Goal: Task Accomplishment & Management: Manage account settings

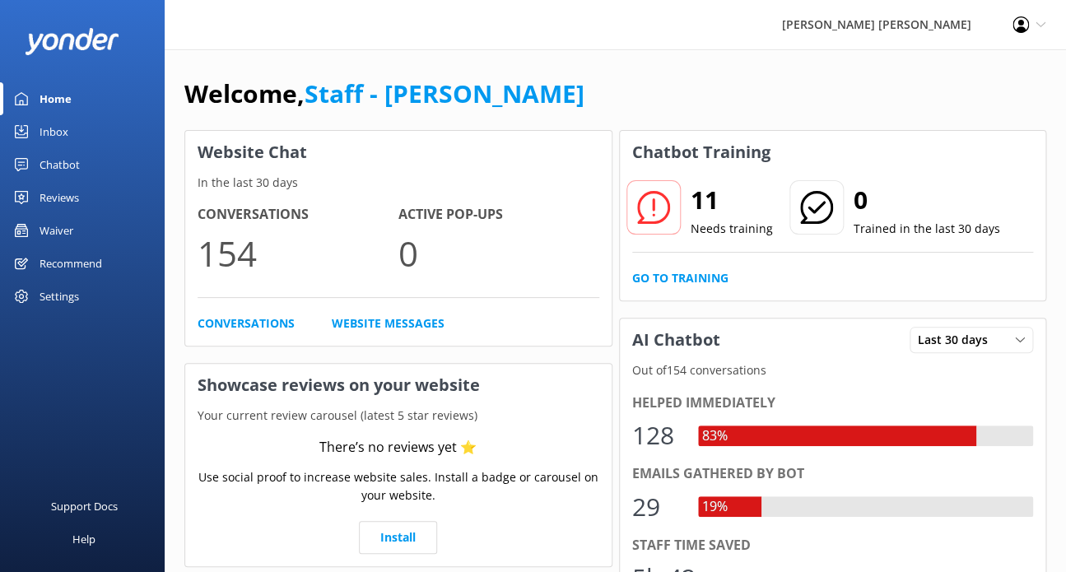
click at [73, 228] on div "Waiver" at bounding box center [57, 230] width 34 height 33
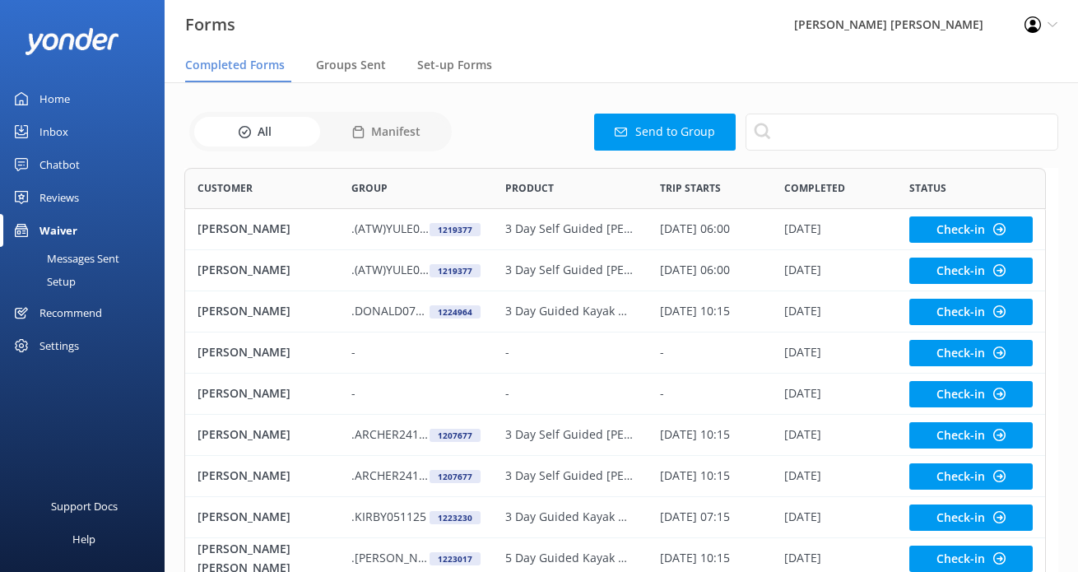
scroll to position [440, 848]
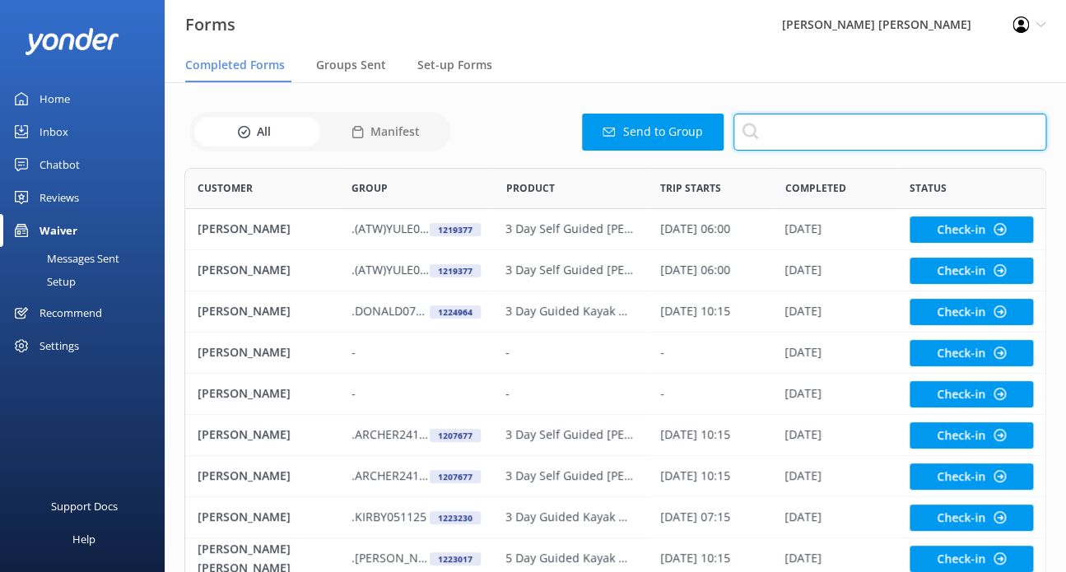
click at [777, 125] on input "text" at bounding box center [889, 132] width 313 height 37
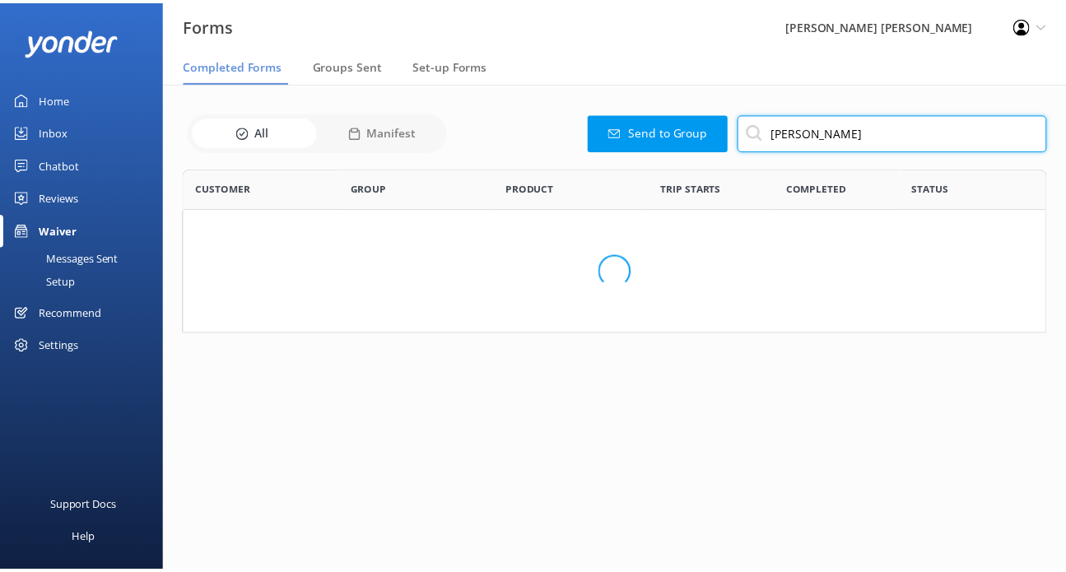
scroll to position [111, 861]
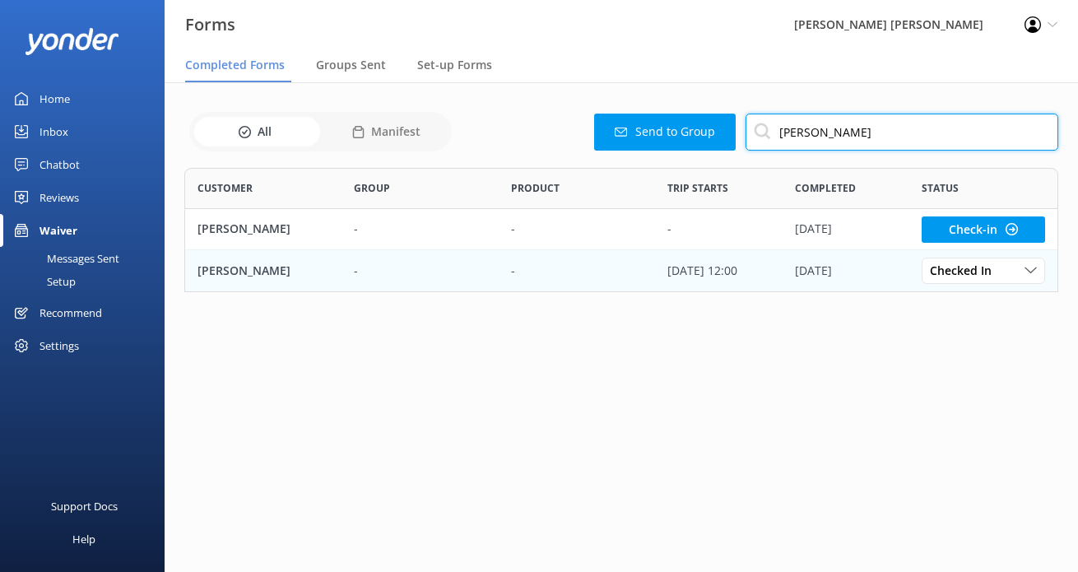
type input "[PERSON_NAME]"
click at [372, 262] on div "-" at bounding box center [420, 270] width 156 height 41
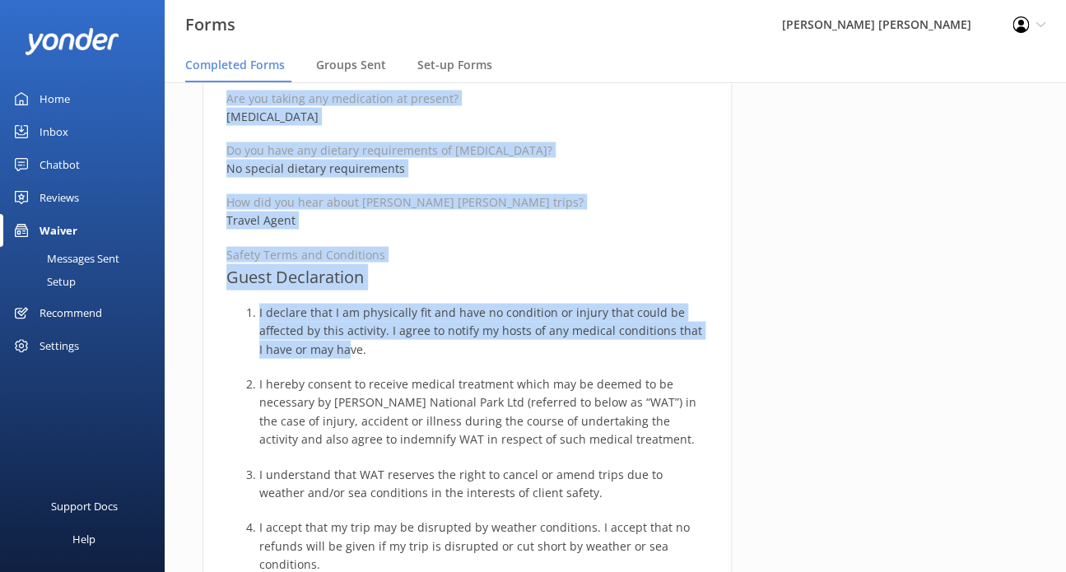
scroll to position [988, 0]
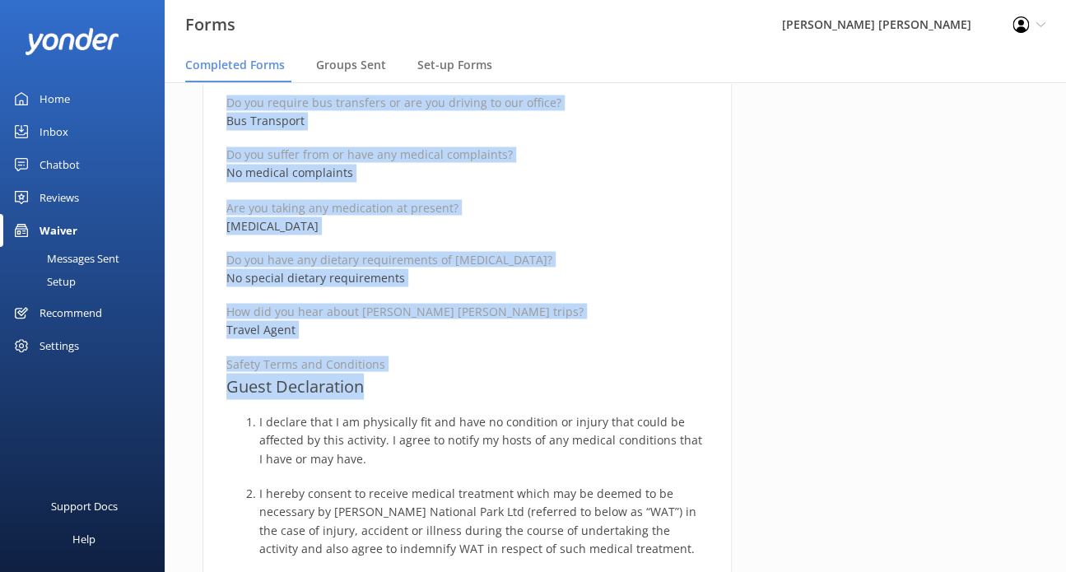
drag, startPoint x: 227, startPoint y: 196, endPoint x: 365, endPoint y: 390, distance: 238.4
click at [365, 390] on div "Medical and Assurance Form Date completed [DATE] 18:53 Full name [PERSON_NAME] …" at bounding box center [466, 366] width 529 height 2375
copy div "Medical and Assurance Form Date completed [DATE] 18:53 Full name [PERSON_NAME] …"
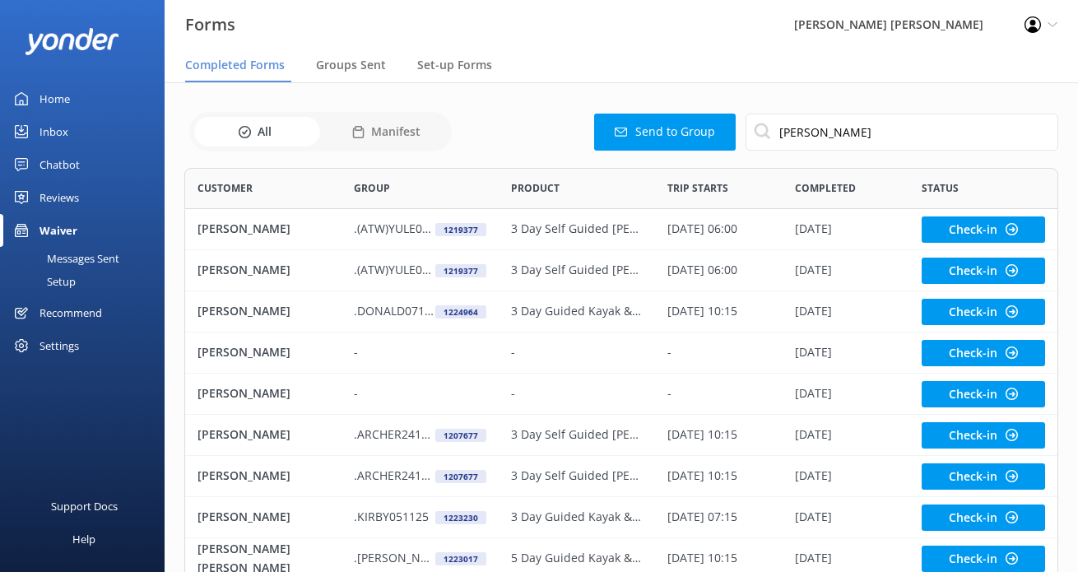
scroll to position [440, 848]
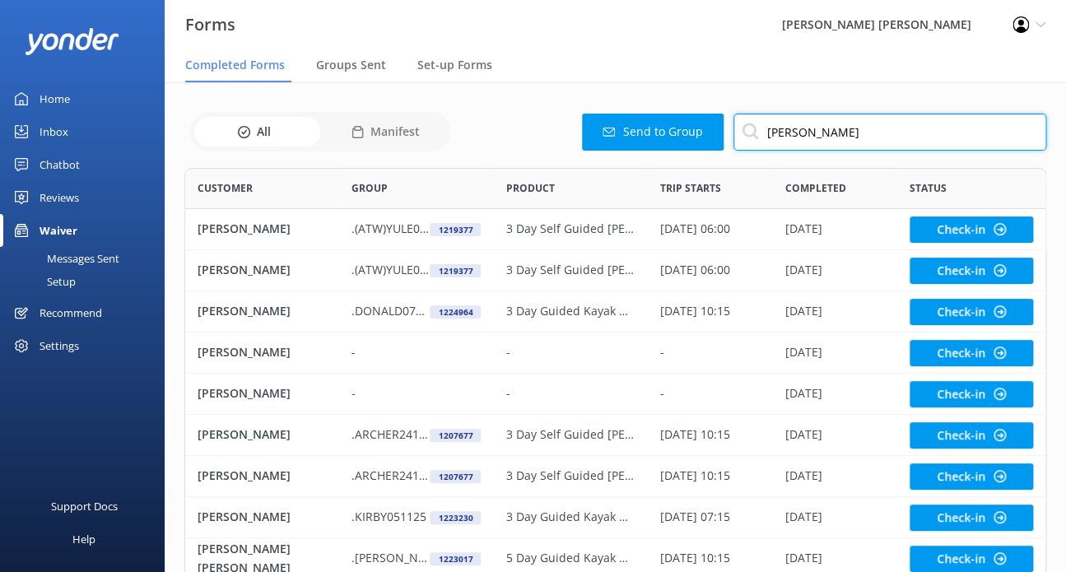
click at [817, 135] on input "[PERSON_NAME]" at bounding box center [889, 132] width 313 height 37
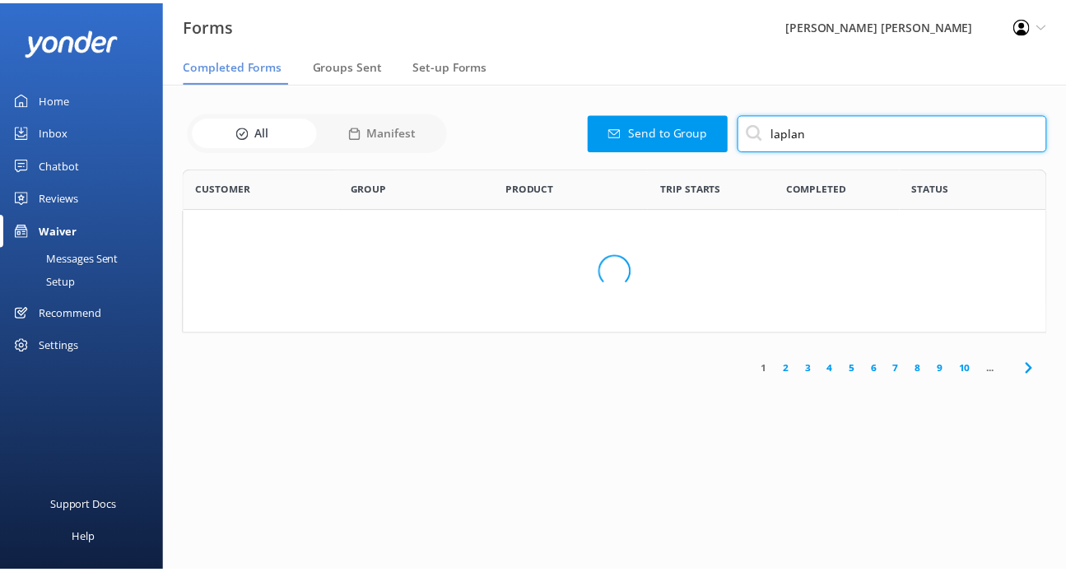
scroll to position [111, 861]
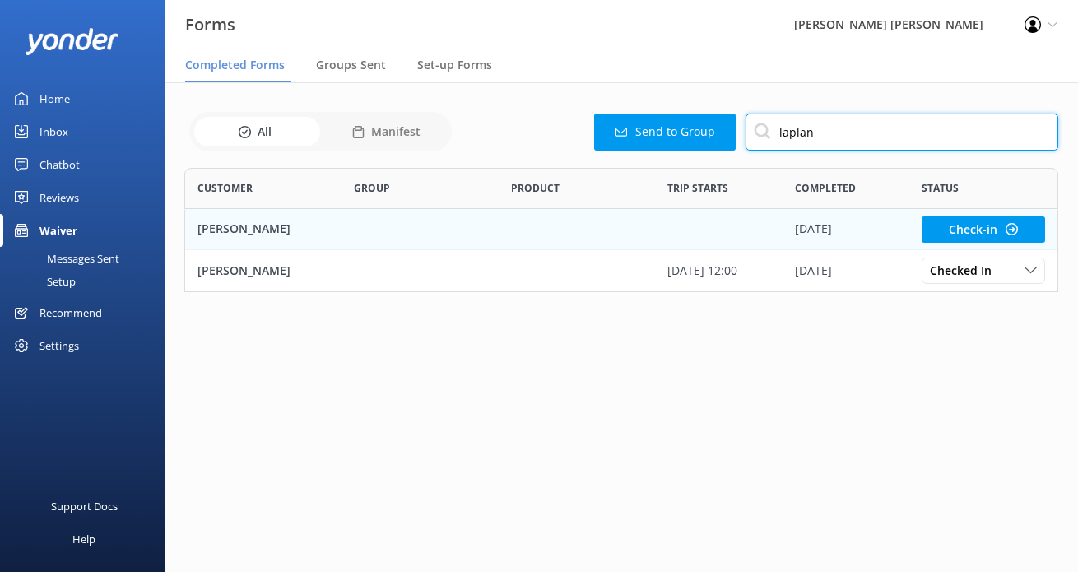
type input "laplan"
click at [356, 226] on p "-" at bounding box center [356, 229] width 4 height 18
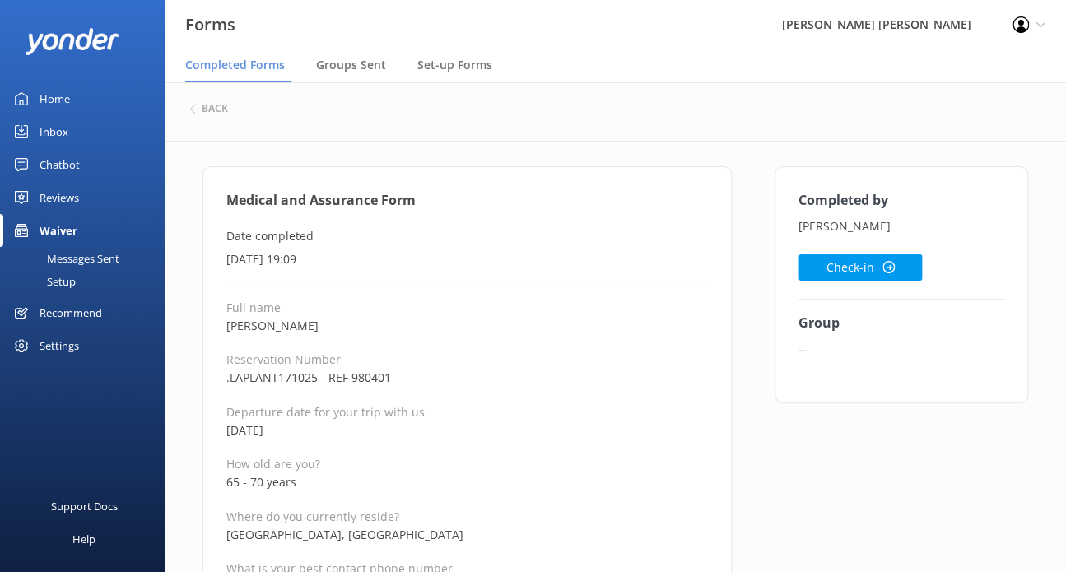
drag, startPoint x: 330, startPoint y: 329, endPoint x: 223, endPoint y: 316, distance: 107.8
copy p "[PERSON_NAME]"
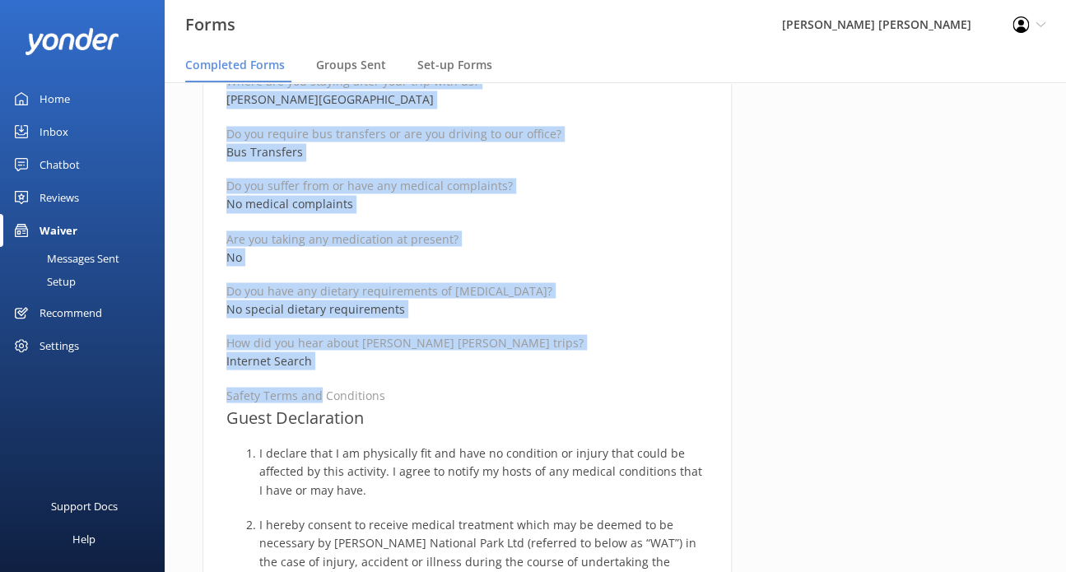
scroll to position [1070, 0]
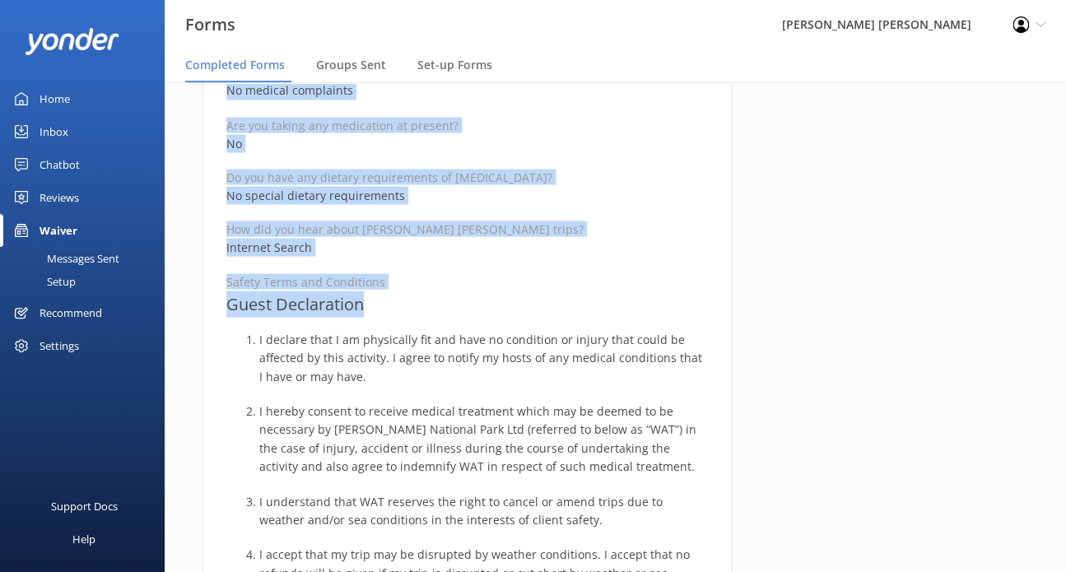
drag, startPoint x: 226, startPoint y: 198, endPoint x: 389, endPoint y: 309, distance: 196.8
click at [389, 309] on div "Medical and Assurance Form Date completed [DATE] 19:09 Full name [PERSON_NAME] …" at bounding box center [466, 283] width 529 height 2375
copy div "Medical and Assurance Form Date completed [DATE] 19:09 Full name [PERSON_NAME] …"
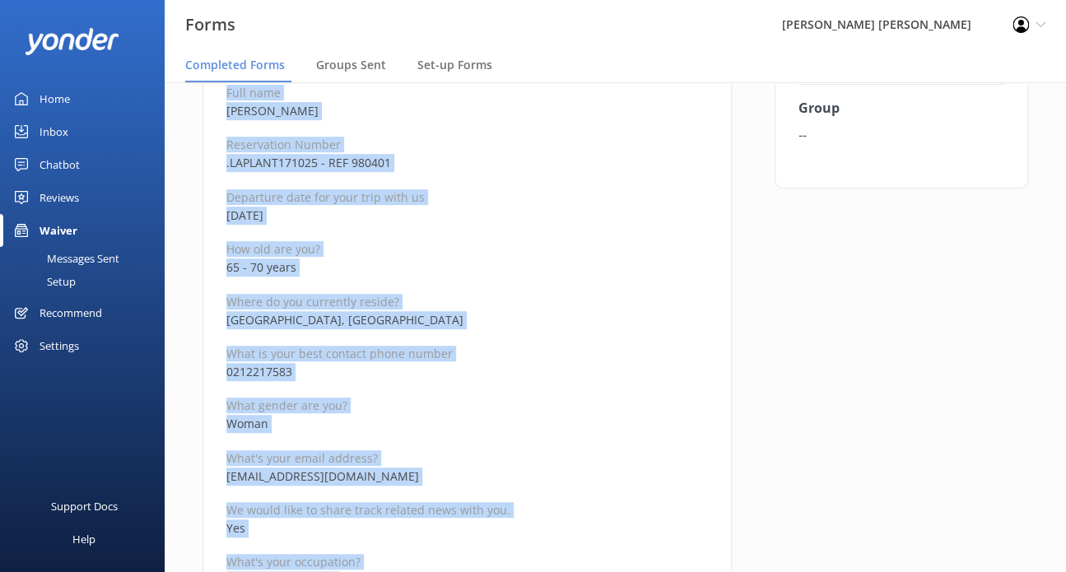
scroll to position [0, 0]
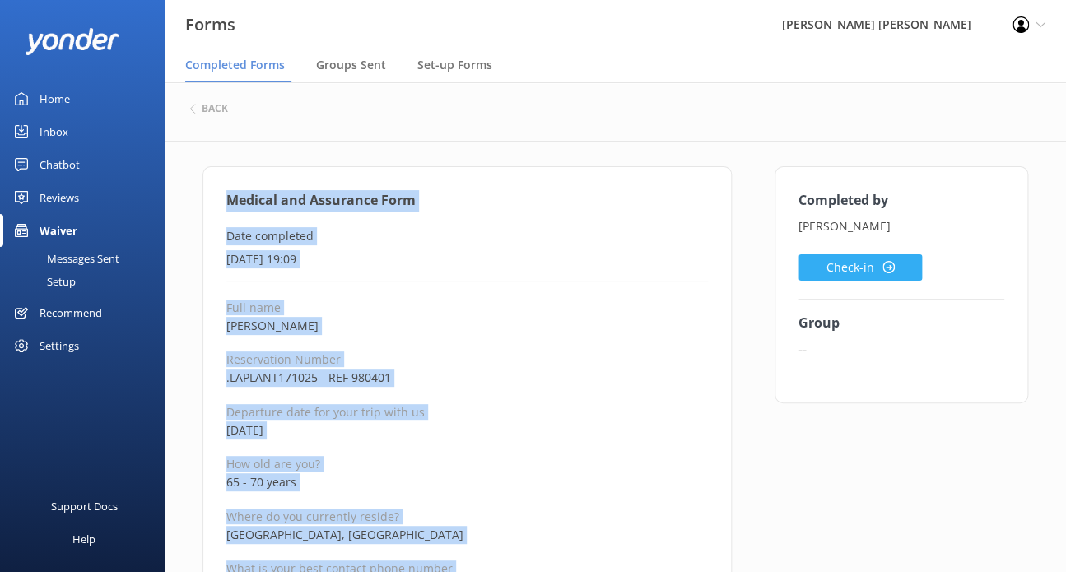
click at [858, 262] on button "Check-in" at bounding box center [859, 267] width 123 height 26
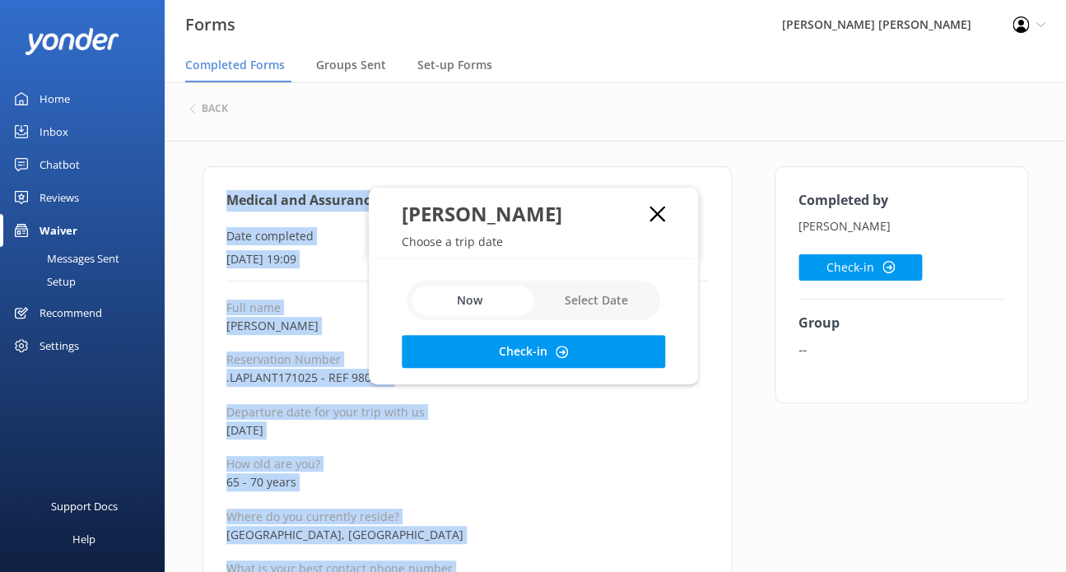
click at [567, 307] on input "checkbox" at bounding box center [534, 301] width 254 height 40
checkbox input "true"
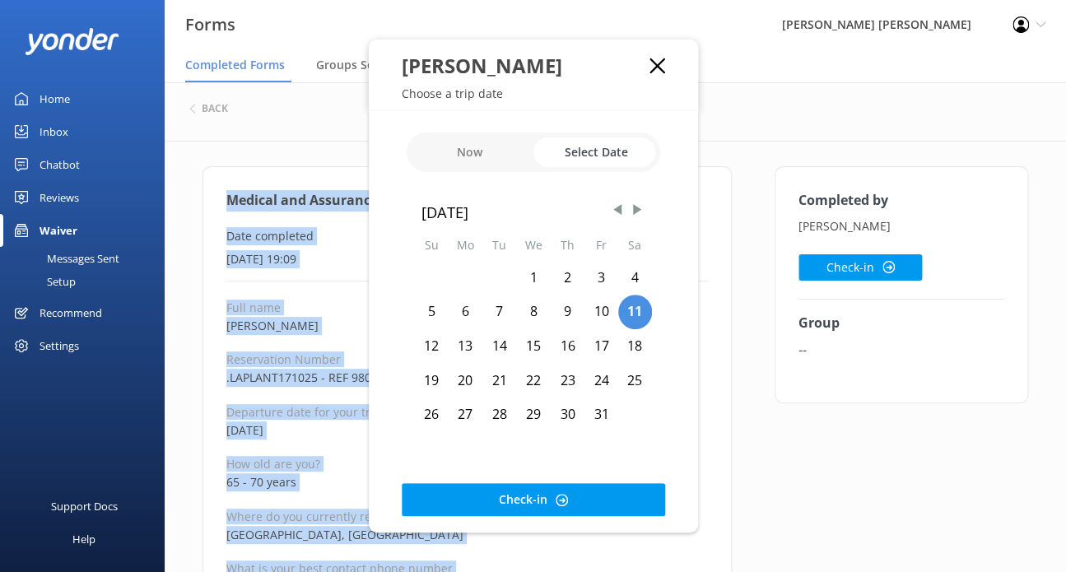
click at [601, 341] on div "17" at bounding box center [601, 346] width 34 height 35
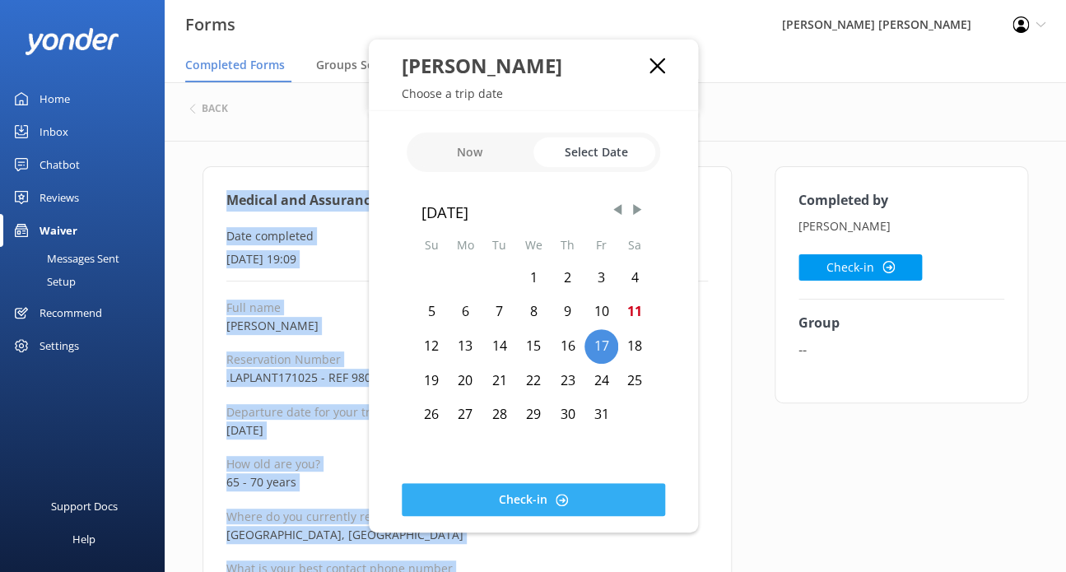
click at [584, 495] on button "Check-in" at bounding box center [533, 499] width 263 height 33
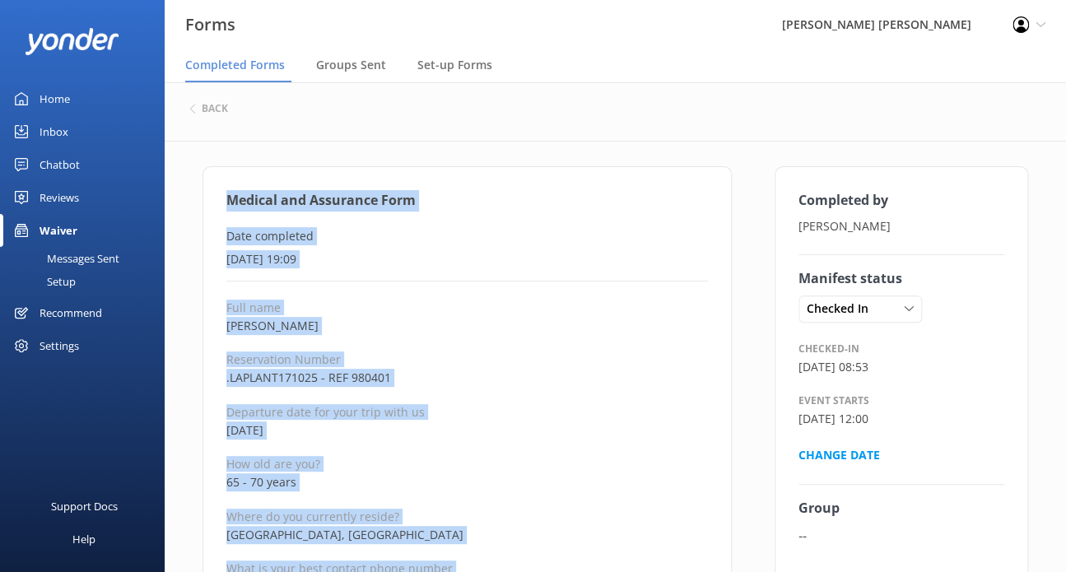
click at [568, 410] on p "Departure date for your trip with us" at bounding box center [466, 412] width 481 height 16
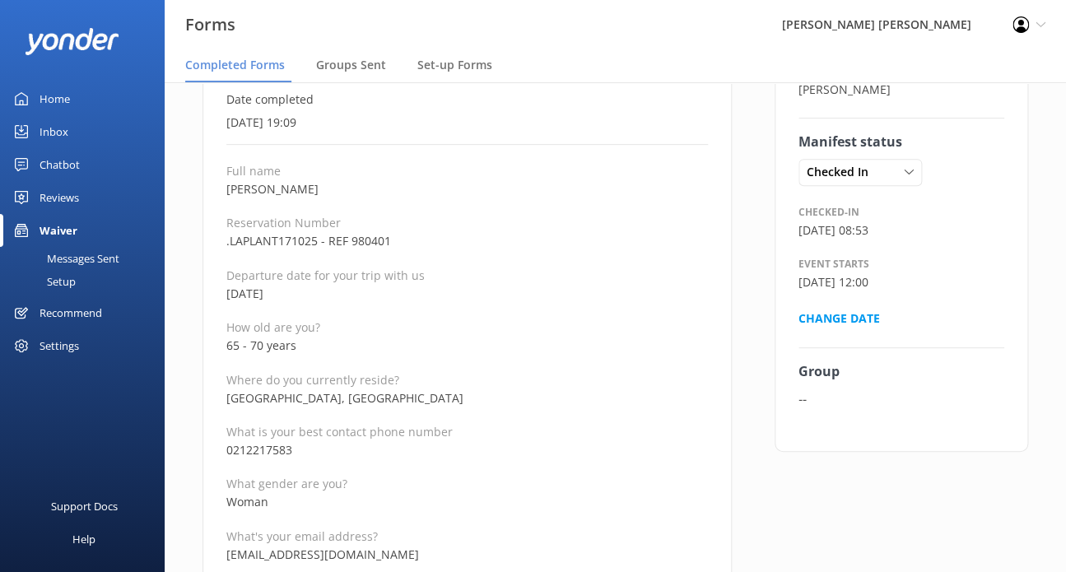
scroll to position [165, 0]
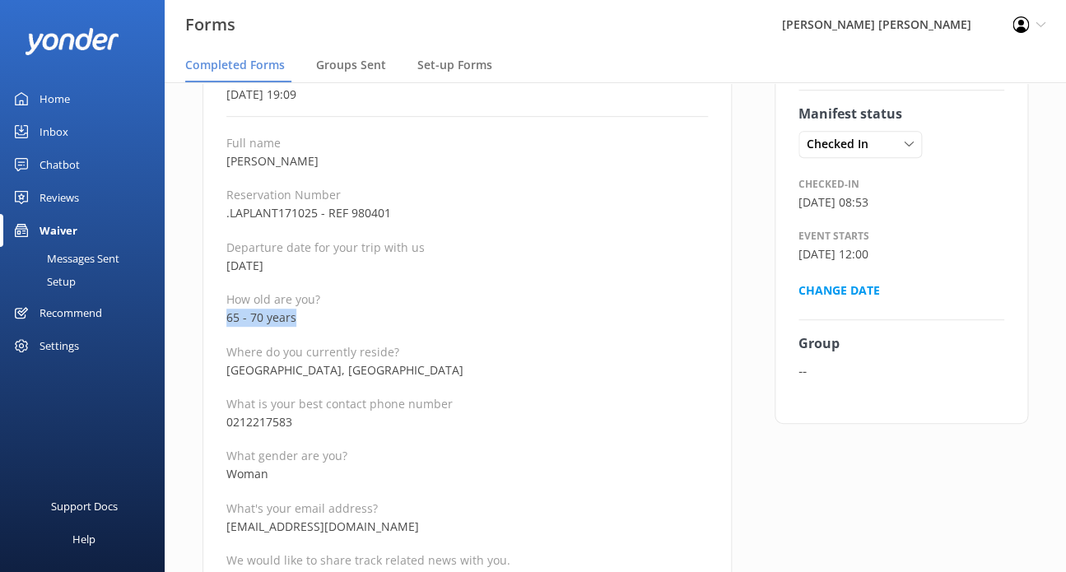
drag, startPoint x: 303, startPoint y: 322, endPoint x: 202, endPoint y: 317, distance: 100.5
copy p "65 - 70 years"
click at [406, 500] on p "What's your email address?" at bounding box center [466, 508] width 481 height 16
drag, startPoint x: 305, startPoint y: 416, endPoint x: 214, endPoint y: 421, distance: 90.6
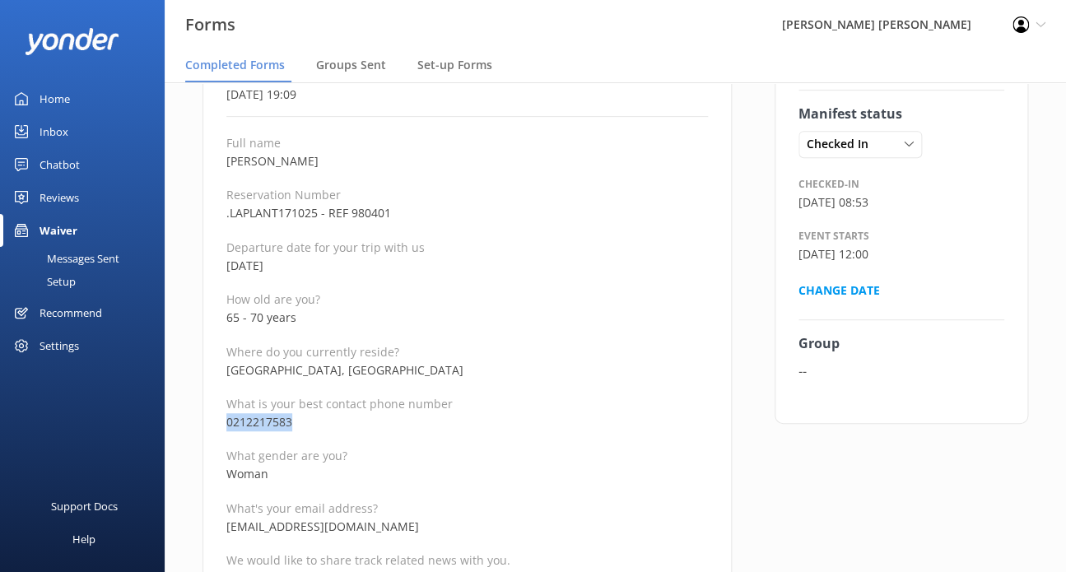
copy p "0212217583"
click at [462, 500] on p "What's your email address?" at bounding box center [466, 508] width 481 height 16
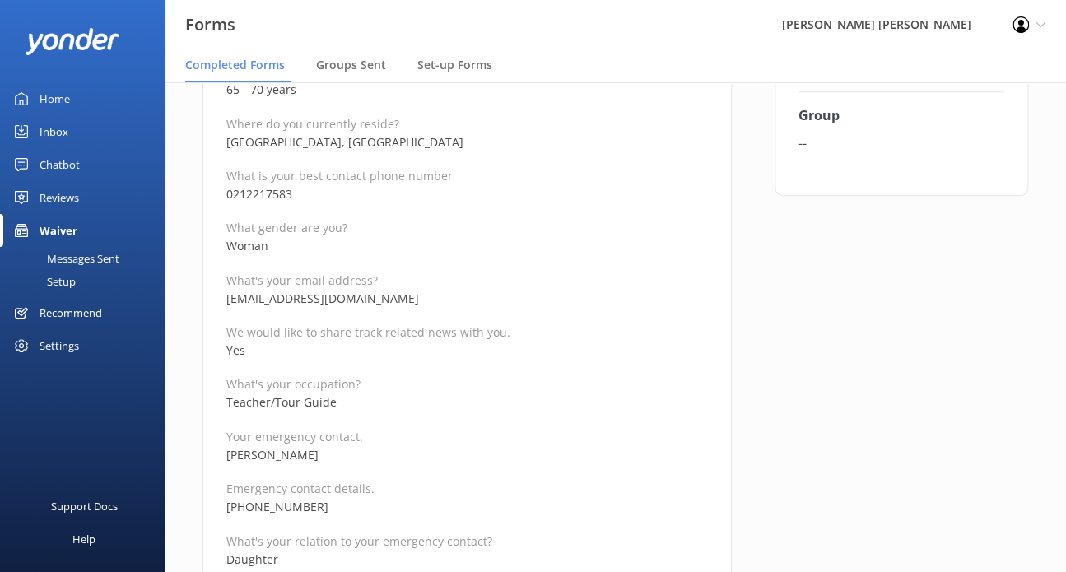
scroll to position [412, 0]
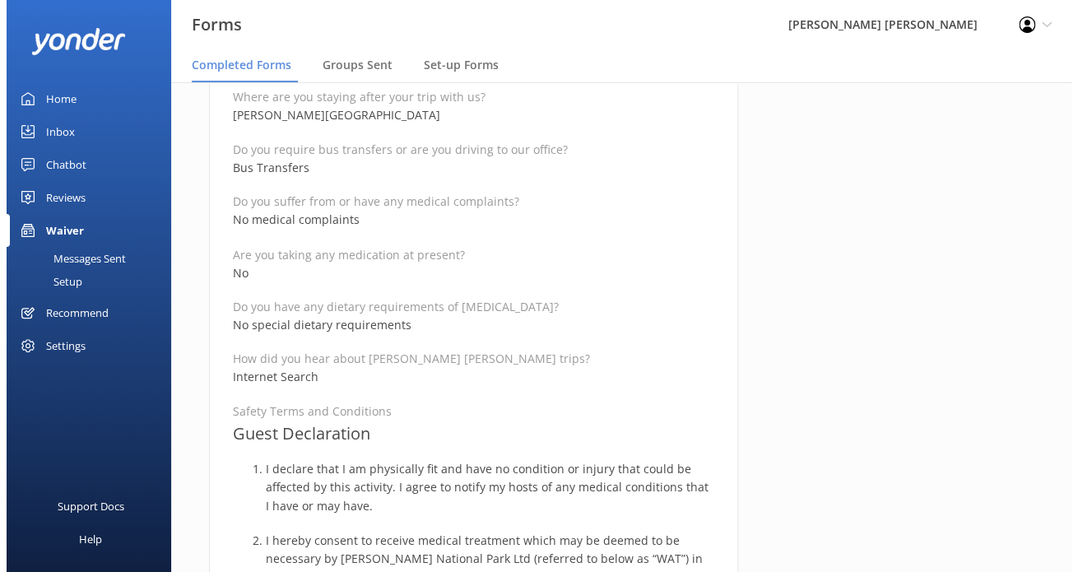
scroll to position [0, 0]
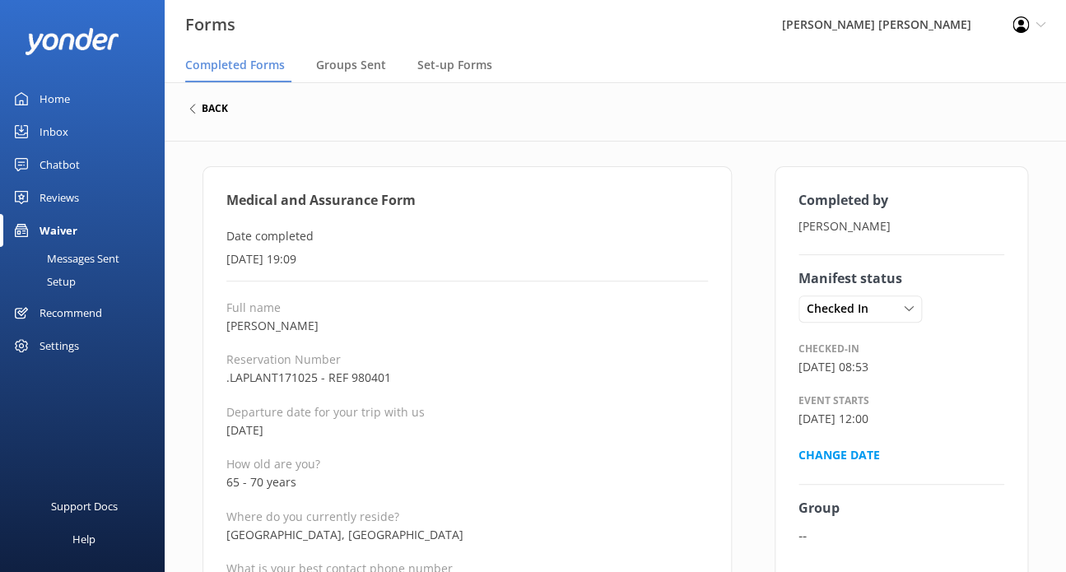
click at [214, 107] on h6 "back" at bounding box center [215, 109] width 26 height 10
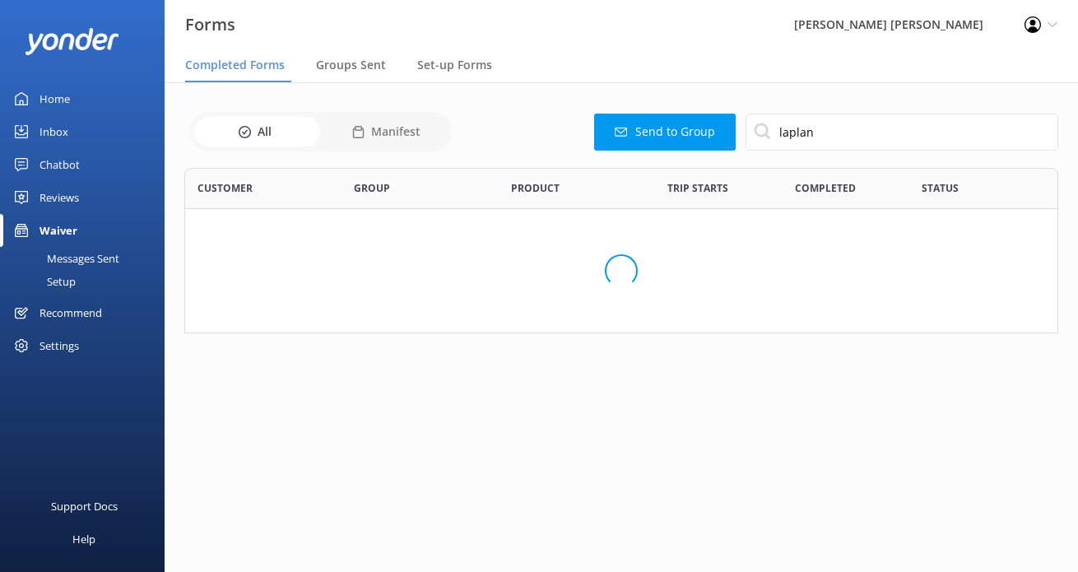
scroll to position [440, 848]
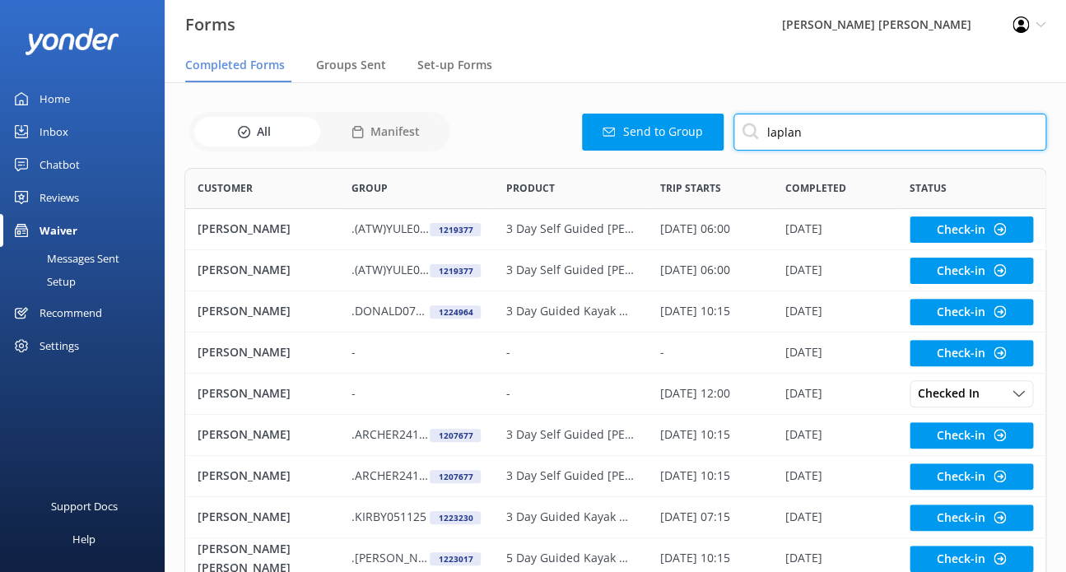
drag, startPoint x: 830, startPoint y: 135, endPoint x: 639, endPoint y: 137, distance: 191.0
click at [651, 134] on div "Send to Group laplan" at bounding box center [750, 132] width 591 height 37
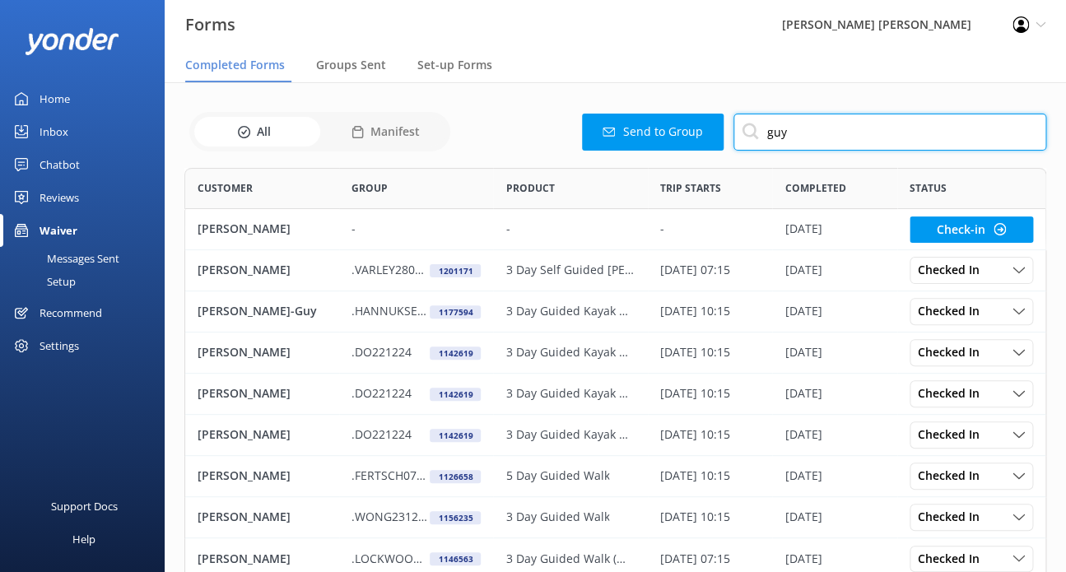
scroll to position [399, 848]
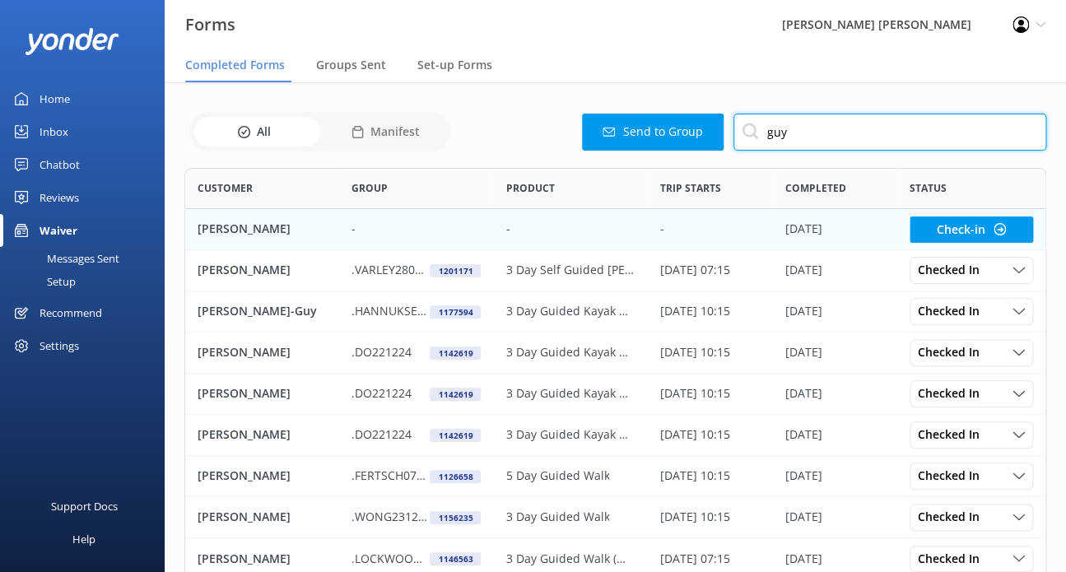
type input "guy"
click at [297, 226] on div "[PERSON_NAME]" at bounding box center [262, 229] width 154 height 41
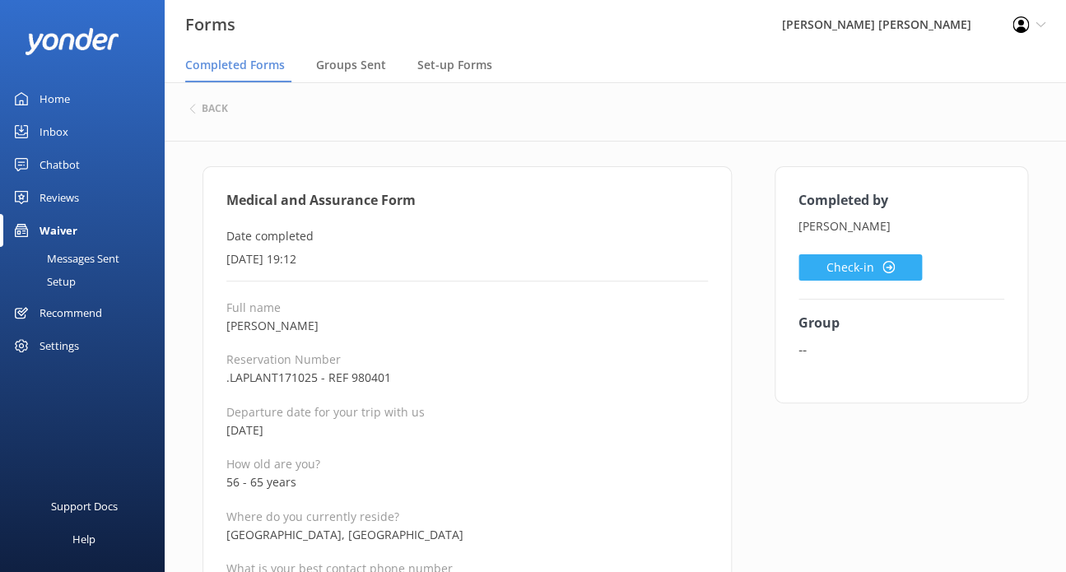
click at [889, 269] on icon at bounding box center [888, 267] width 12 height 12
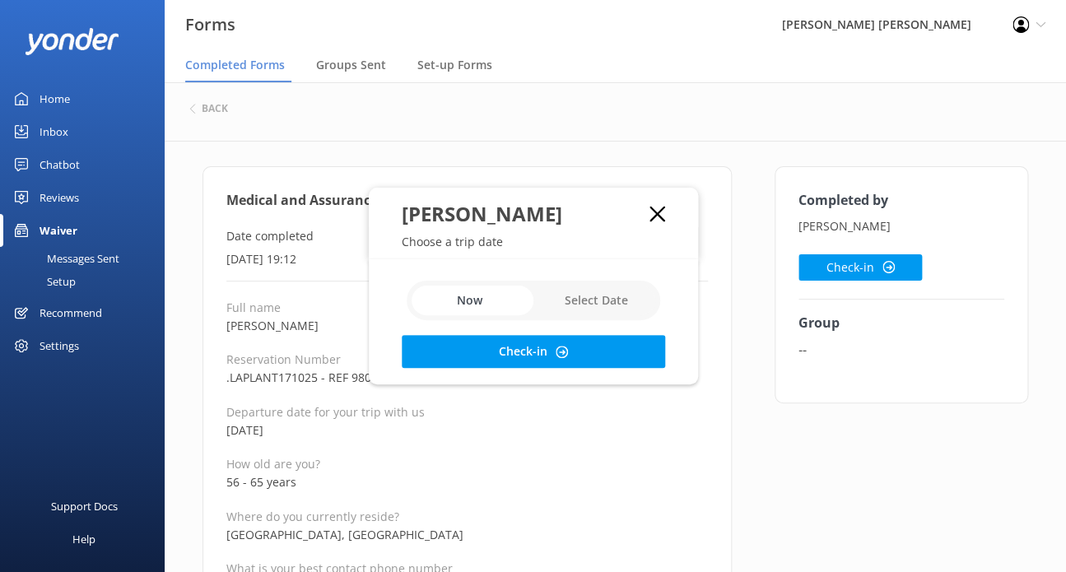
click at [629, 289] on input "checkbox" at bounding box center [534, 301] width 254 height 40
checkbox input "true"
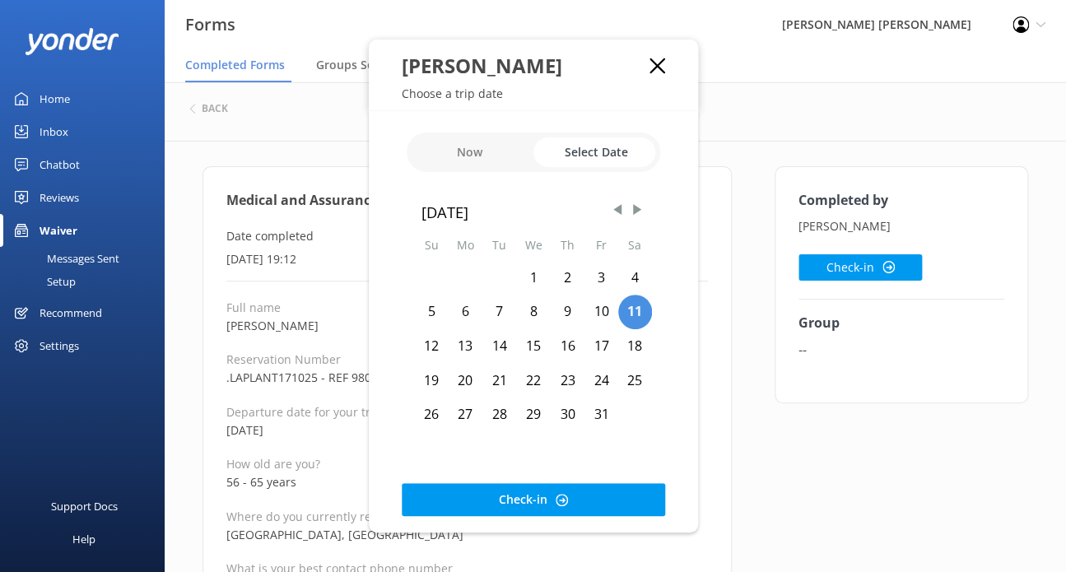
drag, startPoint x: 590, startPoint y: 495, endPoint x: 635, endPoint y: 355, distance: 147.6
click at [644, 361] on div "Now Select Date [DATE] Su Mo Tu We Th Fr Sa 1 2 3 4 5 6 7 8 9 10 11 12 13 14 15…" at bounding box center [533, 321] width 329 height 421
click at [584, 350] on div "17" at bounding box center [601, 346] width 34 height 35
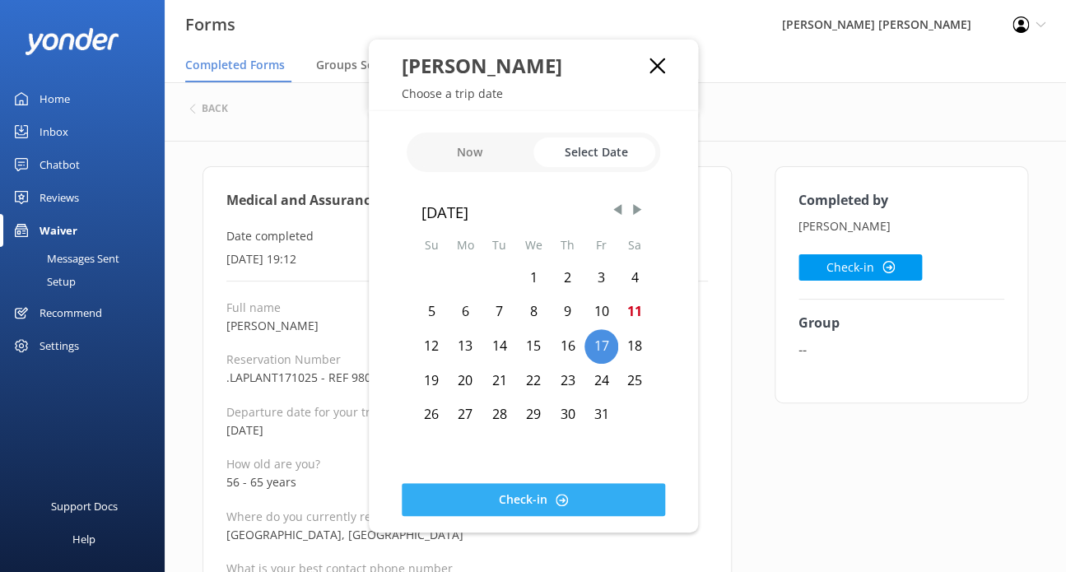
click at [602, 491] on button "Check-in" at bounding box center [533, 499] width 263 height 33
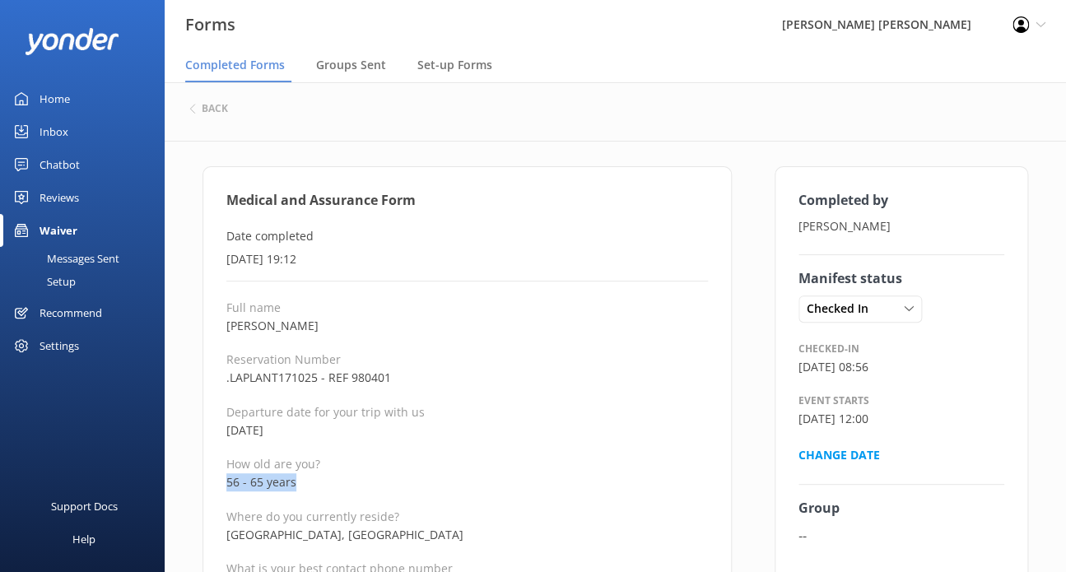
drag, startPoint x: 300, startPoint y: 476, endPoint x: 226, endPoint y: 482, distance: 74.4
click at [226, 482] on p "56 - 65 years" at bounding box center [466, 482] width 481 height 18
copy p "56 - 65 years"
drag, startPoint x: 644, startPoint y: 492, endPoint x: 631, endPoint y: 486, distance: 13.6
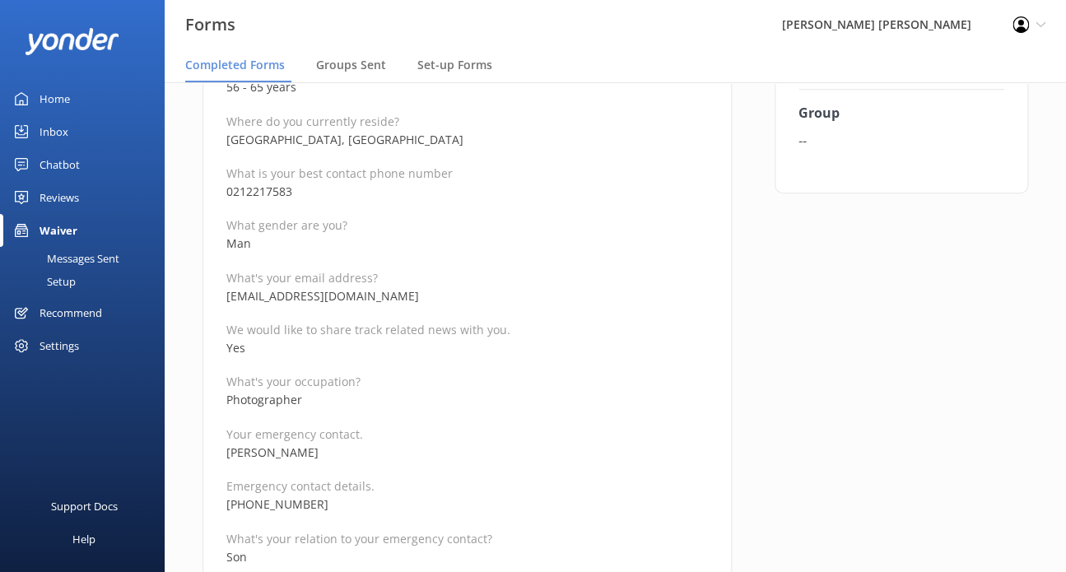
scroll to position [412, 0]
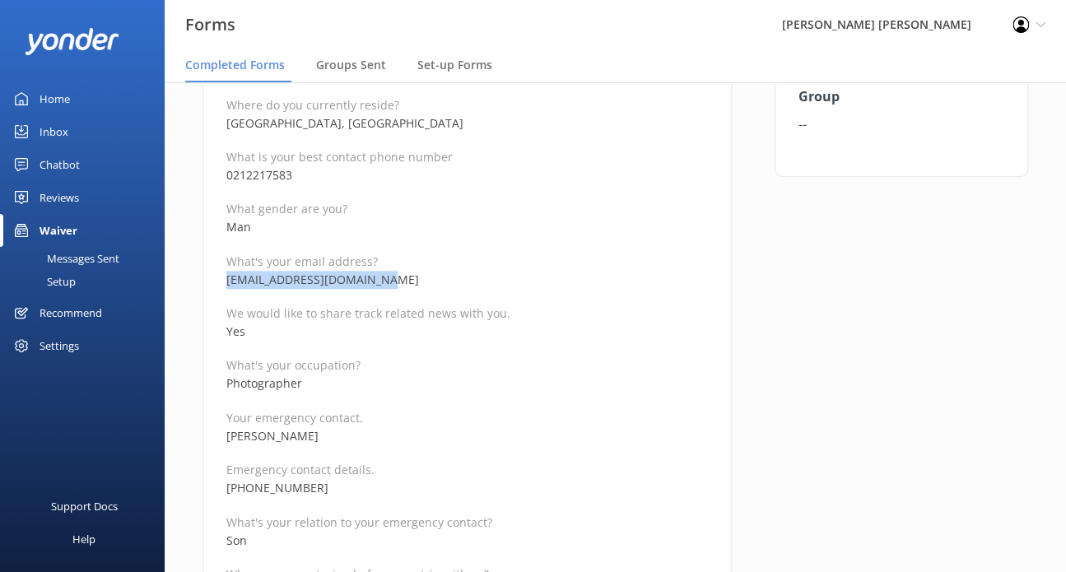
drag, startPoint x: 396, startPoint y: 275, endPoint x: 220, endPoint y: 281, distance: 176.3
copy p "[EMAIL_ADDRESS][DOMAIN_NAME]"
click at [494, 471] on p "Emergency contact details." at bounding box center [466, 470] width 481 height 16
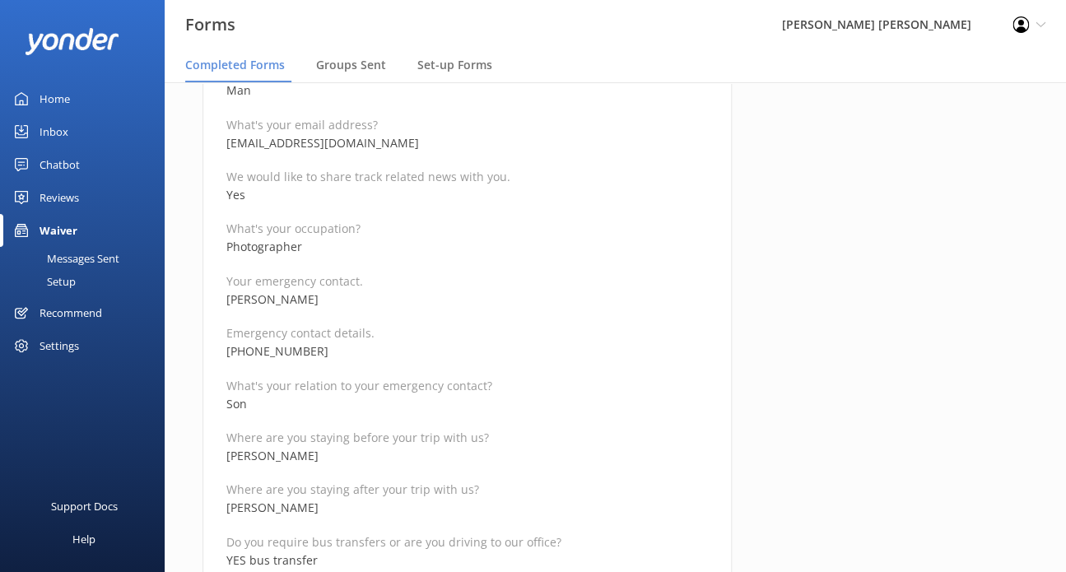
scroll to position [576, 0]
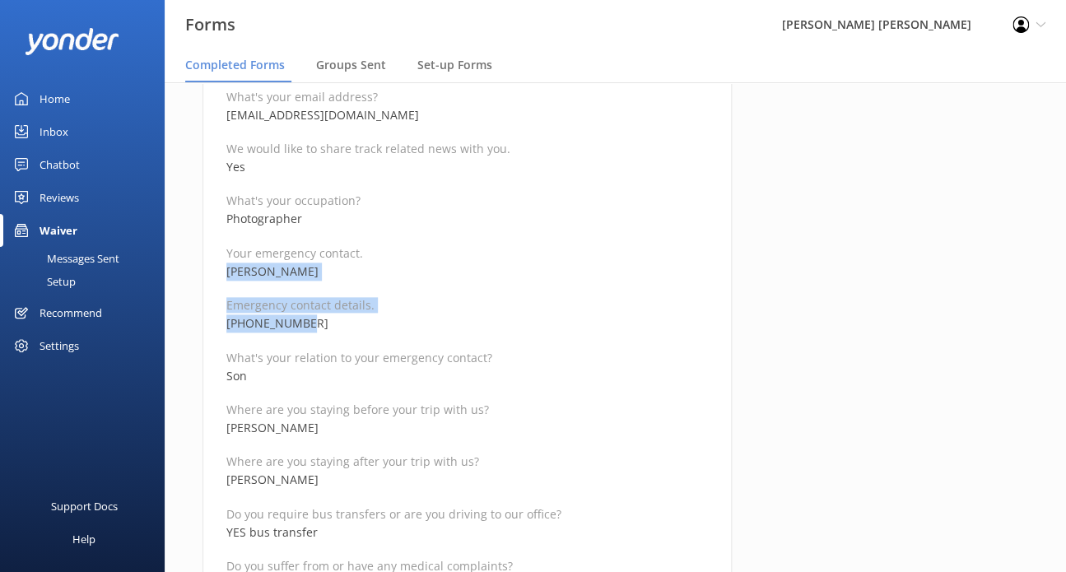
drag, startPoint x: 311, startPoint y: 323, endPoint x: 218, endPoint y: 274, distance: 104.9
copy div "[PERSON_NAME] Emergency contact details. [PHONE_NUMBER]"
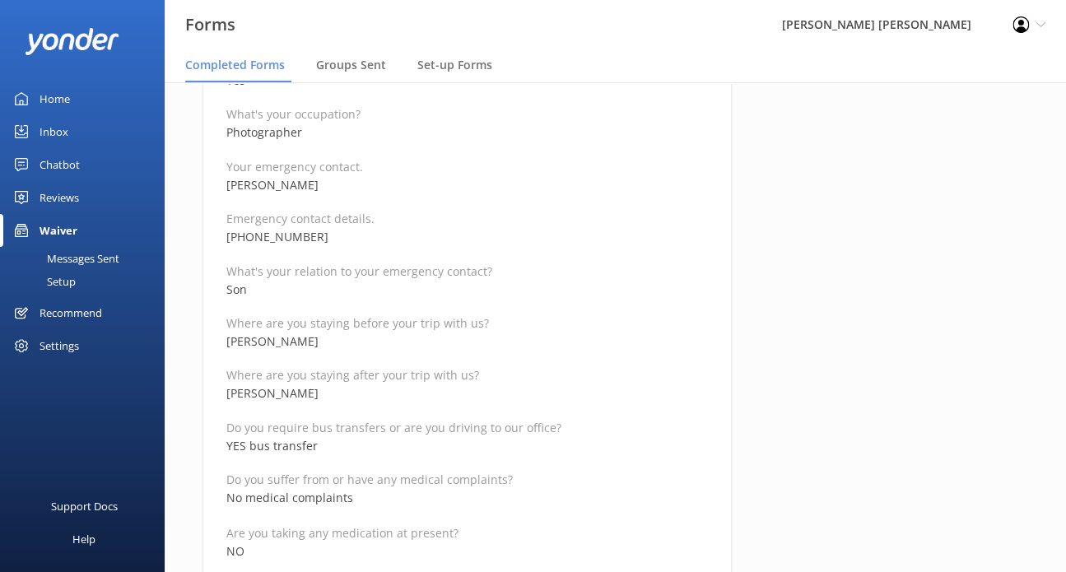
scroll to position [905, 0]
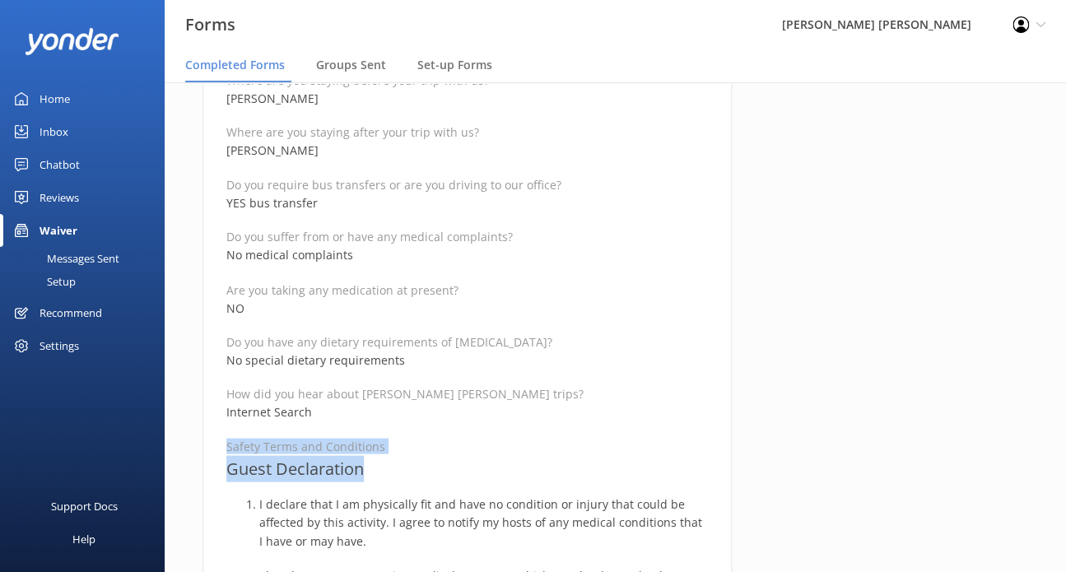
drag, startPoint x: 379, startPoint y: 460, endPoint x: 356, endPoint y: 413, distance: 52.6
click at [356, 413] on div "Full name [PERSON_NAME] Reservation Number .LAPLANT171025 - REF 980401 Departur…" at bounding box center [466, 502] width 481 height 2217
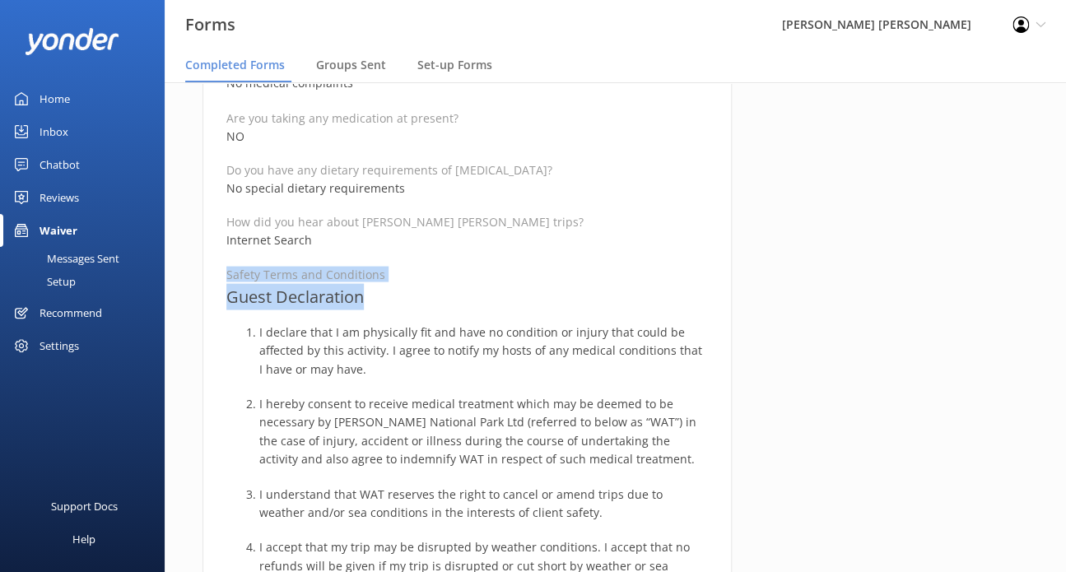
scroll to position [1038, 0]
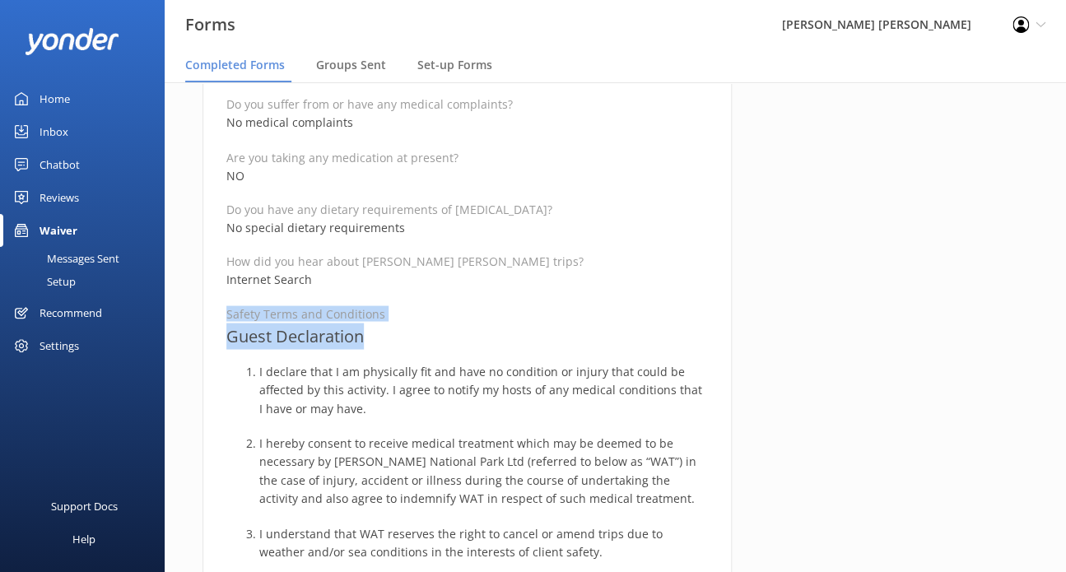
click at [407, 323] on h3 "Guest Declaration" at bounding box center [466, 336] width 481 height 26
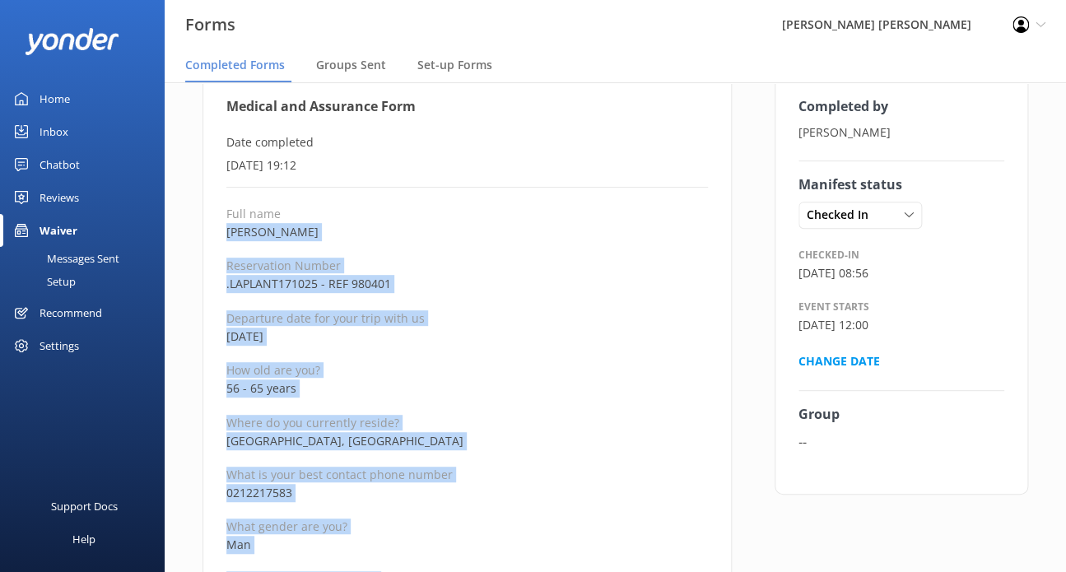
scroll to position [50, 0]
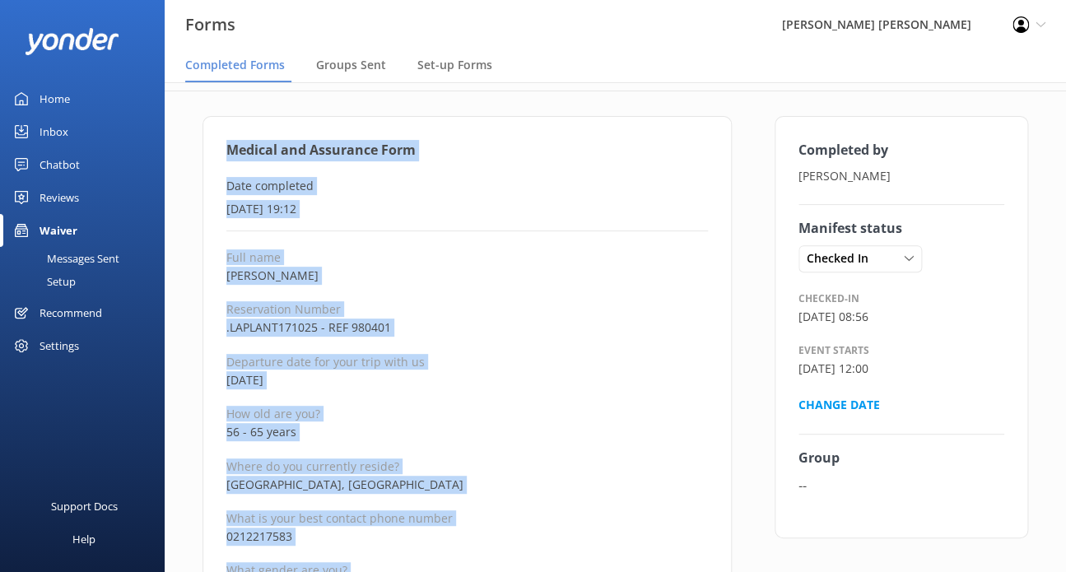
drag, startPoint x: 381, startPoint y: 331, endPoint x: 215, endPoint y: 153, distance: 243.4
copy div "Medical and Assurance Form Date completed [DATE] 19:12 Full name [PERSON_NAME] …"
click at [519, 184] on p "Date completed" at bounding box center [466, 186] width 481 height 18
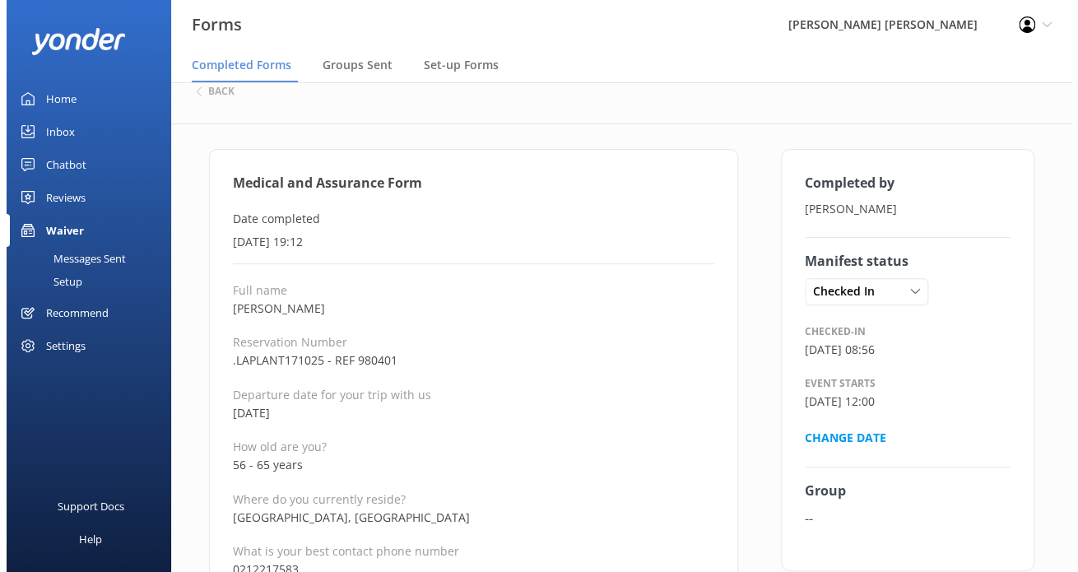
scroll to position [0, 0]
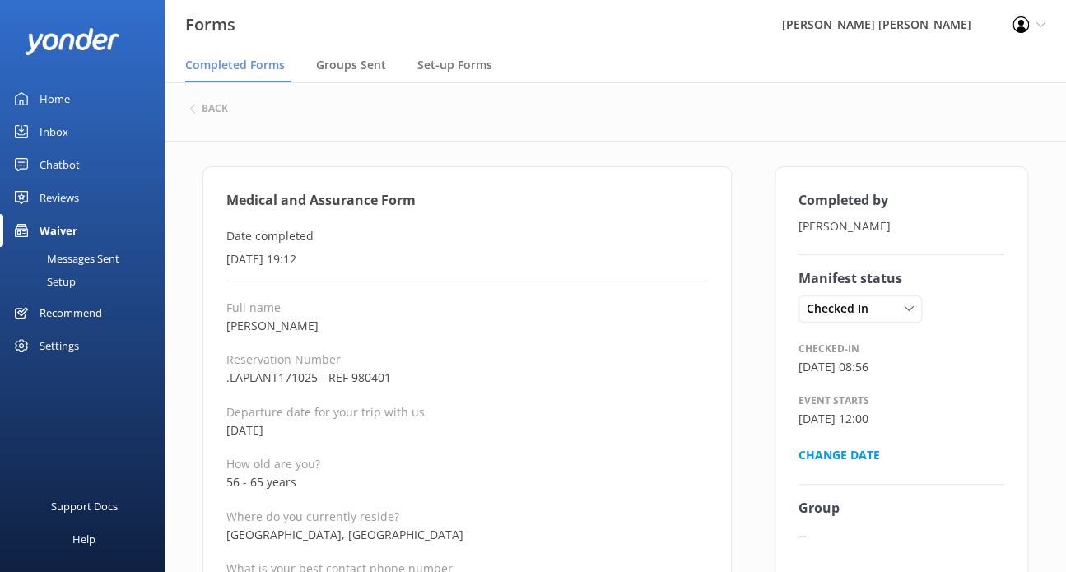
click at [197, 93] on div "back" at bounding box center [615, 111] width 901 height 59
click at [222, 113] on h6 "back" at bounding box center [215, 109] width 26 height 10
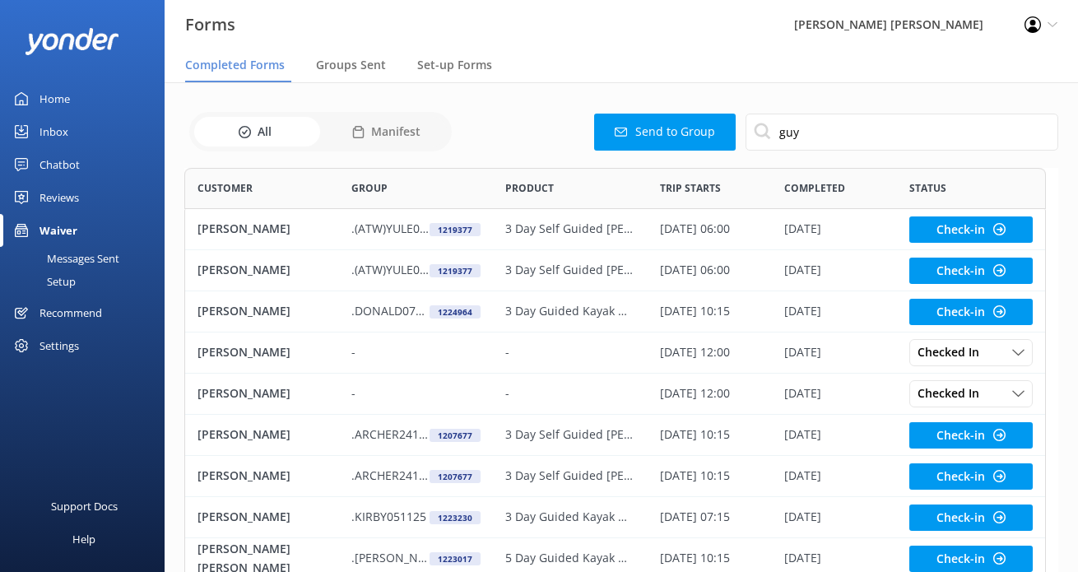
scroll to position [440, 848]
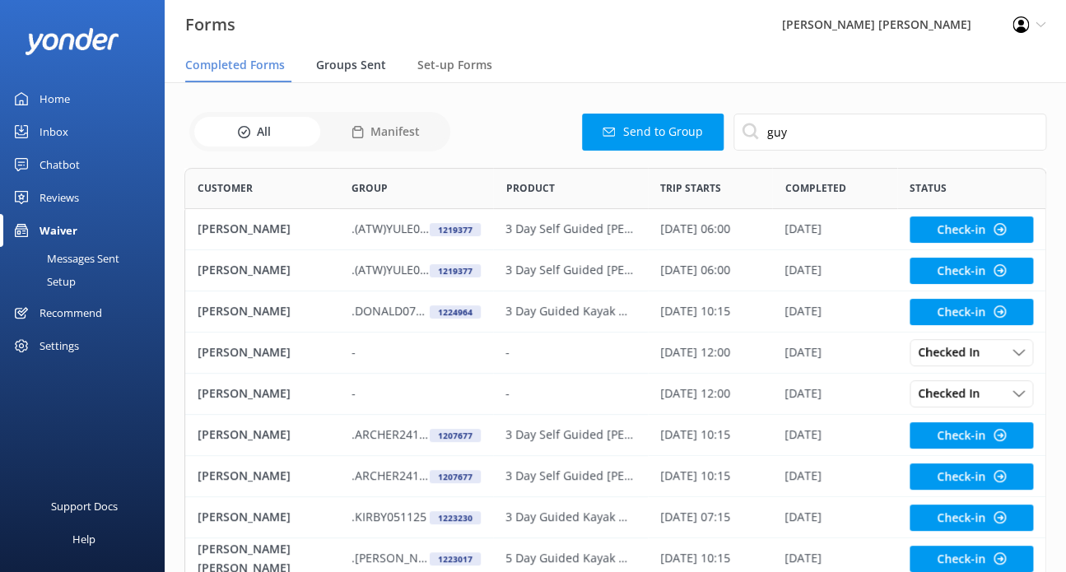
click at [362, 61] on span "Groups Sent" at bounding box center [351, 65] width 70 height 16
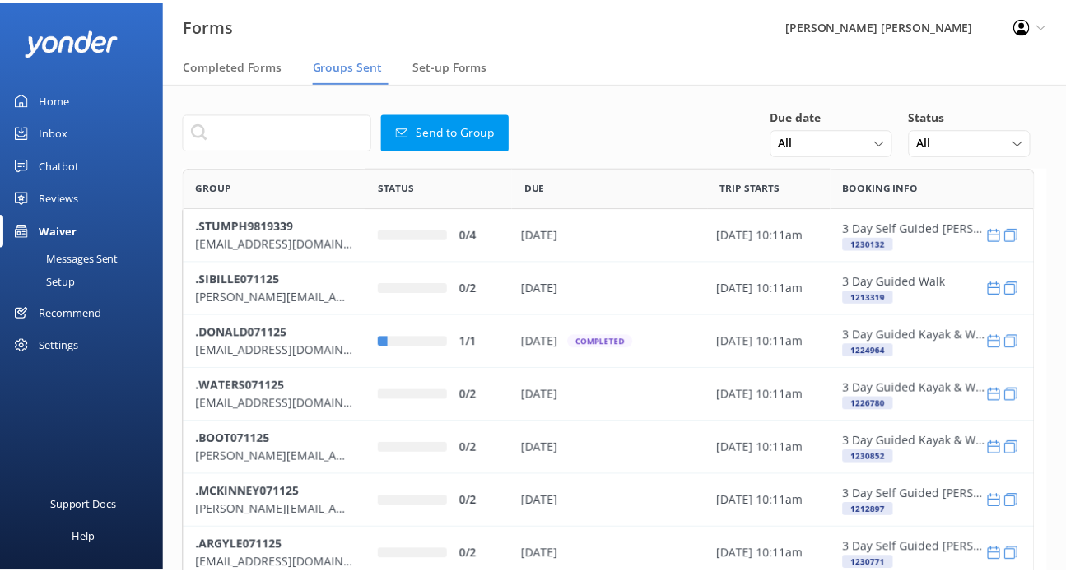
scroll to position [564, 848]
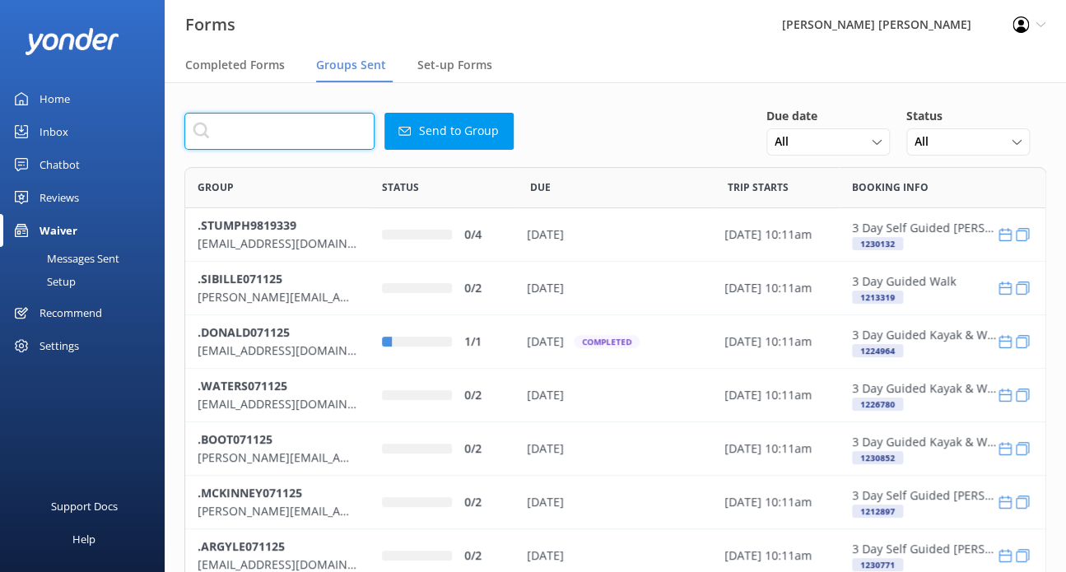
click at [332, 118] on input "text" at bounding box center [279, 131] width 190 height 37
paste input "[EMAIL_ADDRESS][DOMAIN_NAME]"
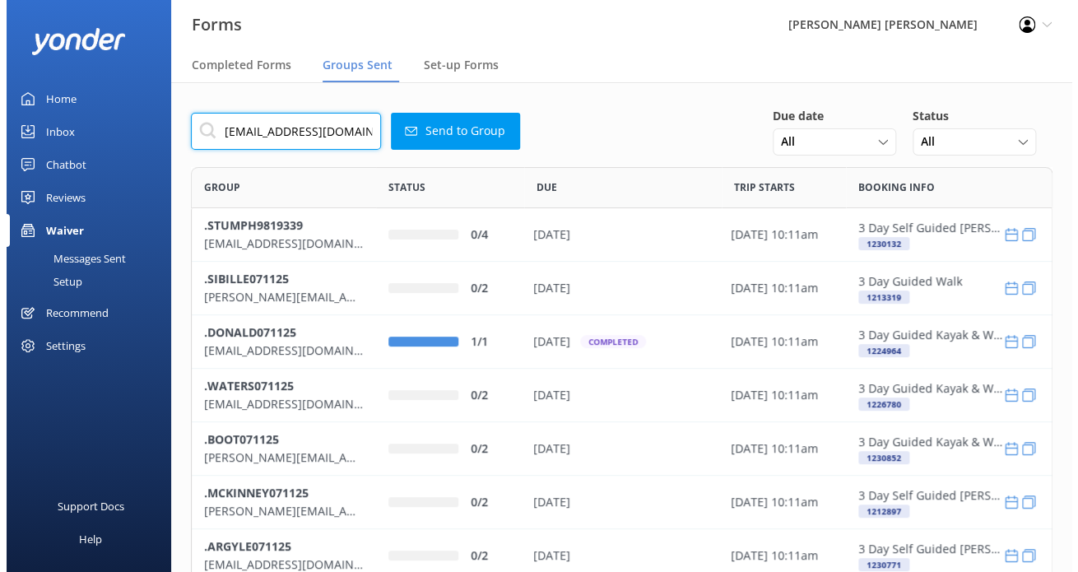
scroll to position [0, 35]
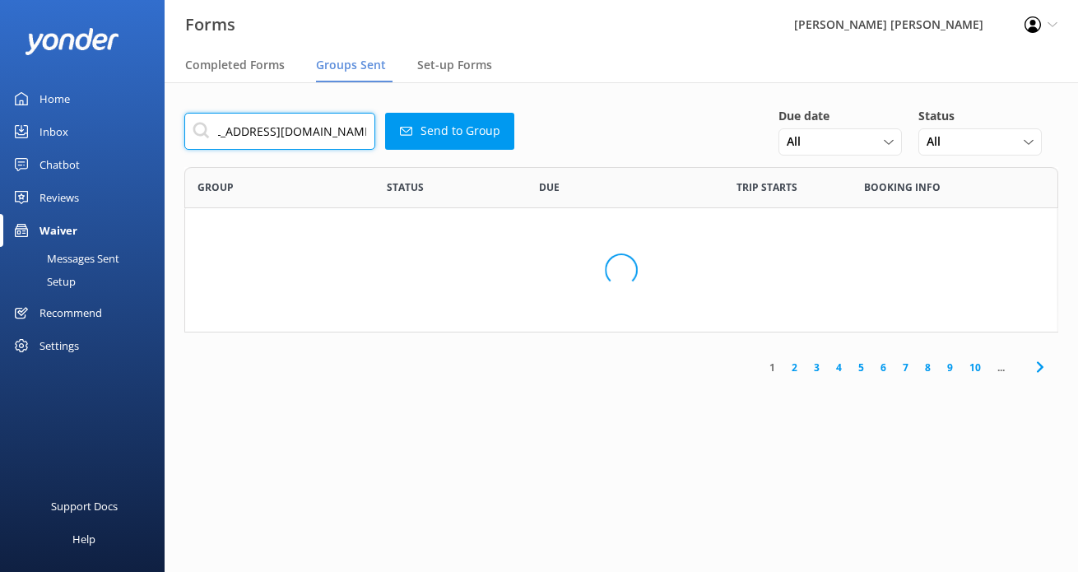
scroll to position [13, 13]
drag, startPoint x: 336, startPoint y: 130, endPoint x: 444, endPoint y: 144, distance: 109.5
click at [444, 144] on div "[EMAIL_ADDRESS][DOMAIN_NAME] Send to Group Due date All [DATE] [DATE] Last 7 da…" at bounding box center [621, 131] width 874 height 49
drag, startPoint x: 370, startPoint y: 129, endPoint x: 424, endPoint y: 128, distance: 54.3
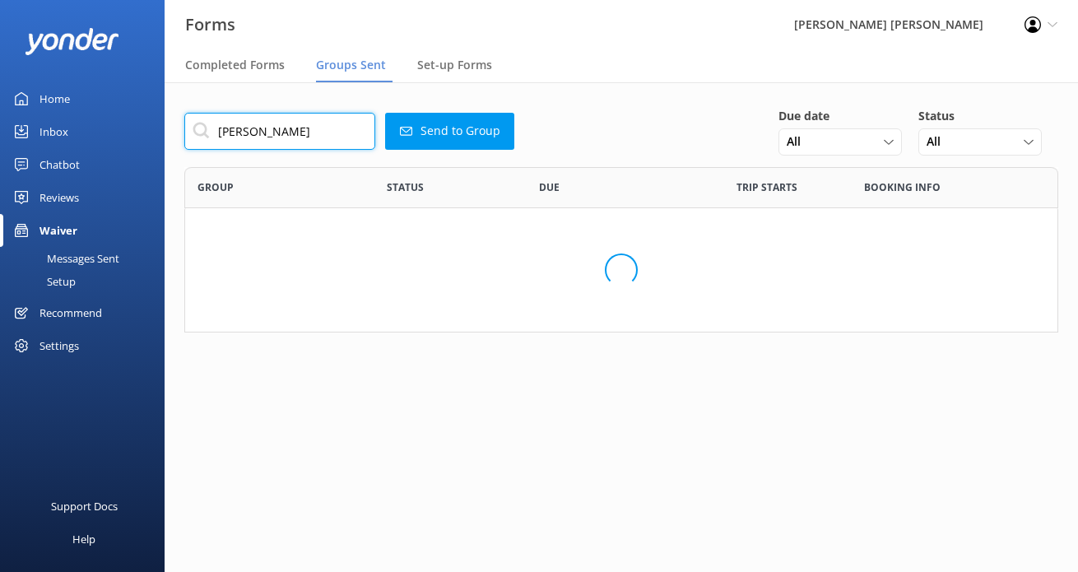
click at [428, 128] on div "robbyne@whitewolfjourneys Send to Group Due date All [DATE] [DATE] Last 7 days …" at bounding box center [622, 232] width 914 height 300
drag, startPoint x: 306, startPoint y: 132, endPoint x: 85, endPoint y: 108, distance: 222.7
click at [86, 108] on div "Forms [PERSON_NAME] [PERSON_NAME] Profile Settings Logout Completed Forms Group…" at bounding box center [539, 327] width 1078 height 490
type input "l"
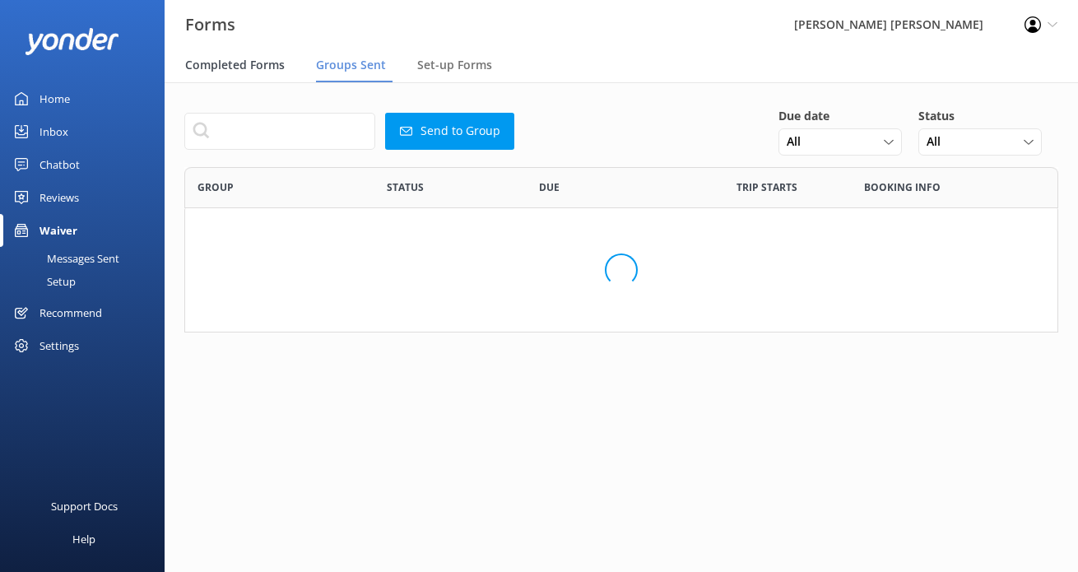
click at [237, 59] on span "Completed Forms" at bounding box center [235, 65] width 100 height 16
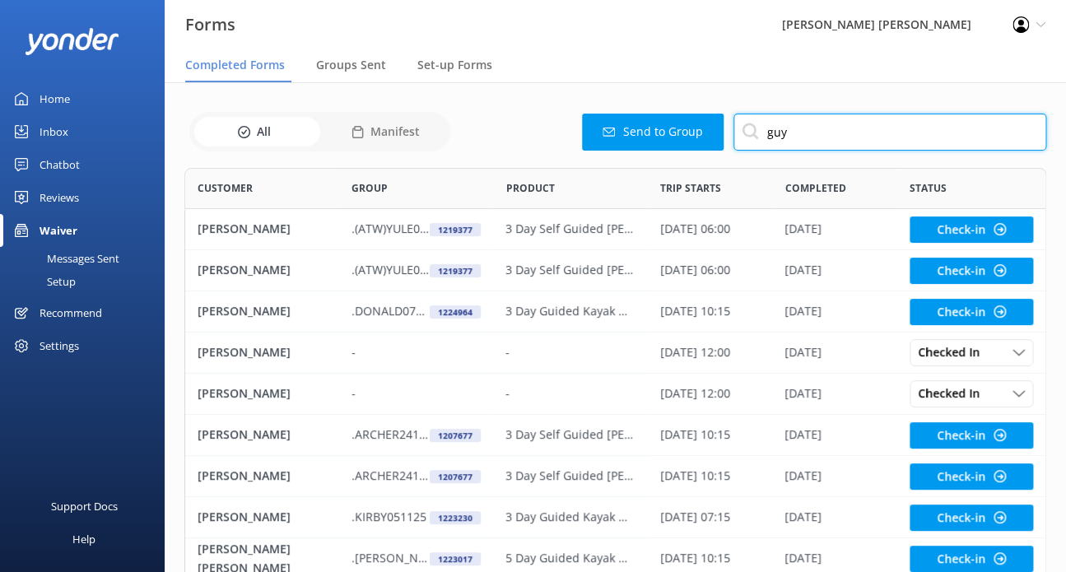
drag, startPoint x: 793, startPoint y: 122, endPoint x: 717, endPoint y: 131, distance: 77.1
click at [710, 122] on div "Send to Group guy" at bounding box center [750, 132] width 591 height 37
paste input "[PERSON_NAME]"
type input "[PERSON_NAME]"
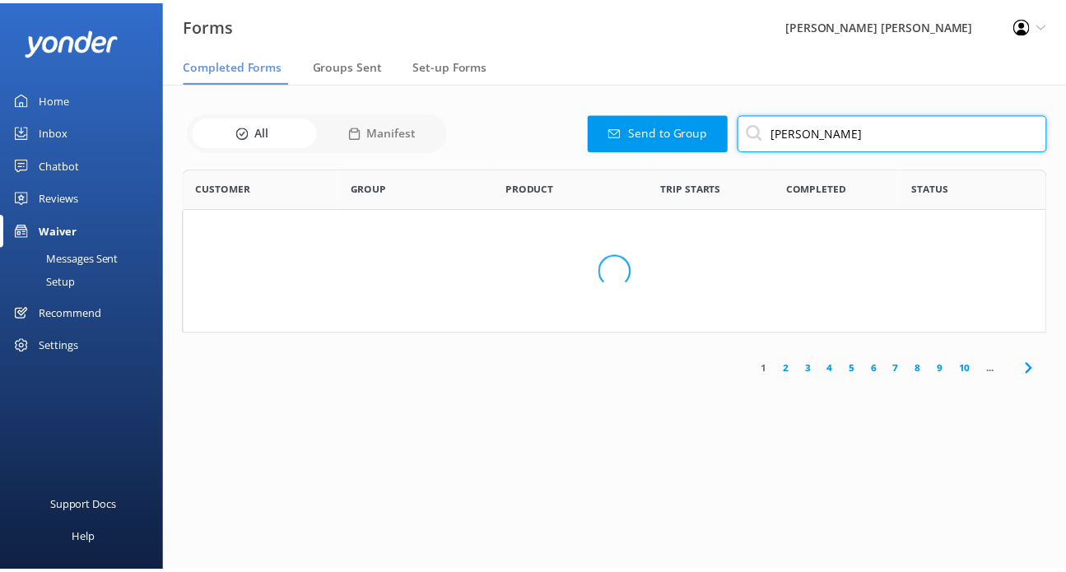
scroll to position [276, 861]
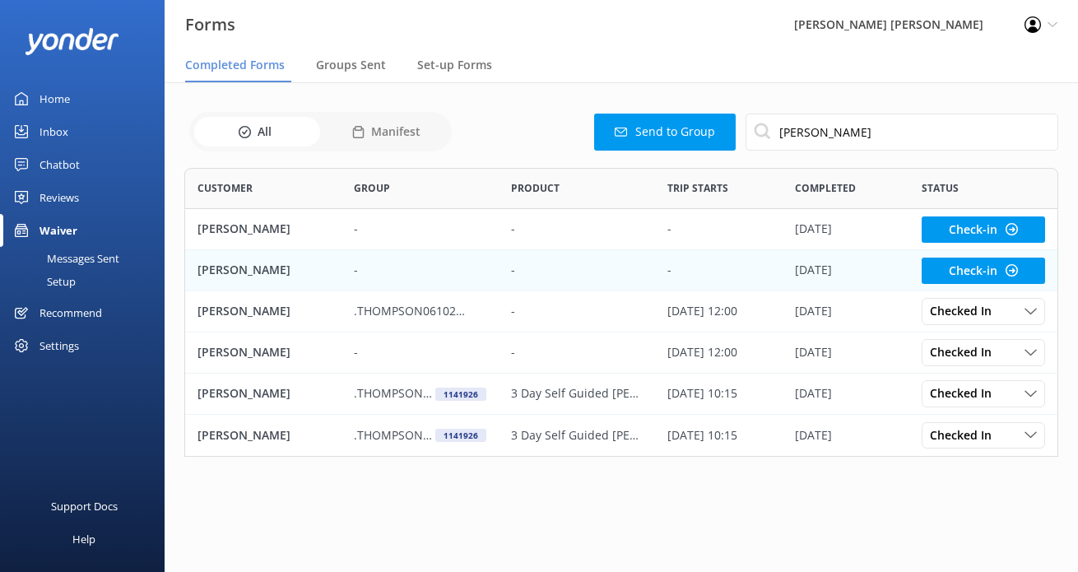
click at [300, 257] on div "[PERSON_NAME]" at bounding box center [263, 270] width 156 height 41
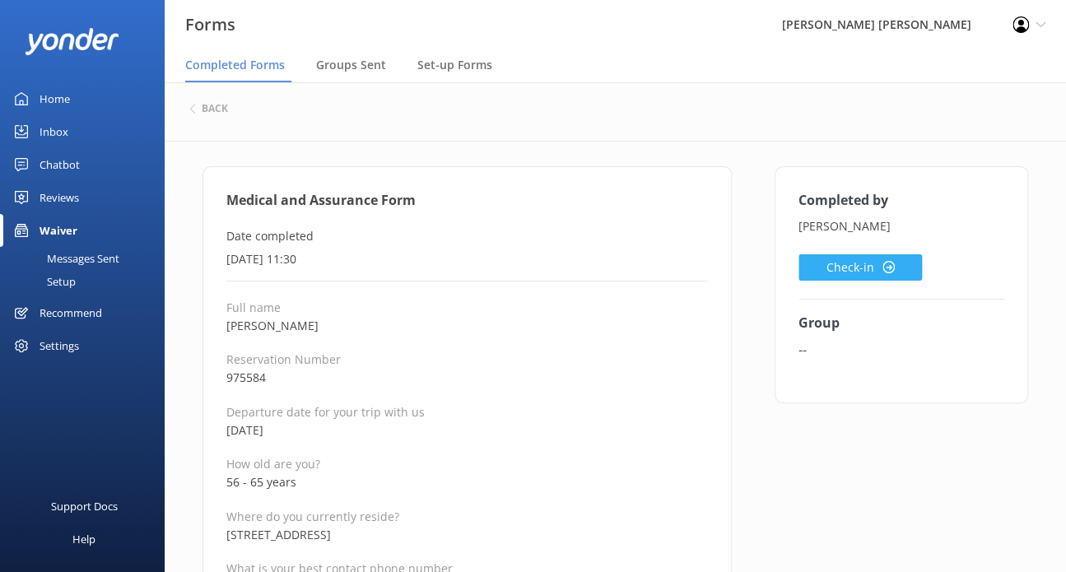
click at [837, 264] on button "Check-in" at bounding box center [859, 267] width 123 height 26
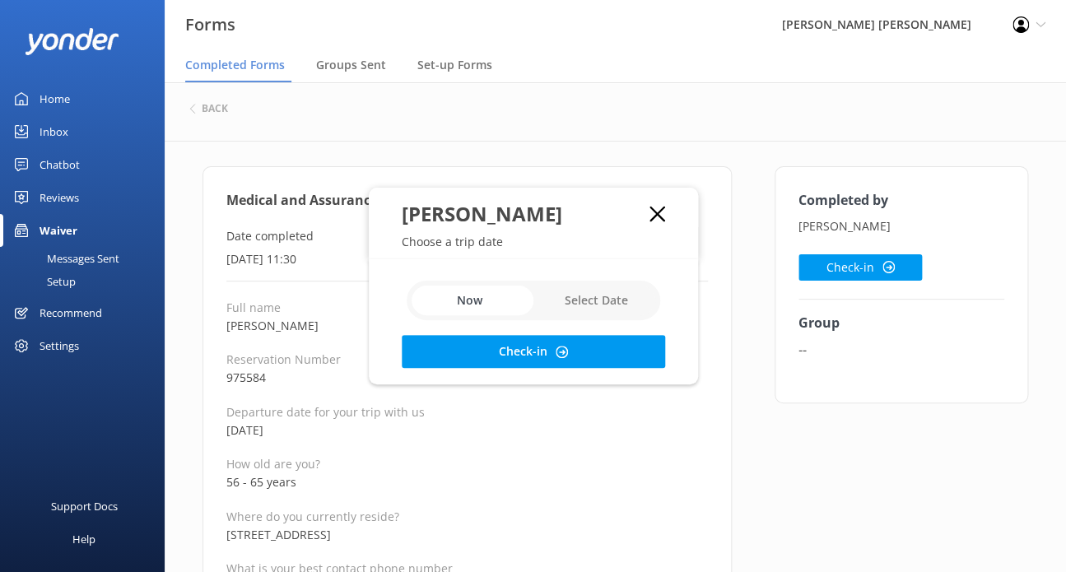
click at [630, 298] on input "checkbox" at bounding box center [534, 301] width 254 height 40
checkbox input "true"
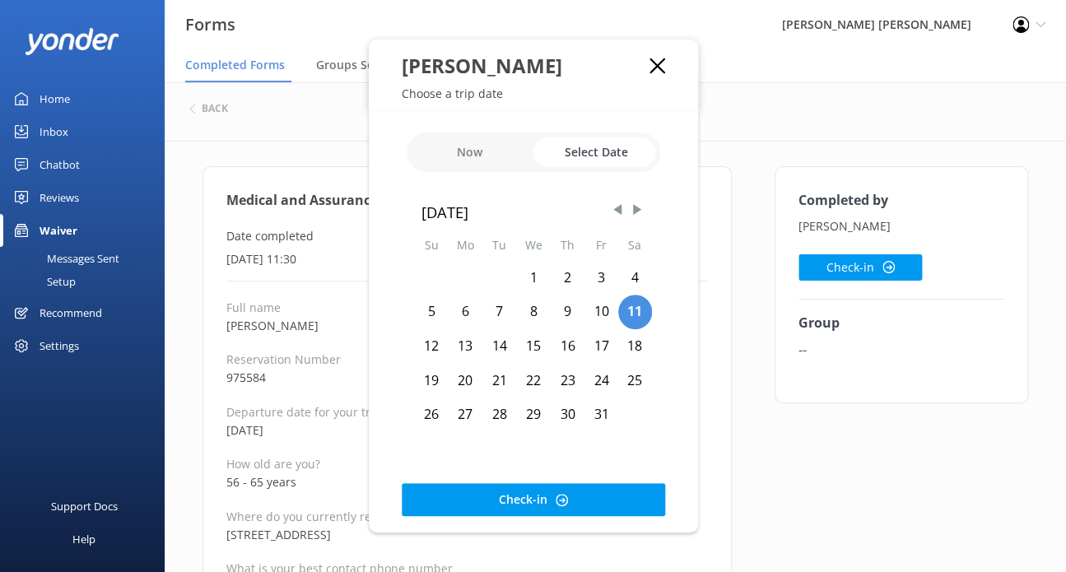
click at [611, 374] on div "24" at bounding box center [601, 381] width 34 height 35
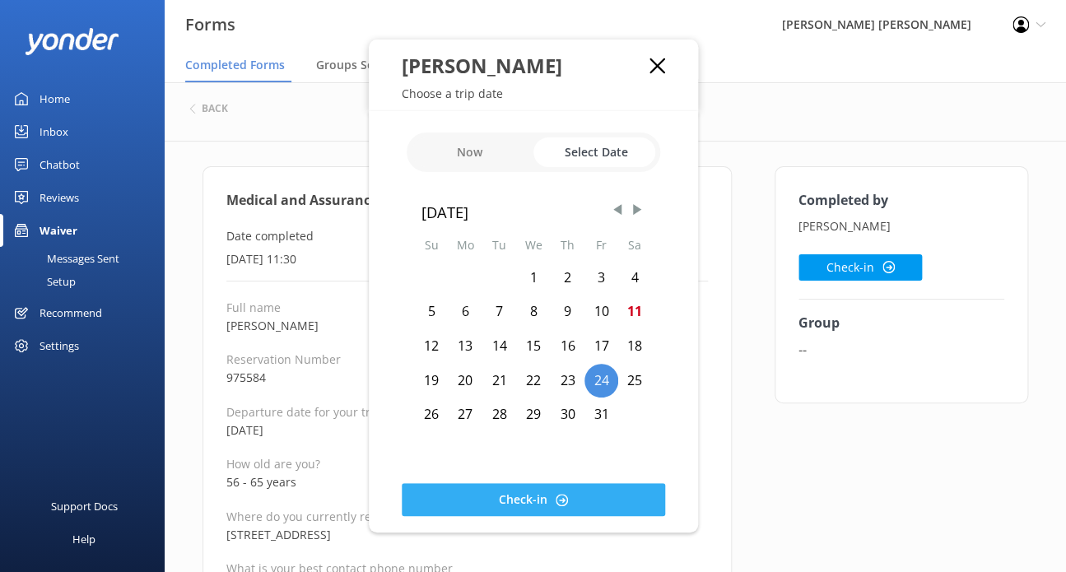
click at [571, 502] on button "Check-in" at bounding box center [533, 499] width 263 height 33
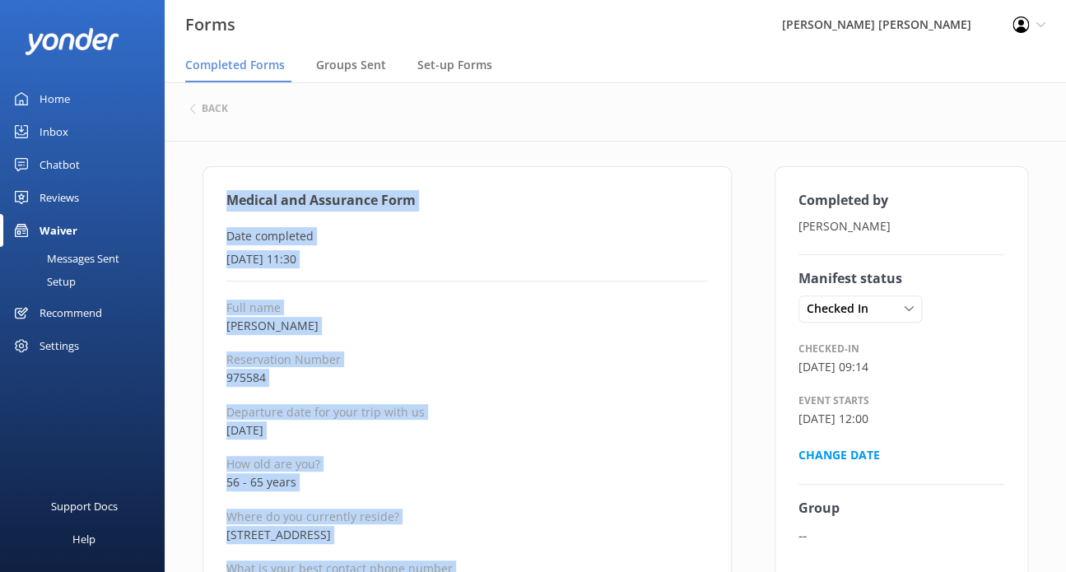
drag, startPoint x: 376, startPoint y: 424, endPoint x: 229, endPoint y: 203, distance: 265.3
copy div "Medical and Assurance Form Date completed [DATE] 11:30 Full name [PERSON_NAME] …"
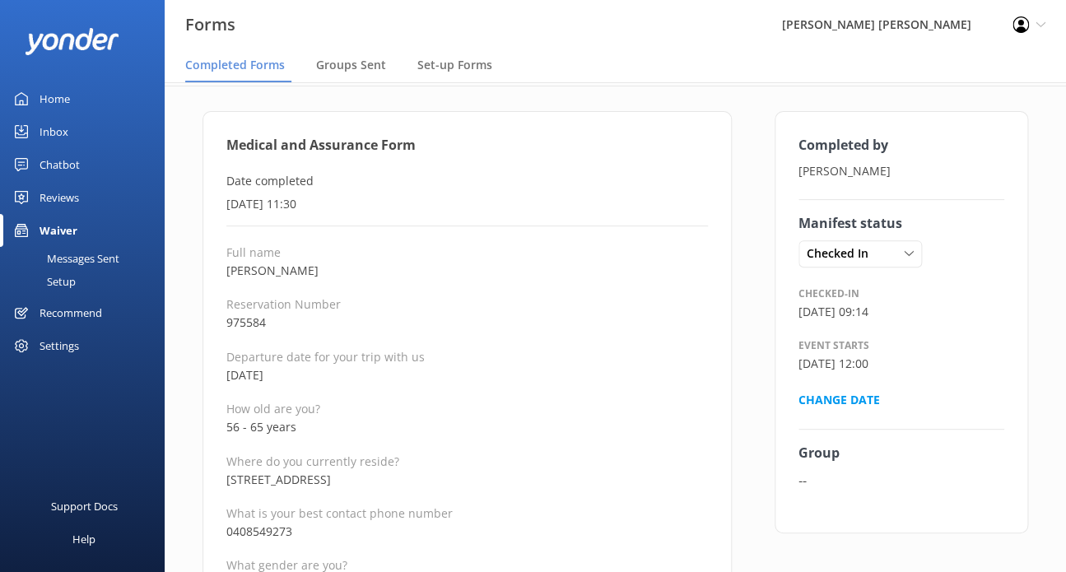
scroll to position [82, 0]
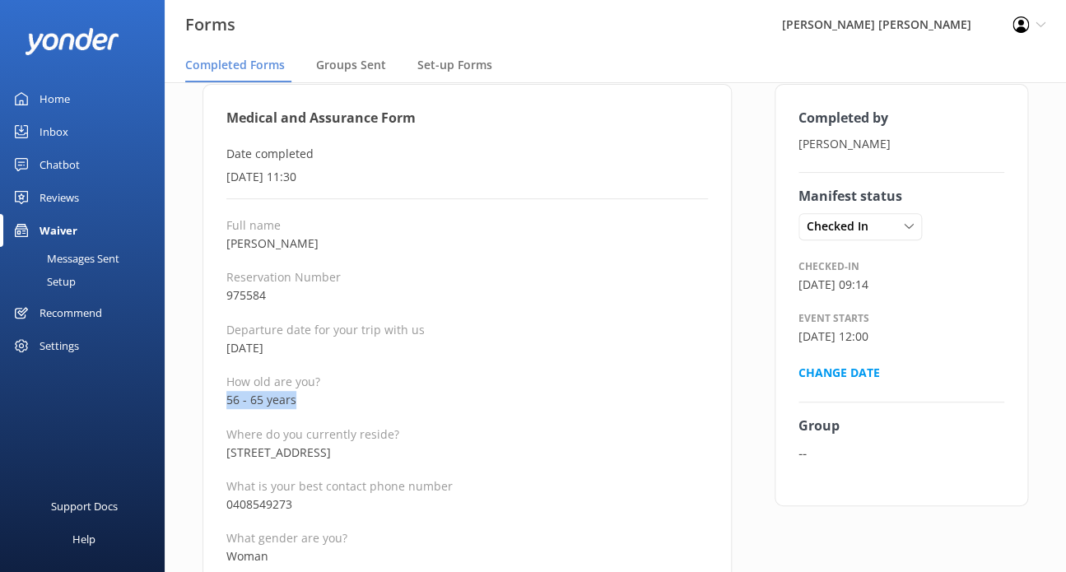
drag, startPoint x: 305, startPoint y: 397, endPoint x: 198, endPoint y: 397, distance: 107.0
drag, startPoint x: 305, startPoint y: 490, endPoint x: 300, endPoint y: 498, distance: 9.6
click at [305, 490] on p "What is your best contact phone number" at bounding box center [466, 486] width 481 height 16
drag, startPoint x: 300, startPoint y: 502, endPoint x: 232, endPoint y: 501, distance: 68.3
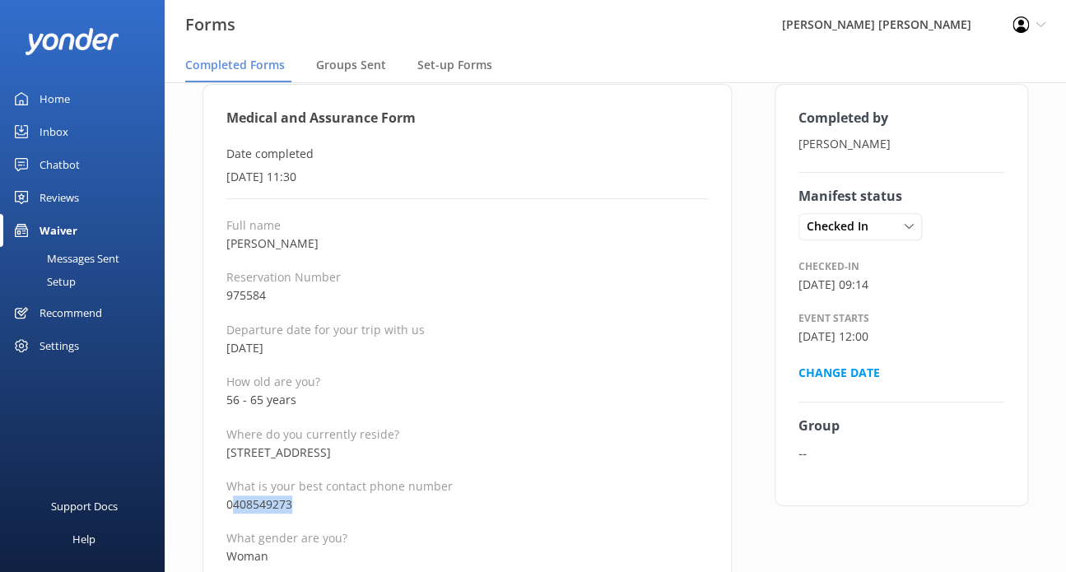
click at [232, 501] on p "0408549273" at bounding box center [466, 504] width 481 height 18
click at [402, 530] on p "What gender are you?" at bounding box center [466, 538] width 481 height 16
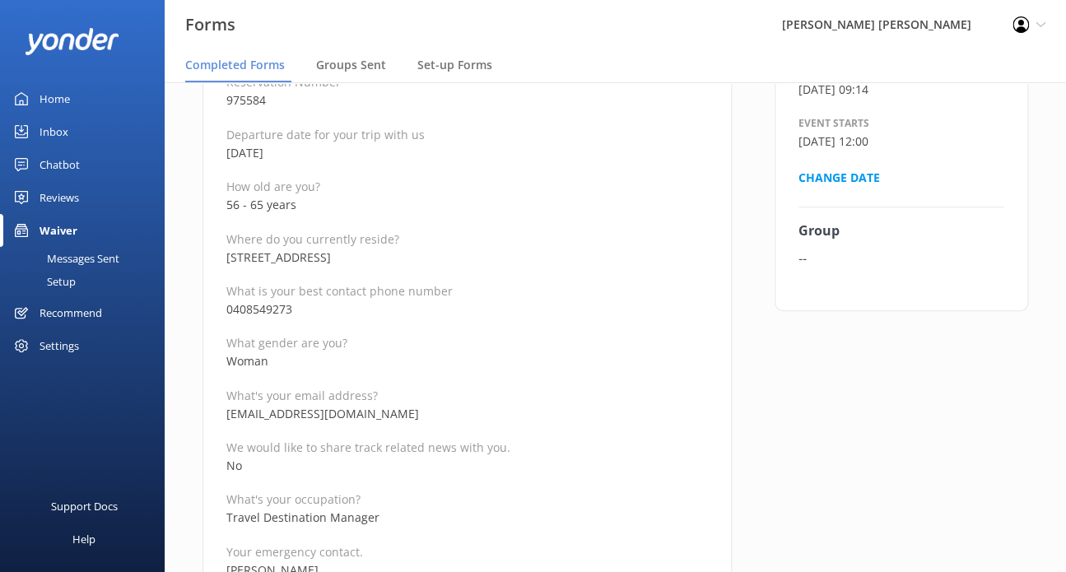
scroll to position [412, 0]
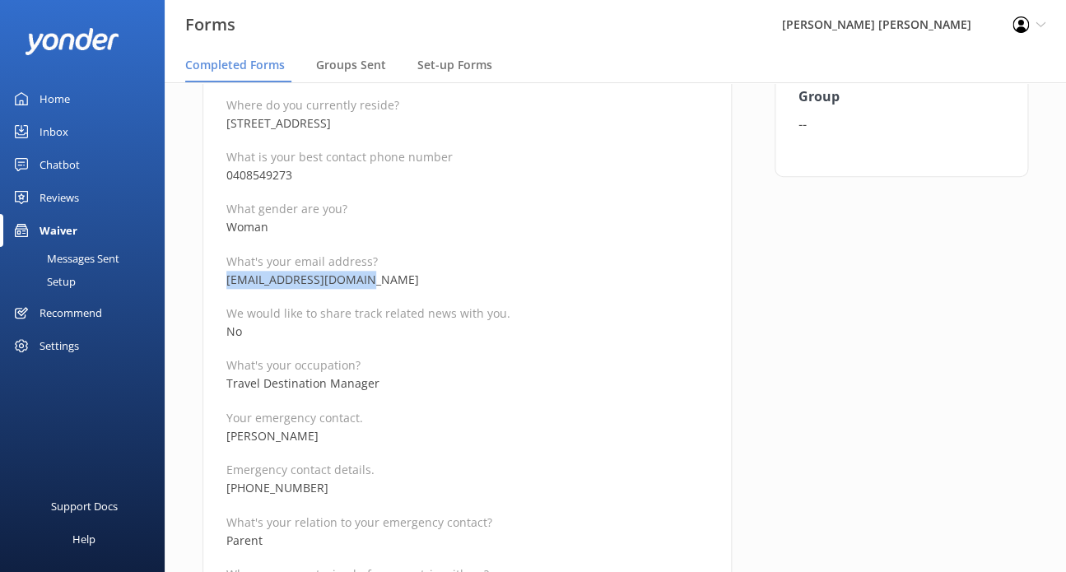
drag, startPoint x: 386, startPoint y: 281, endPoint x: 216, endPoint y: 283, distance: 170.4
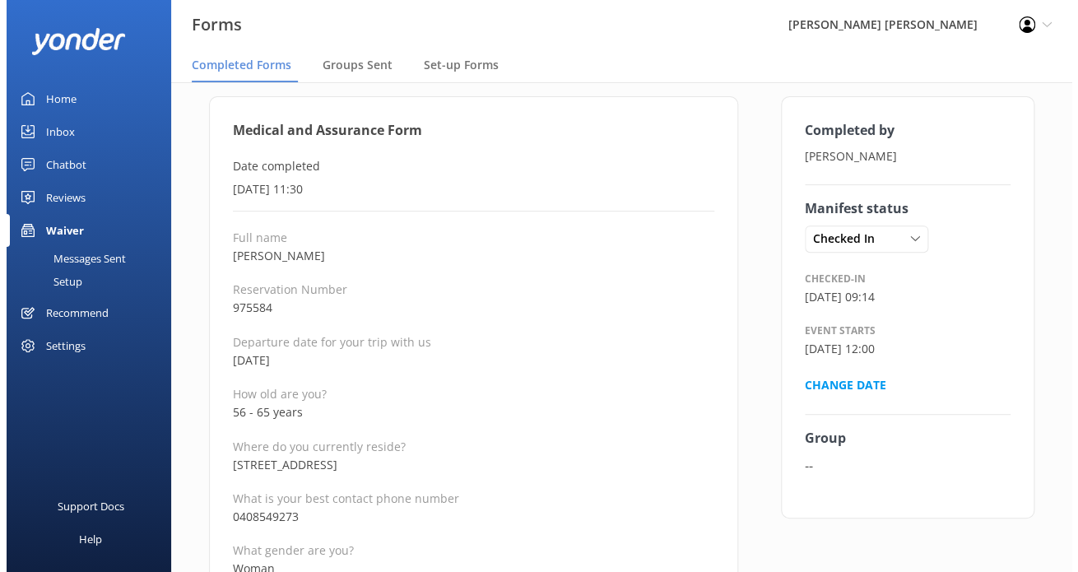
scroll to position [0, 0]
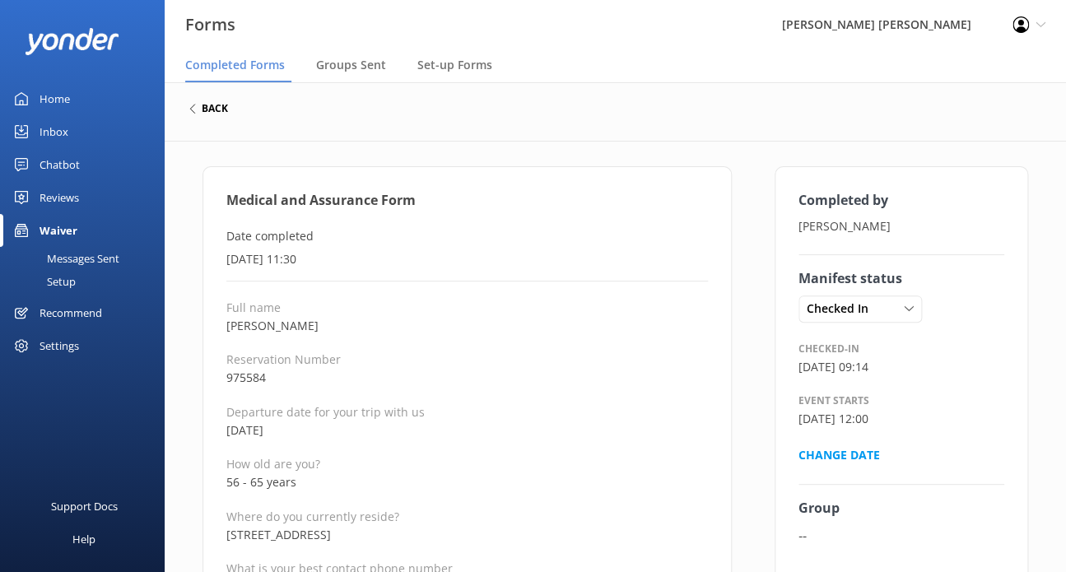
click at [219, 111] on h6 "back" at bounding box center [215, 109] width 26 height 10
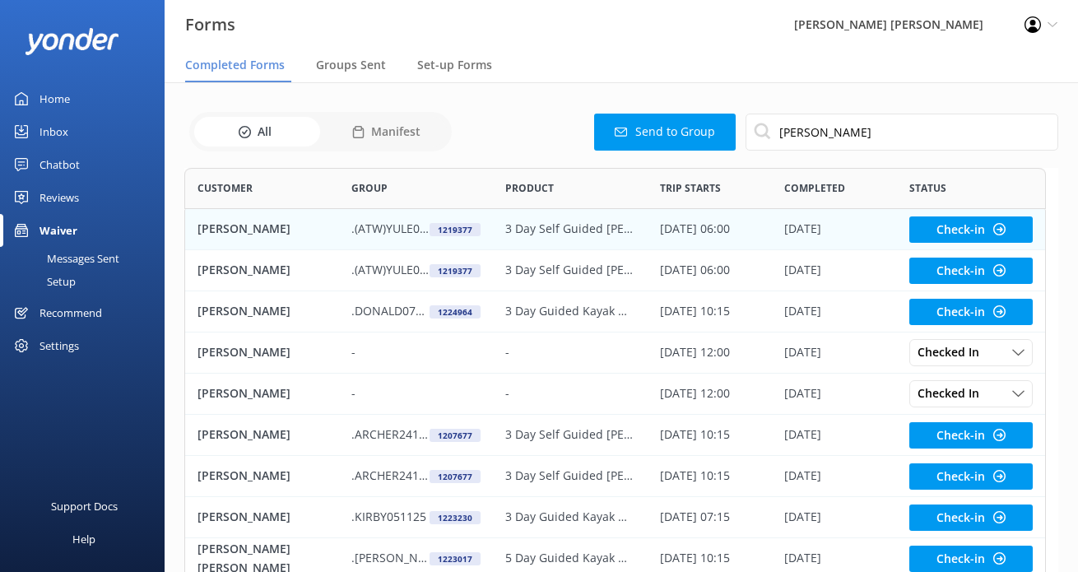
scroll to position [440, 848]
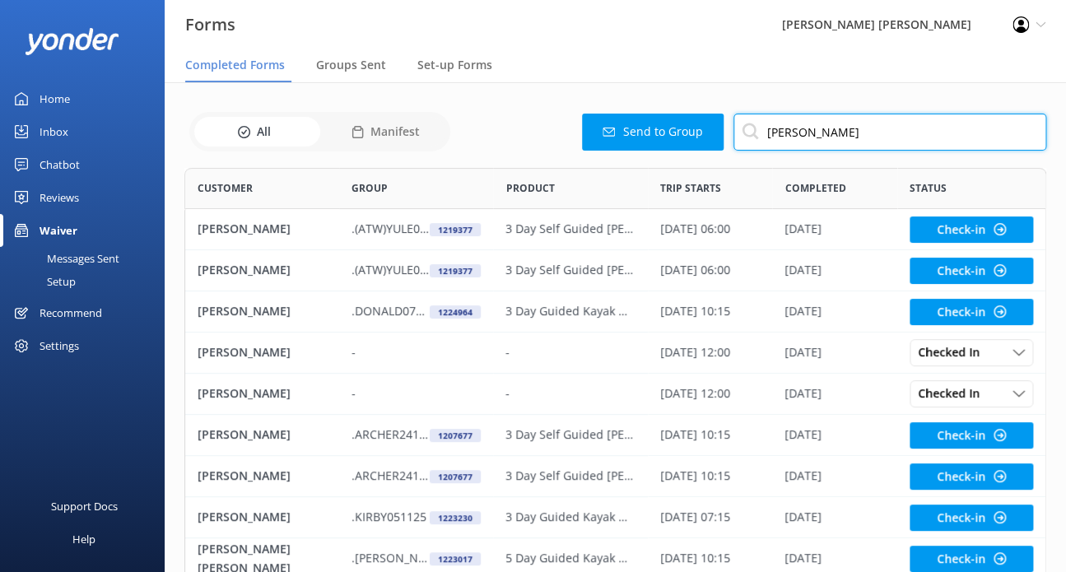
click at [826, 136] on input "[PERSON_NAME]" at bounding box center [889, 132] width 313 height 37
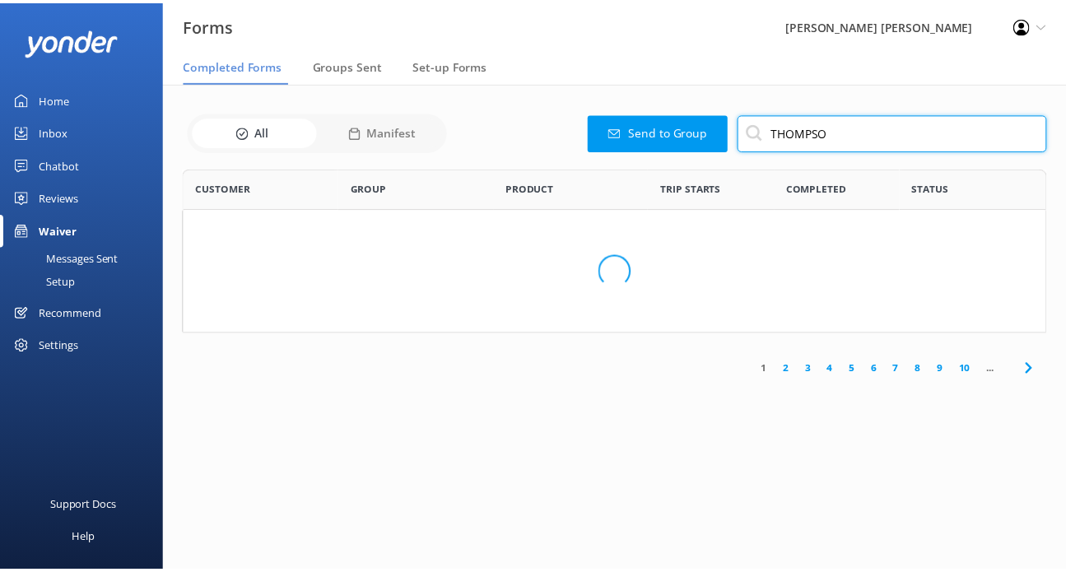
scroll to position [276, 861]
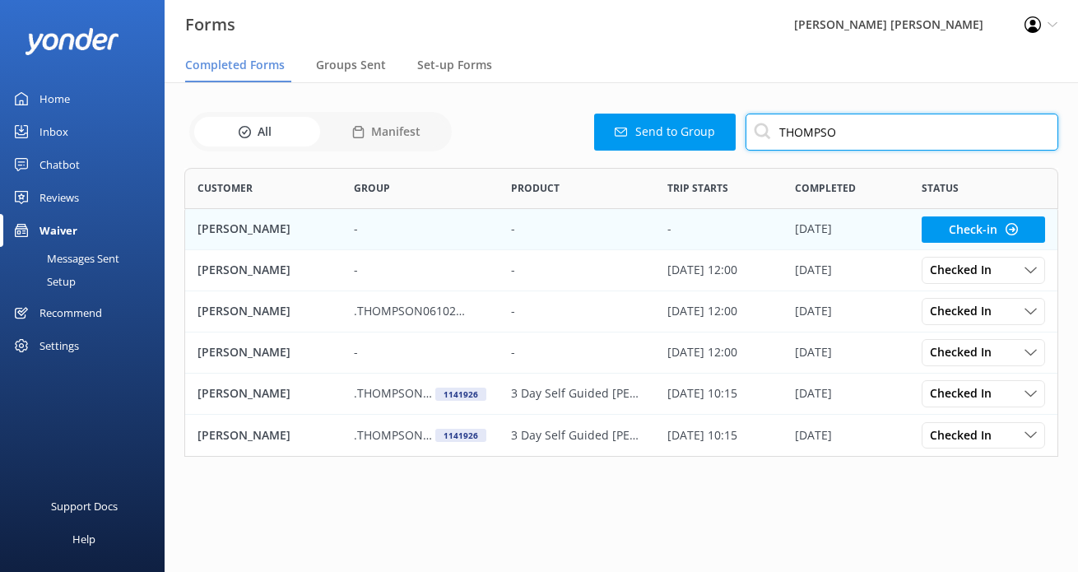
type input "THOMPSO"
click at [653, 225] on div "-" at bounding box center [577, 229] width 156 height 41
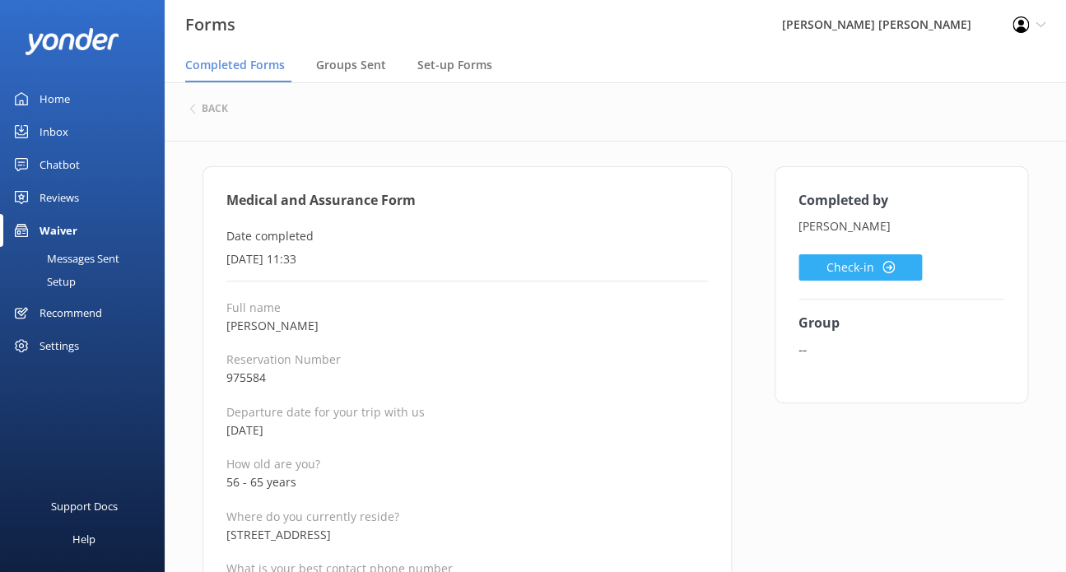
click at [886, 262] on use at bounding box center [888, 267] width 12 height 12
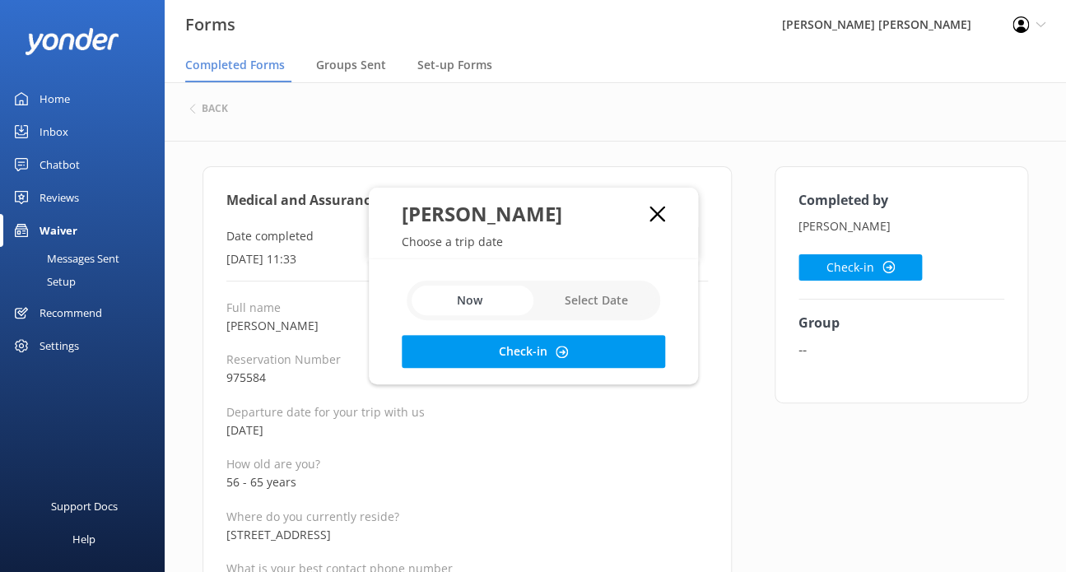
click at [621, 300] on input "checkbox" at bounding box center [534, 301] width 254 height 40
checkbox input "true"
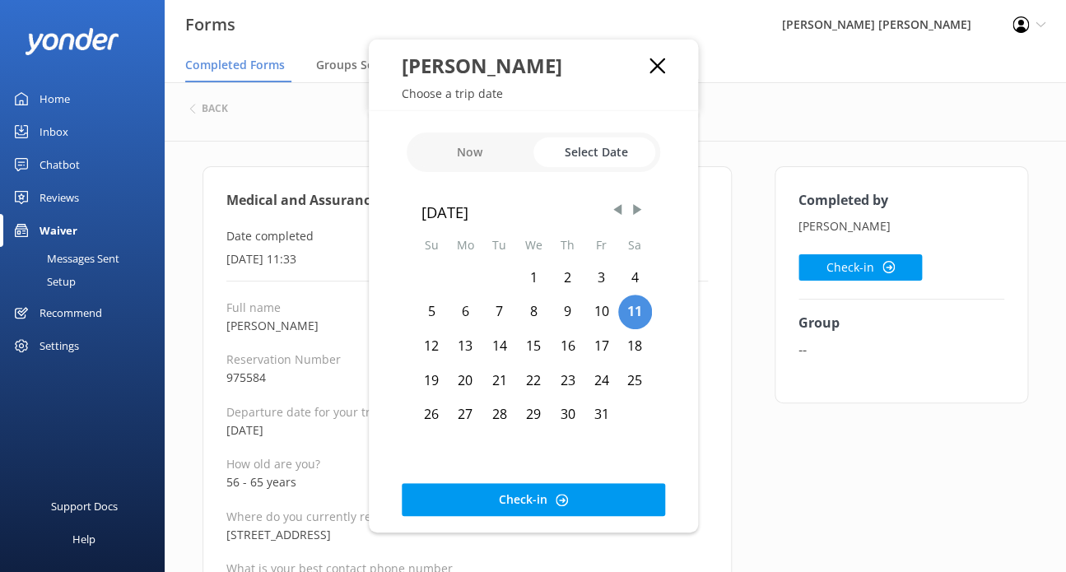
click at [612, 375] on div "24" at bounding box center [601, 381] width 34 height 35
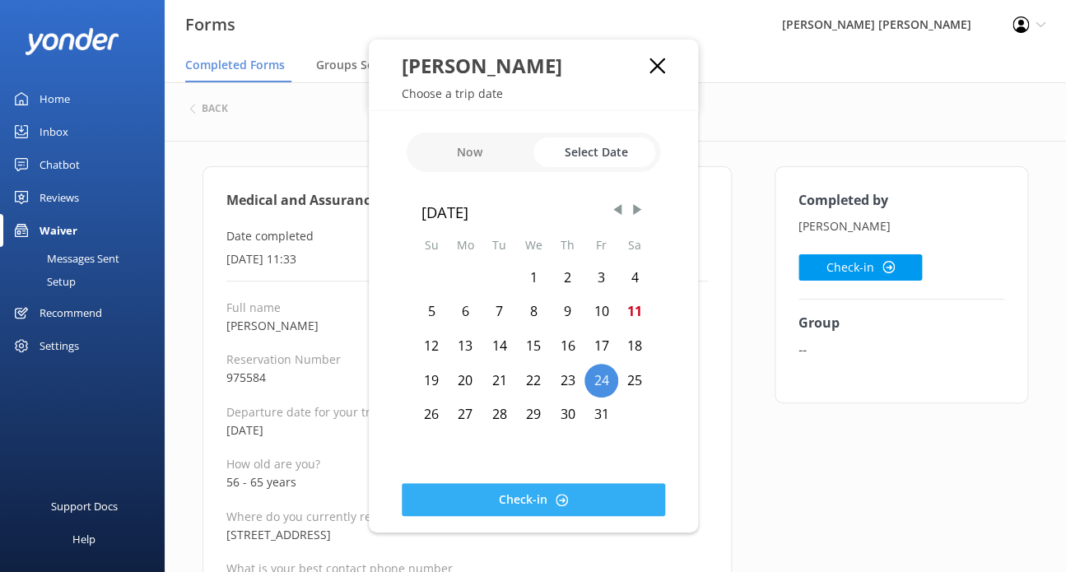
click at [602, 500] on button "Check-in" at bounding box center [533, 499] width 263 height 33
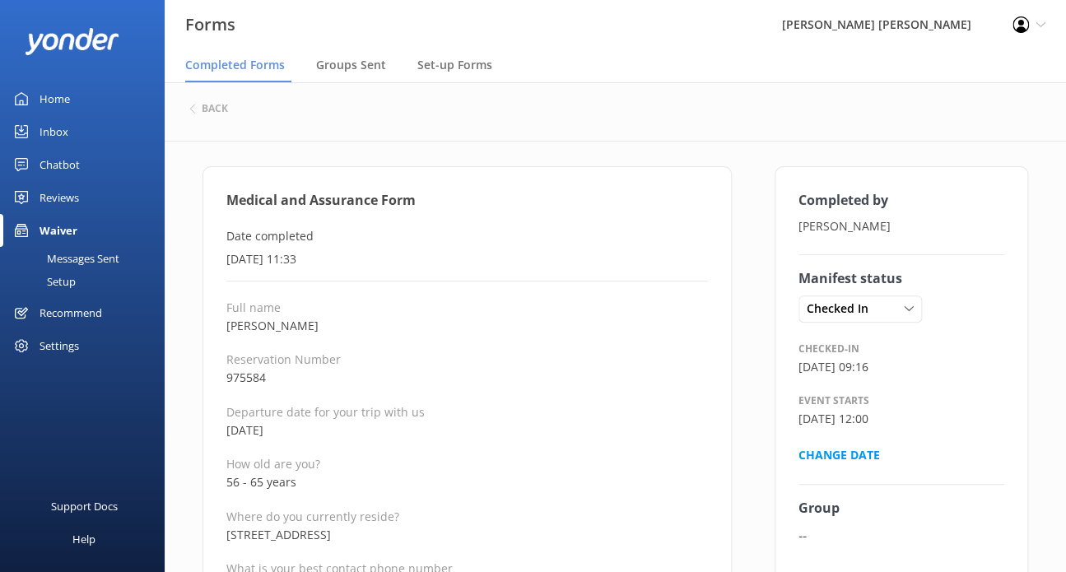
drag, startPoint x: 440, startPoint y: 503, endPoint x: 425, endPoint y: 496, distance: 17.0
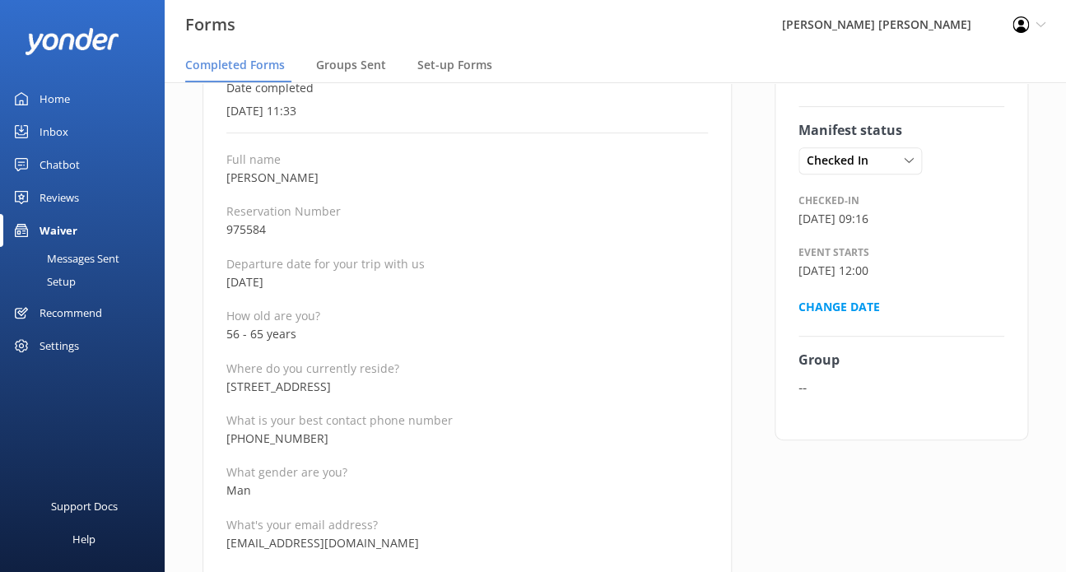
scroll to position [165, 0]
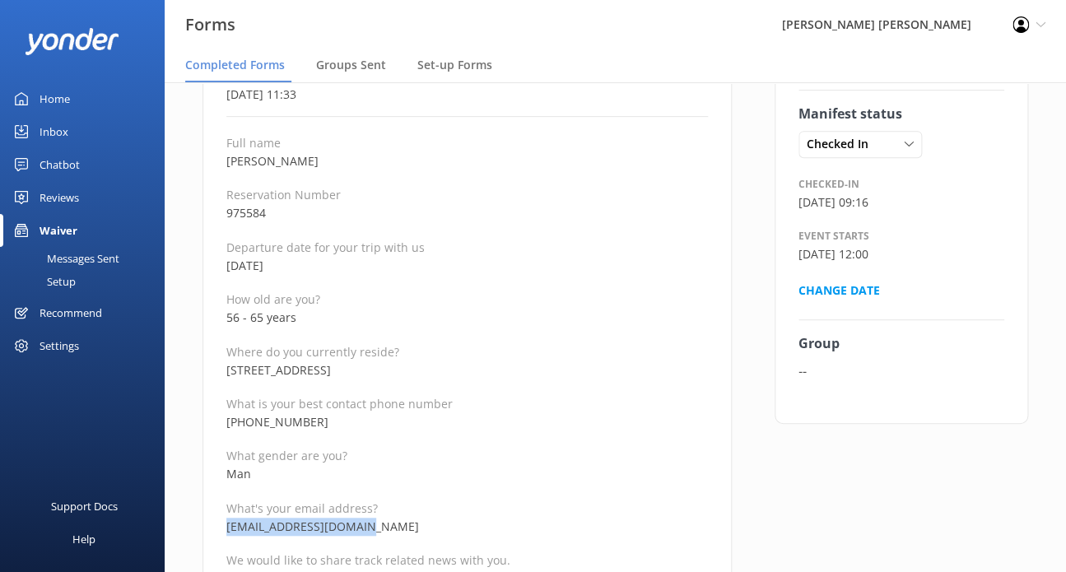
drag, startPoint x: 386, startPoint y: 528, endPoint x: 218, endPoint y: 530, distance: 167.9
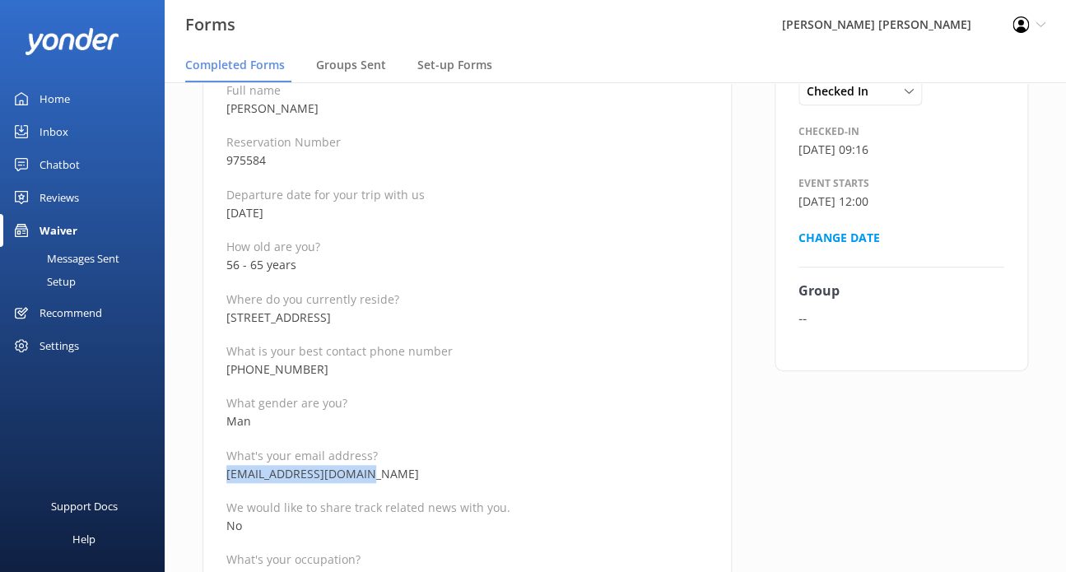
scroll to position [247, 0]
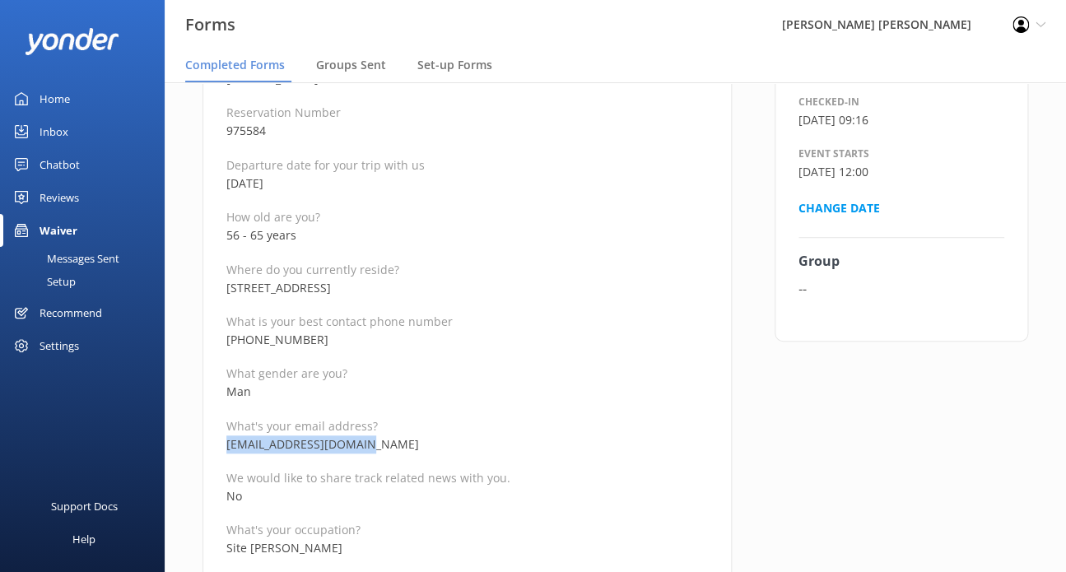
click at [418, 483] on p "We would like to share track related news with you." at bounding box center [466, 478] width 481 height 16
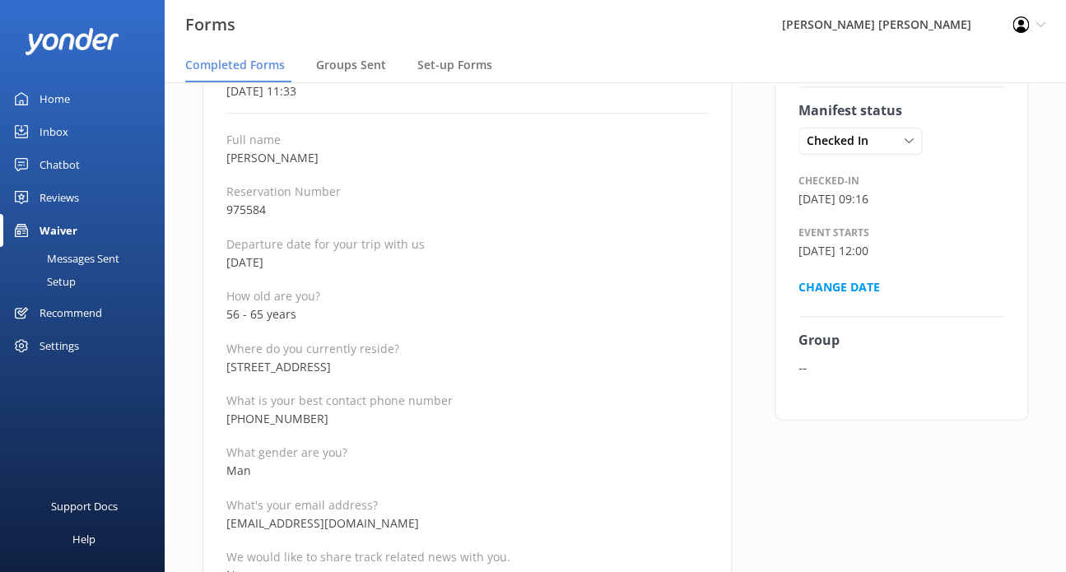
scroll to position [165, 0]
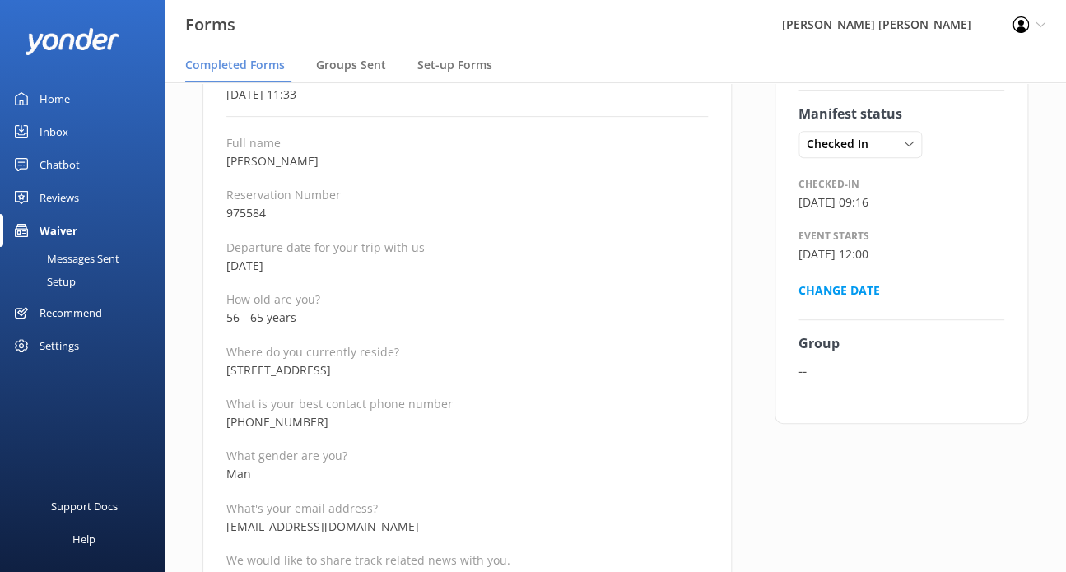
drag, startPoint x: 323, startPoint y: 421, endPoint x: 164, endPoint y: 418, distance: 159.7
click at [164, 407] on div "Forms Wilsons [PERSON_NAME] Profile Settings Logout Completed Forms Groups Sent…" at bounding box center [533, 163] width 1066 height 490
click at [344, 430] on p "[PHONE_NUMBER]" at bounding box center [466, 422] width 481 height 18
drag, startPoint x: 297, startPoint y: 426, endPoint x: 211, endPoint y: 421, distance: 86.6
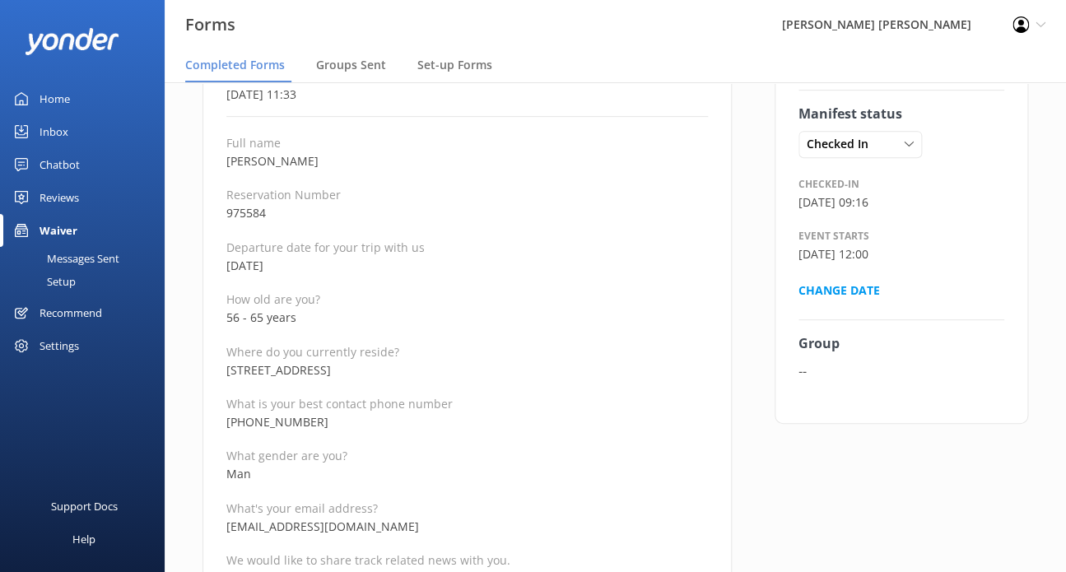
drag, startPoint x: 303, startPoint y: 314, endPoint x: 212, endPoint y: 319, distance: 90.7
click at [494, 482] on p "Man" at bounding box center [466, 474] width 481 height 18
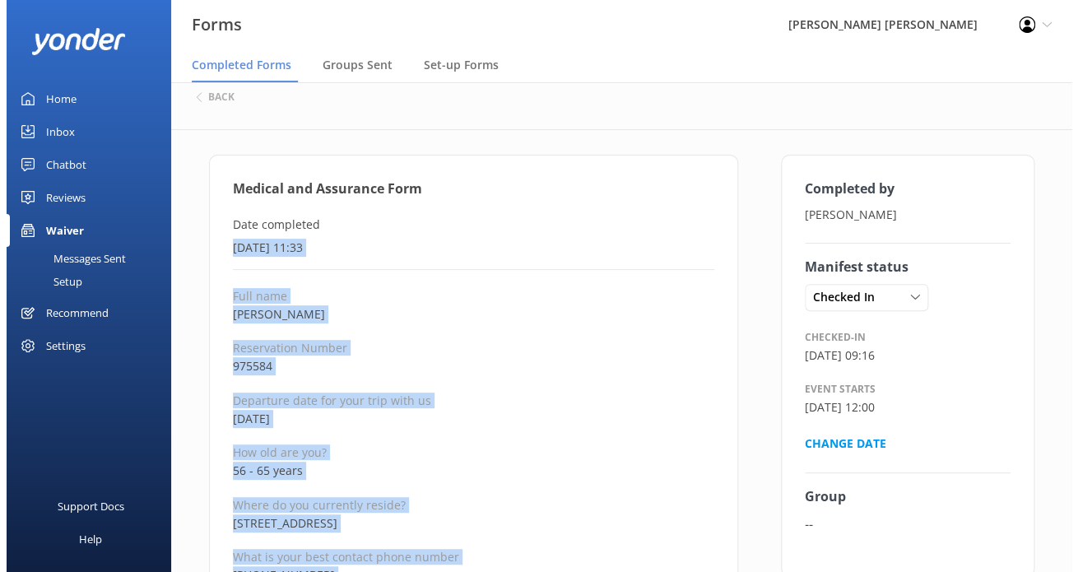
scroll to position [0, 0]
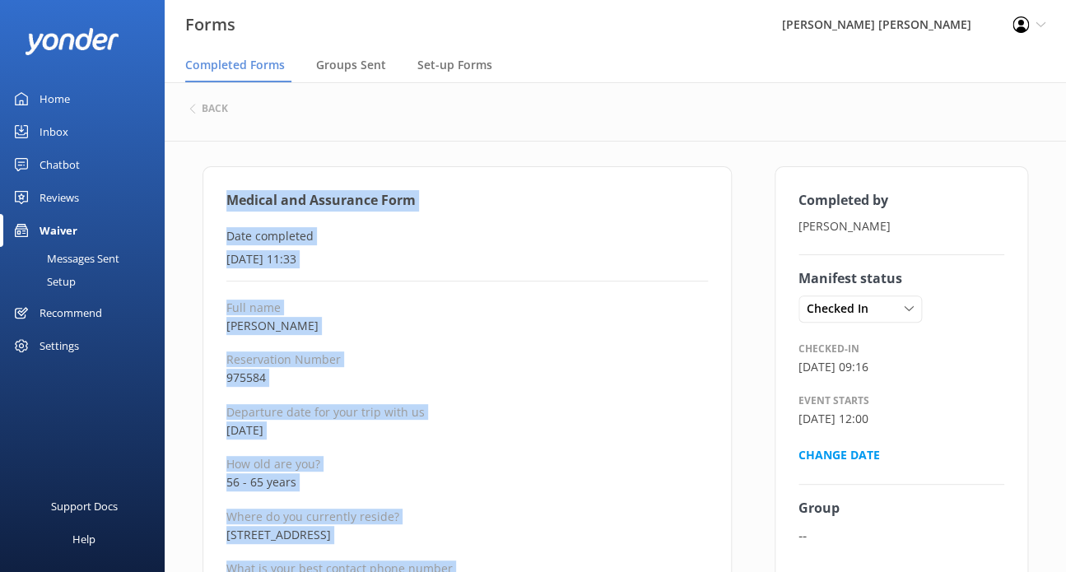
drag, startPoint x: 377, startPoint y: 335, endPoint x: 226, endPoint y: 194, distance: 206.7
click at [218, 113] on h6 "back" at bounding box center [215, 109] width 26 height 10
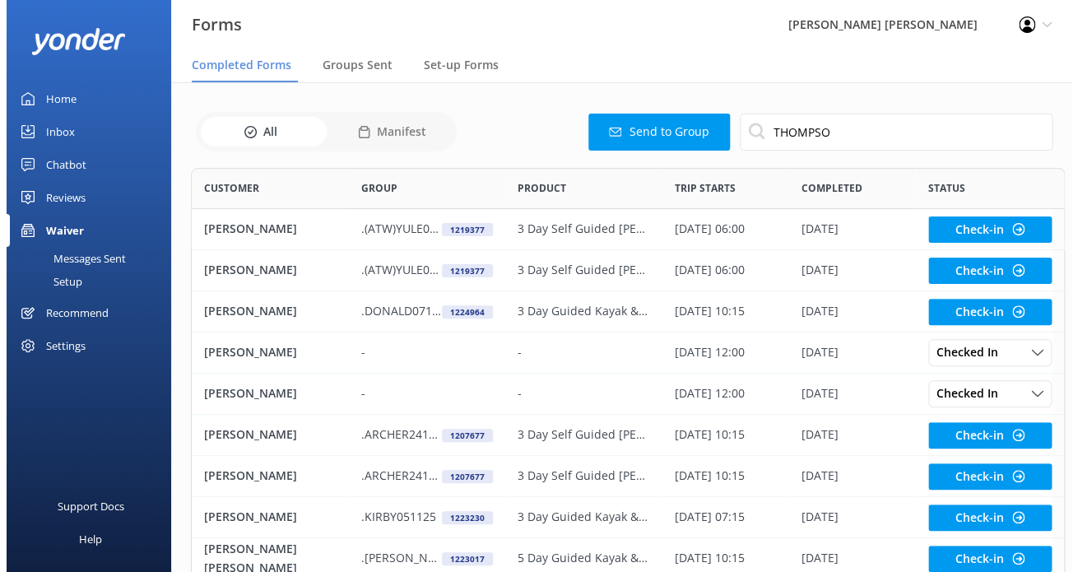
scroll to position [440, 848]
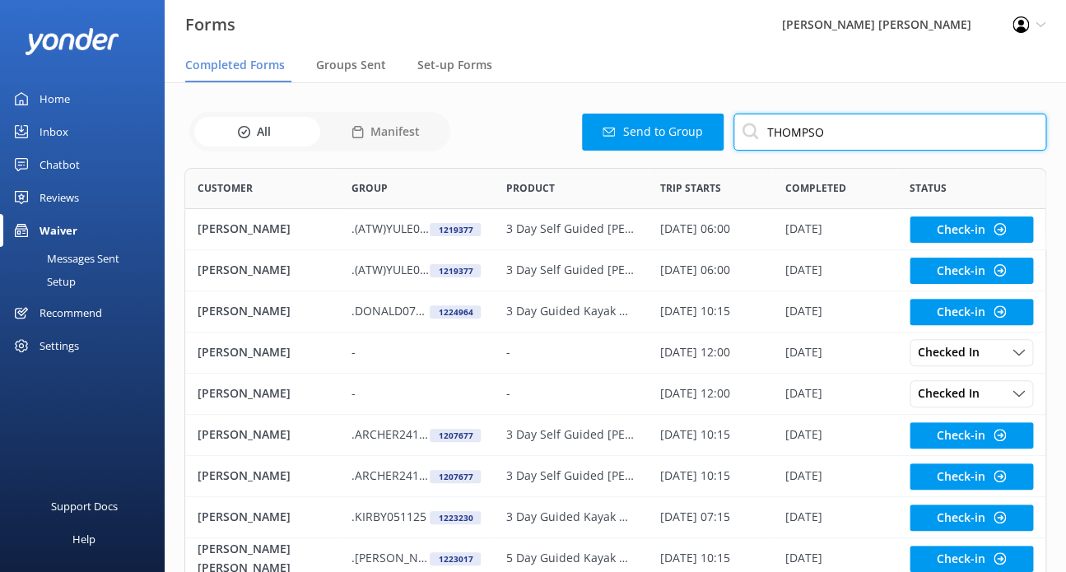
drag, startPoint x: 836, startPoint y: 134, endPoint x: 606, endPoint y: 132, distance: 230.5
click at [614, 132] on div "Send to Group THOMPSO" at bounding box center [750, 132] width 591 height 37
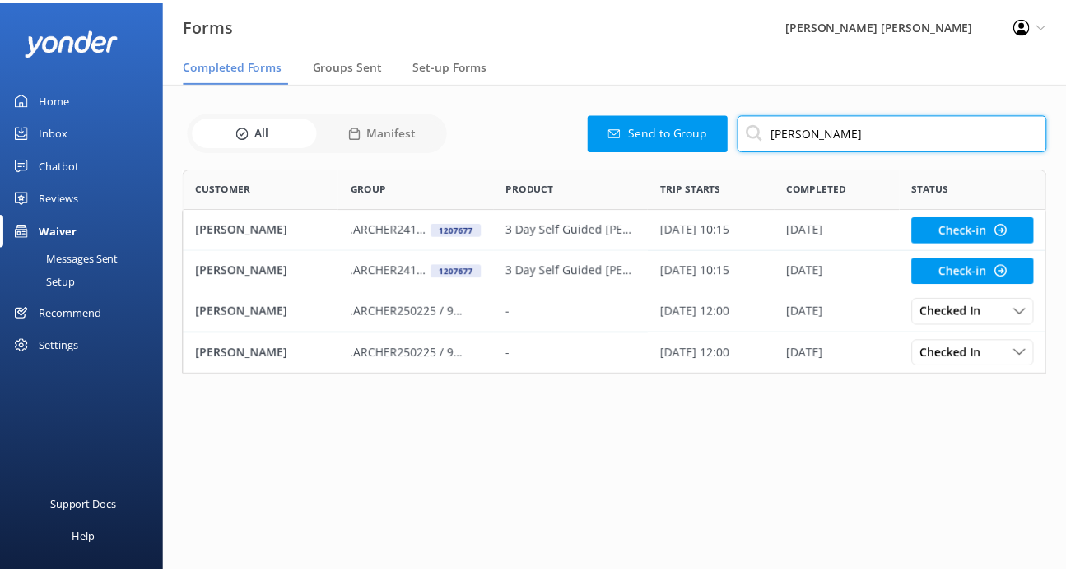
scroll to position [193, 861]
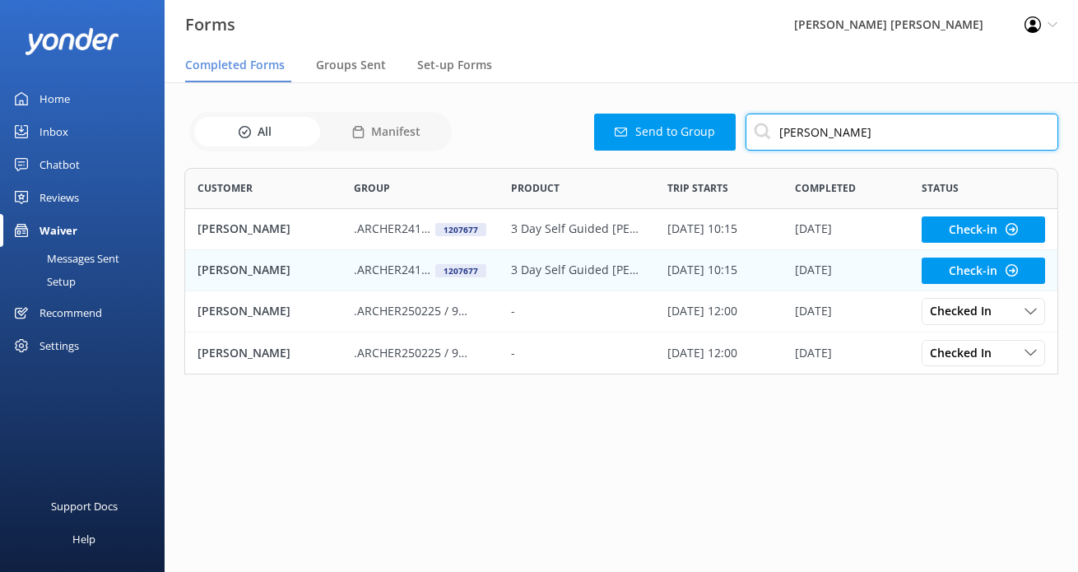
type input "[PERSON_NAME]"
click at [412, 271] on p ".ARCHER241025" at bounding box center [394, 270] width 81 height 18
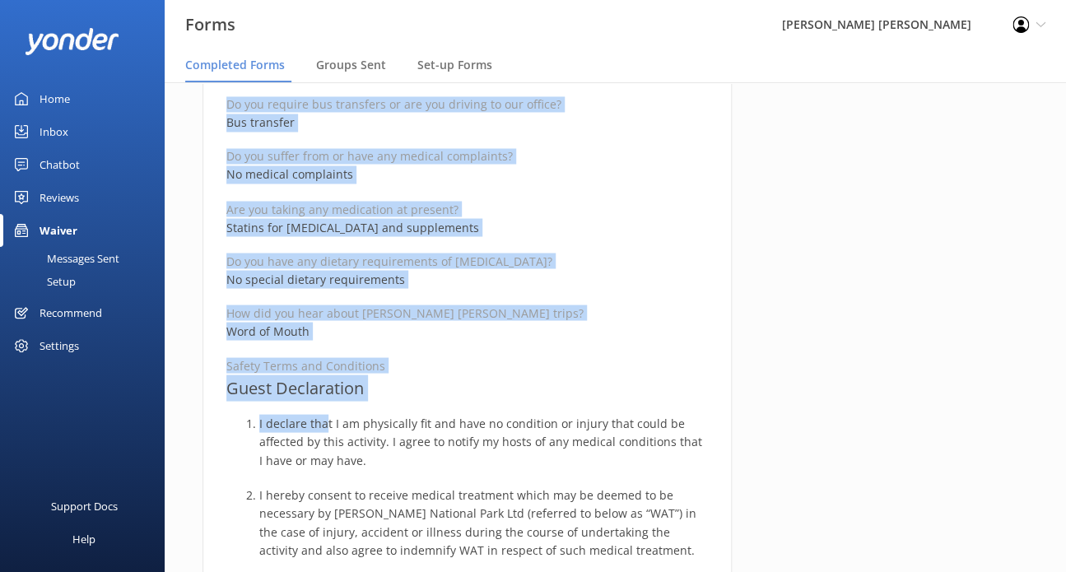
scroll to position [988, 0]
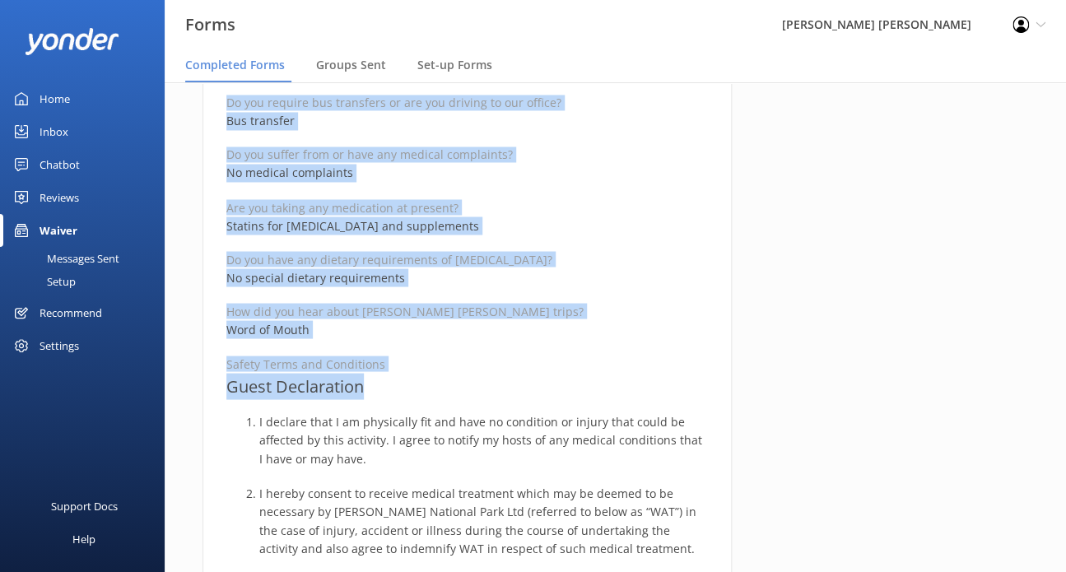
drag, startPoint x: 226, startPoint y: 200, endPoint x: 369, endPoint y: 381, distance: 230.4
click at [369, 381] on div "Medical and Assurance Form Date completed [DATE] 12:04 Full name [PERSON_NAME] …" at bounding box center [466, 366] width 529 height 2375
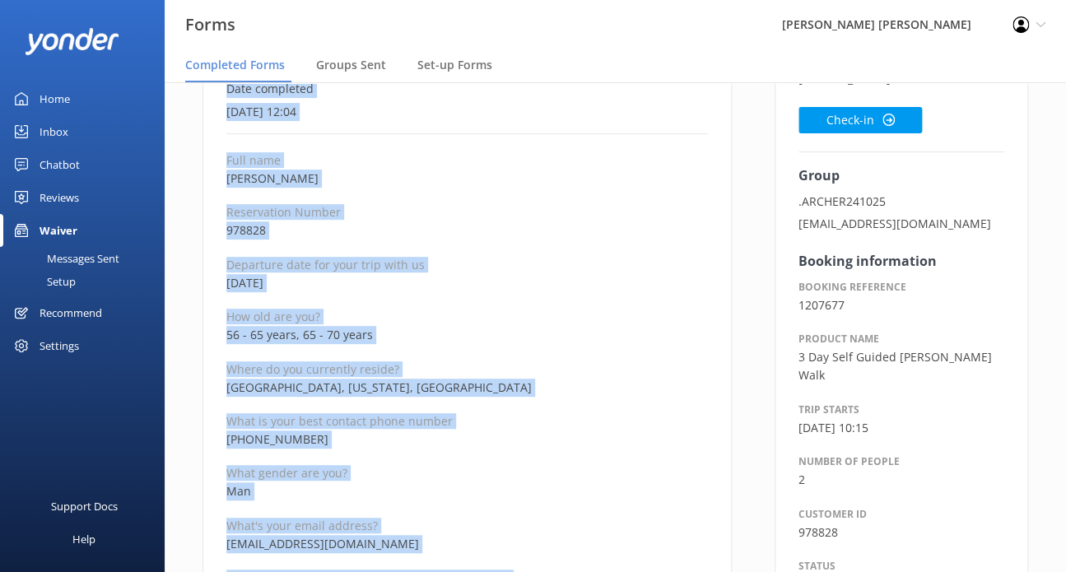
scroll to position [0, 0]
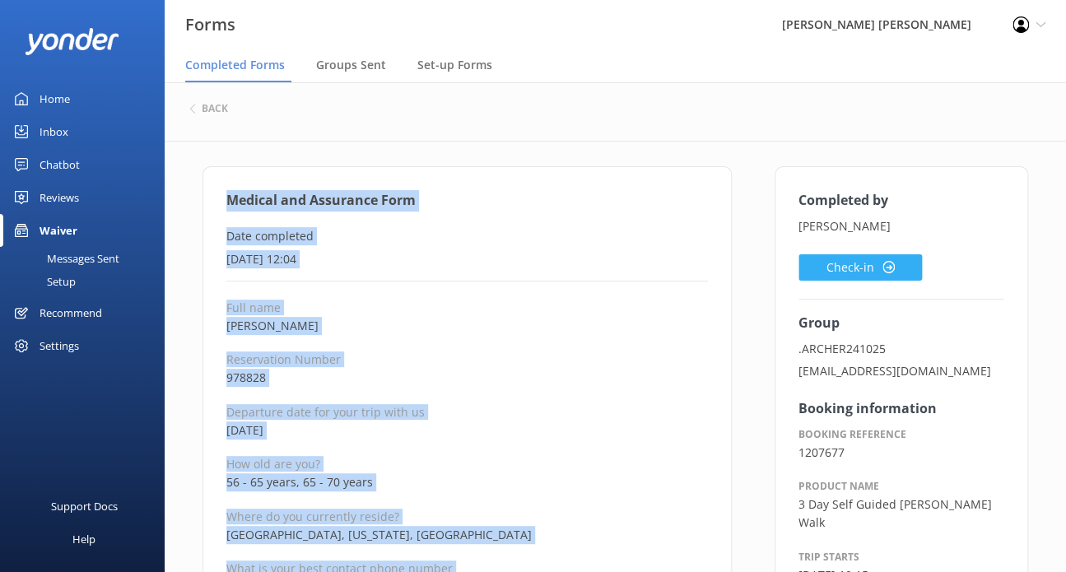
click at [830, 266] on button "Check-in" at bounding box center [859, 267] width 123 height 26
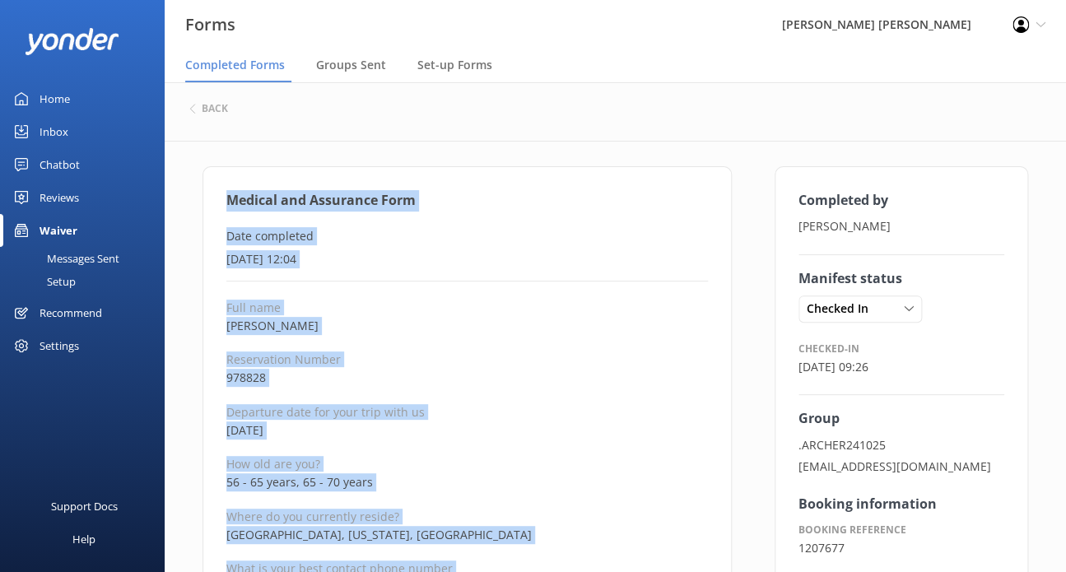
click at [405, 356] on p "Reservation Number" at bounding box center [466, 359] width 481 height 16
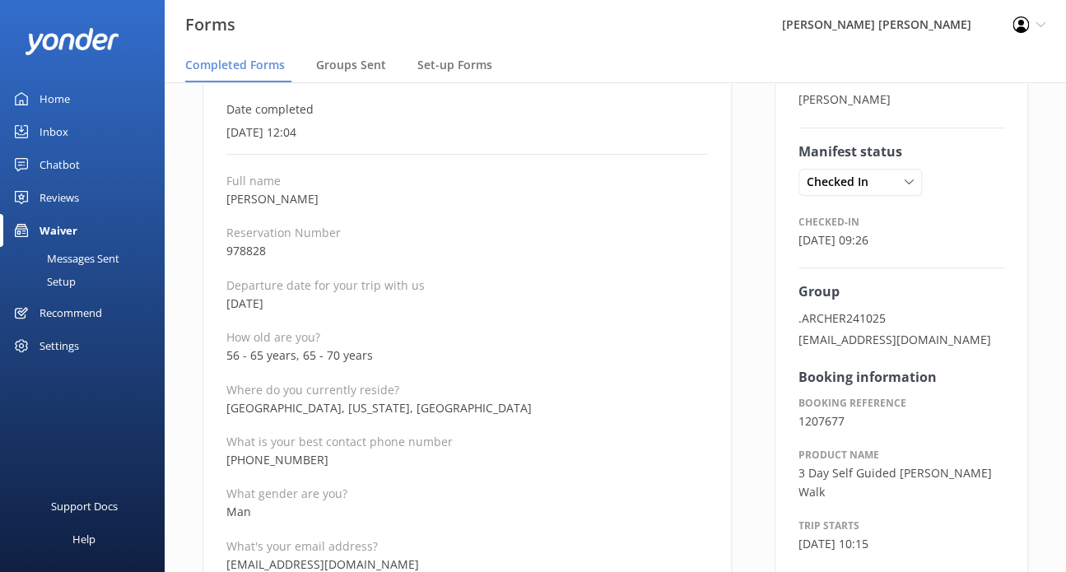
scroll to position [165, 0]
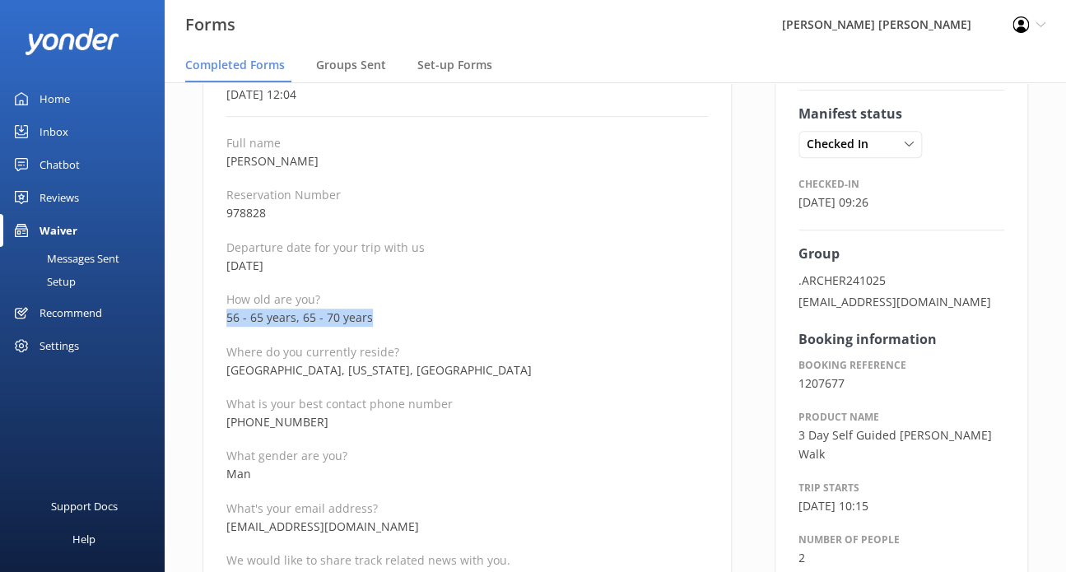
drag, startPoint x: 383, startPoint y: 318, endPoint x: 226, endPoint y: 323, distance: 156.5
click at [226, 323] on p "56 - 65 years, 65 - 70 years" at bounding box center [466, 318] width 481 height 18
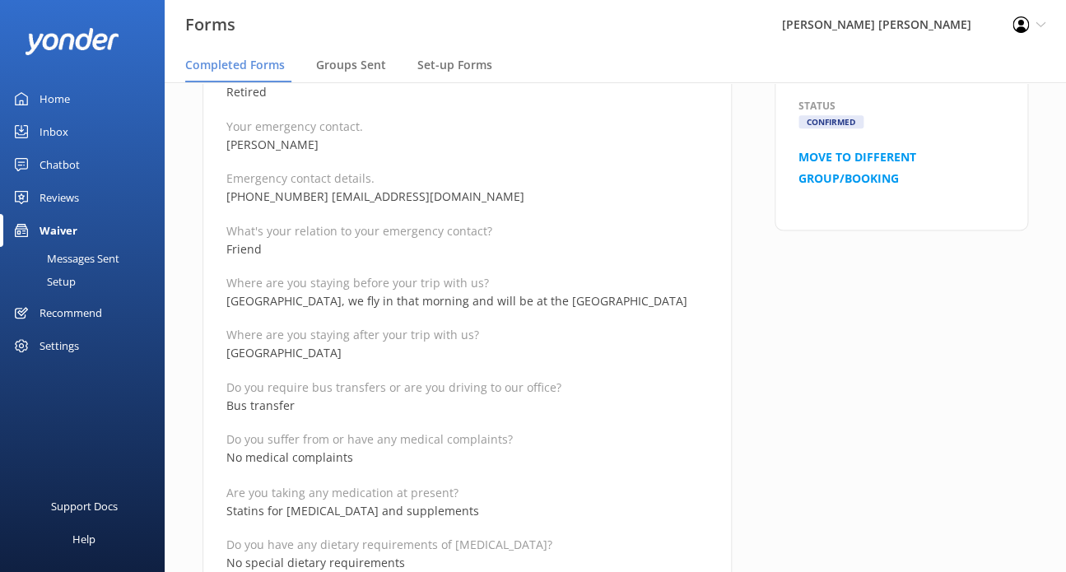
scroll to position [741, 0]
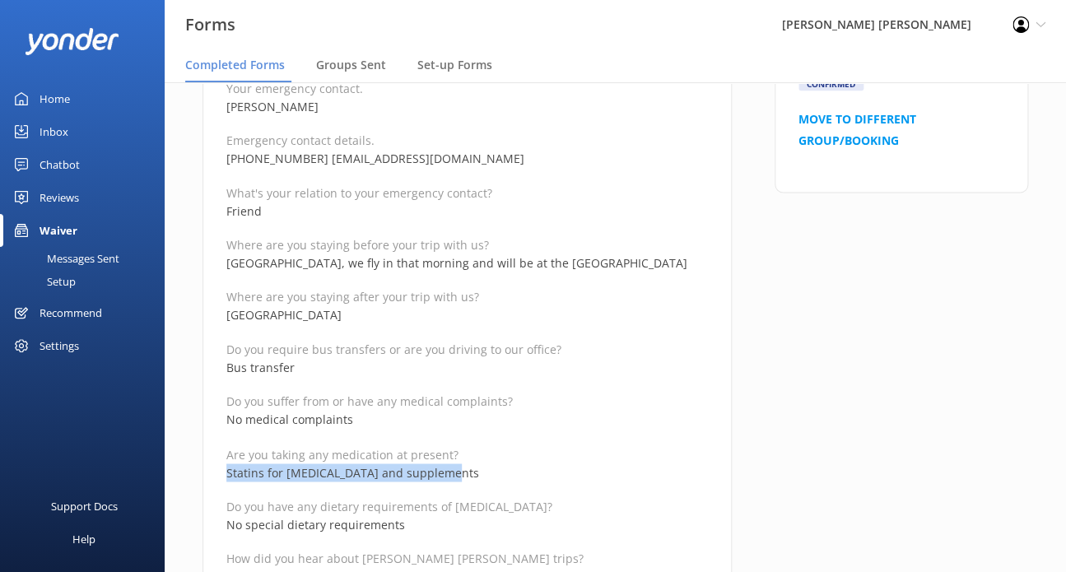
drag, startPoint x: 442, startPoint y: 472, endPoint x: 225, endPoint y: 477, distance: 217.3
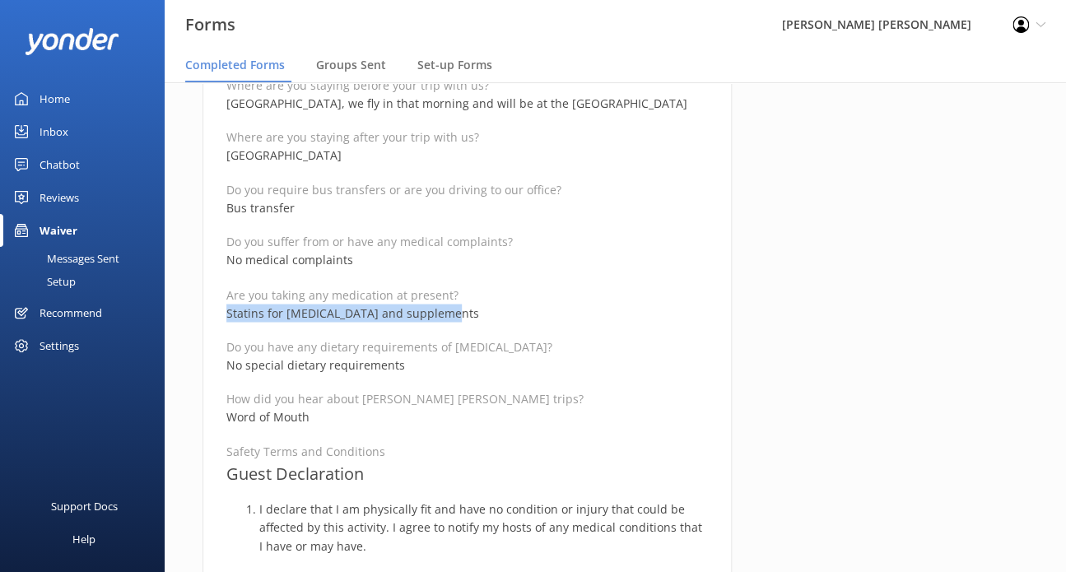
scroll to position [905, 0]
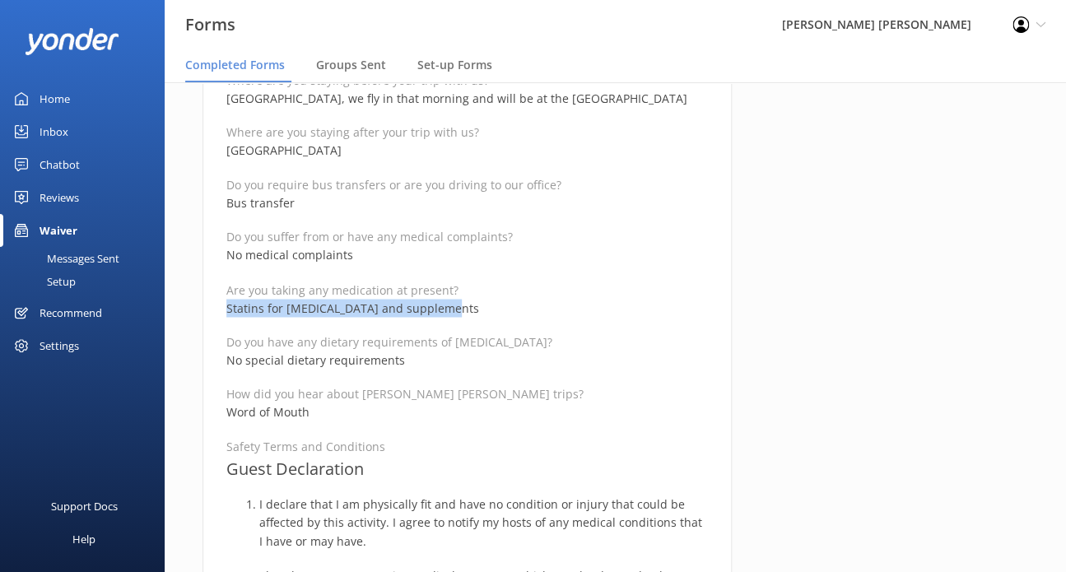
click at [546, 495] on li "I declare that I am physically fit and have no condition or injury that could b…" at bounding box center [483, 522] width 449 height 55
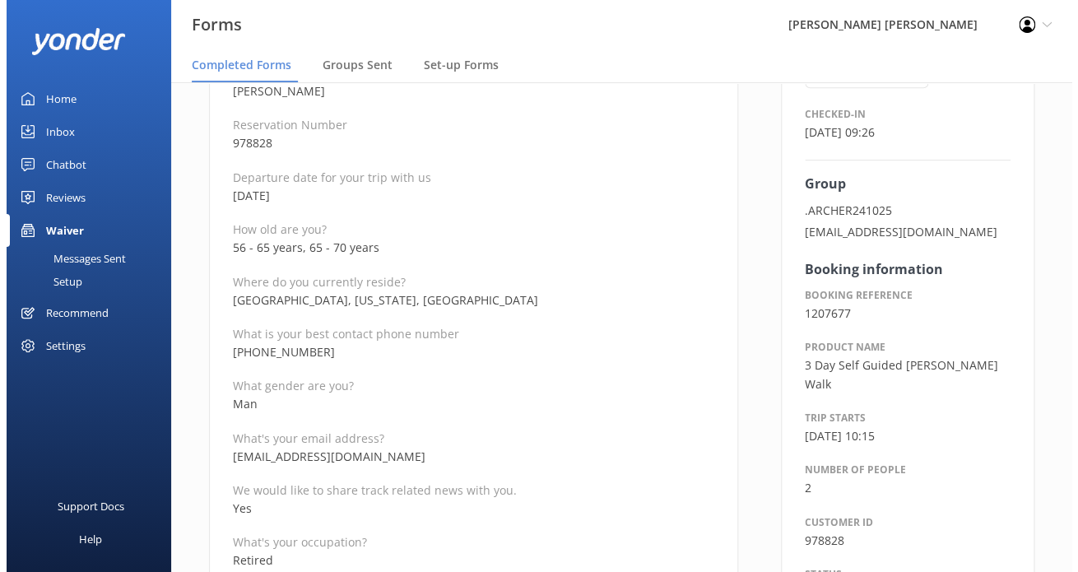
scroll to position [0, 0]
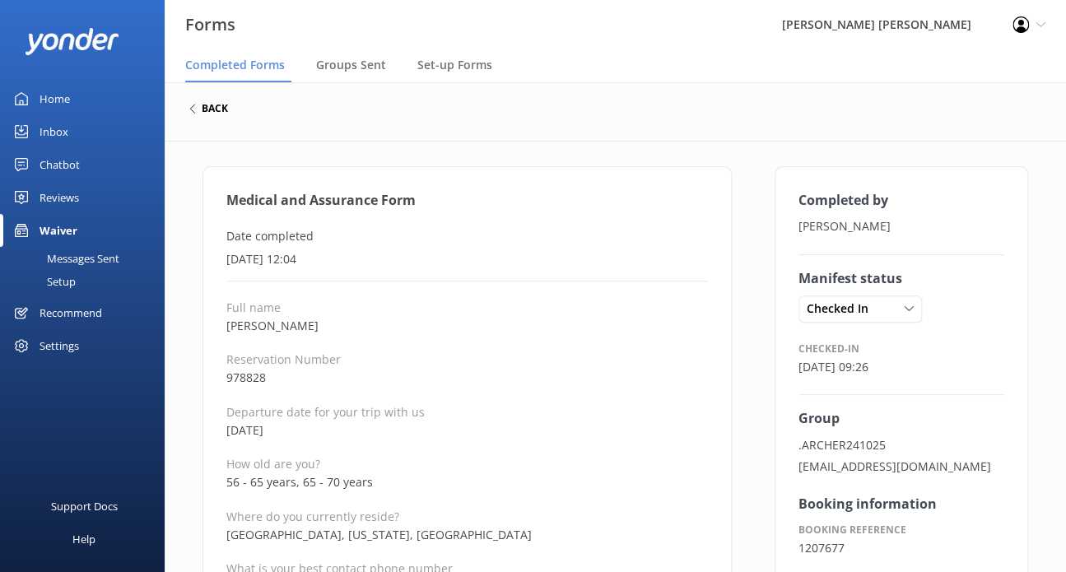
click at [216, 109] on h6 "back" at bounding box center [215, 109] width 26 height 10
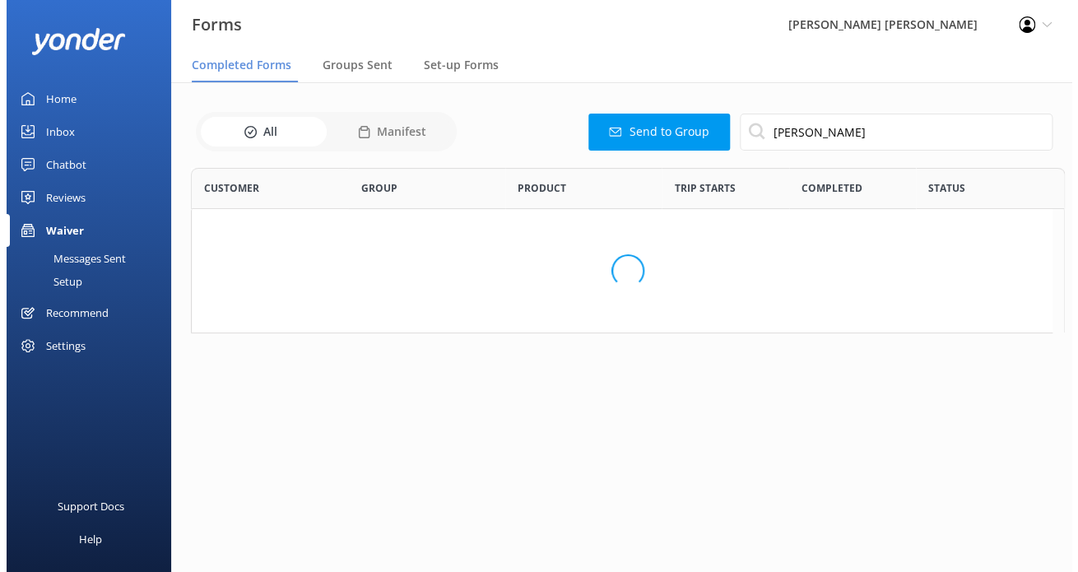
scroll to position [440, 848]
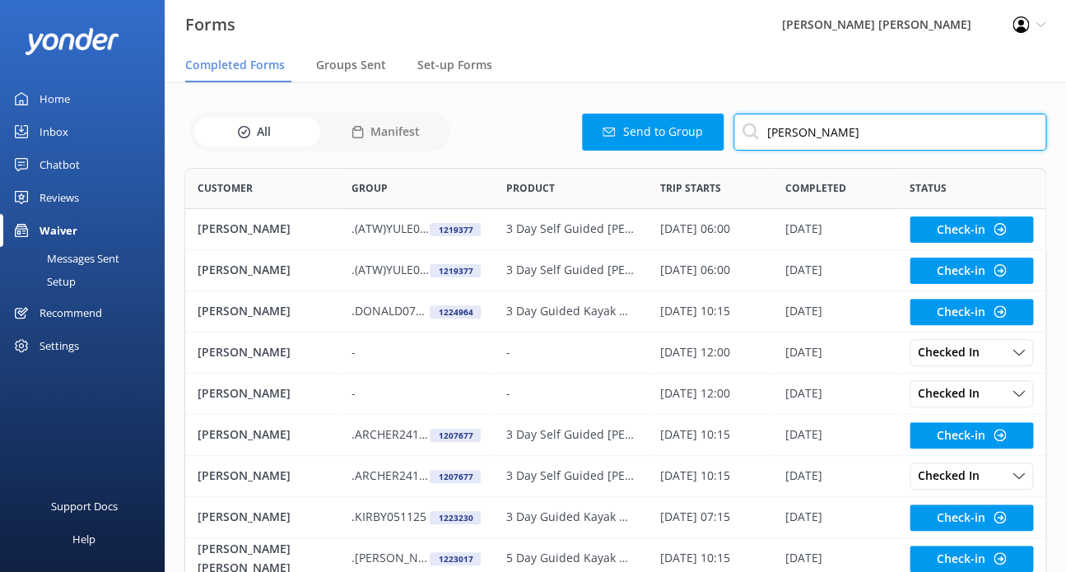
click at [813, 129] on input "[PERSON_NAME]" at bounding box center [889, 132] width 313 height 37
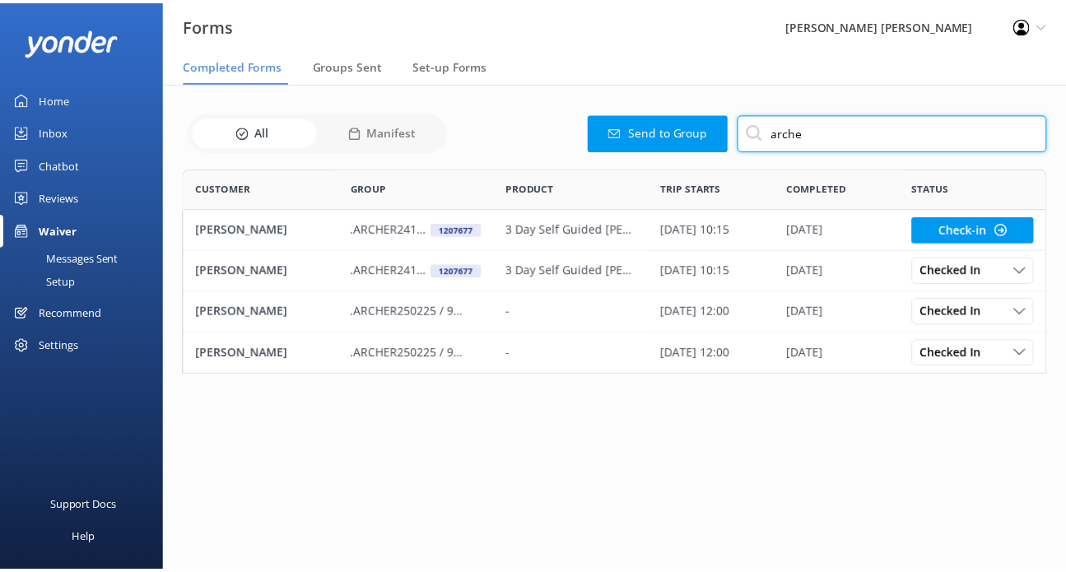
scroll to position [193, 861]
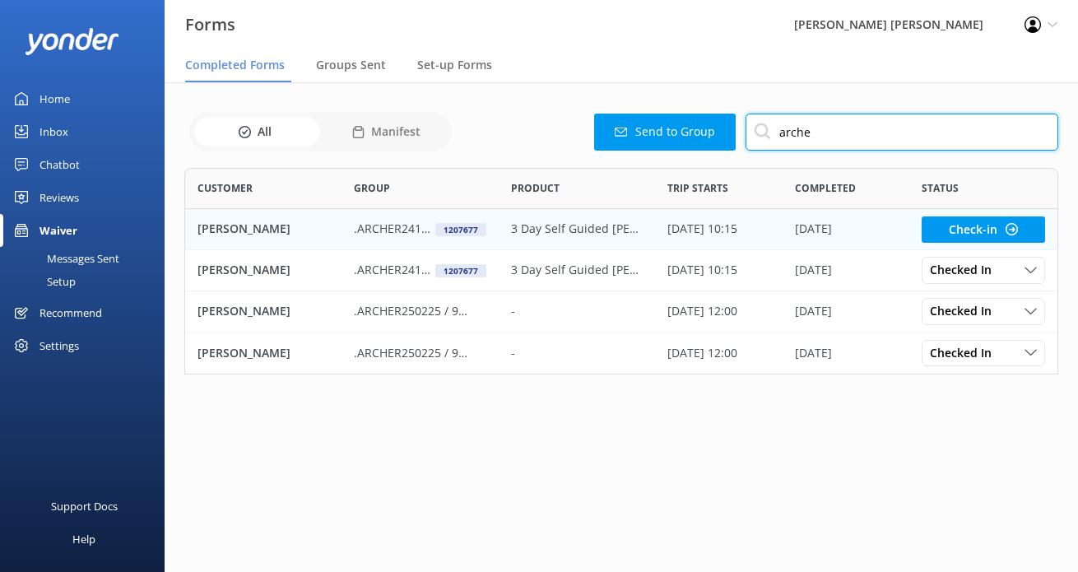
type input "arche"
click at [328, 226] on div "[PERSON_NAME]" at bounding box center [263, 229] width 156 height 41
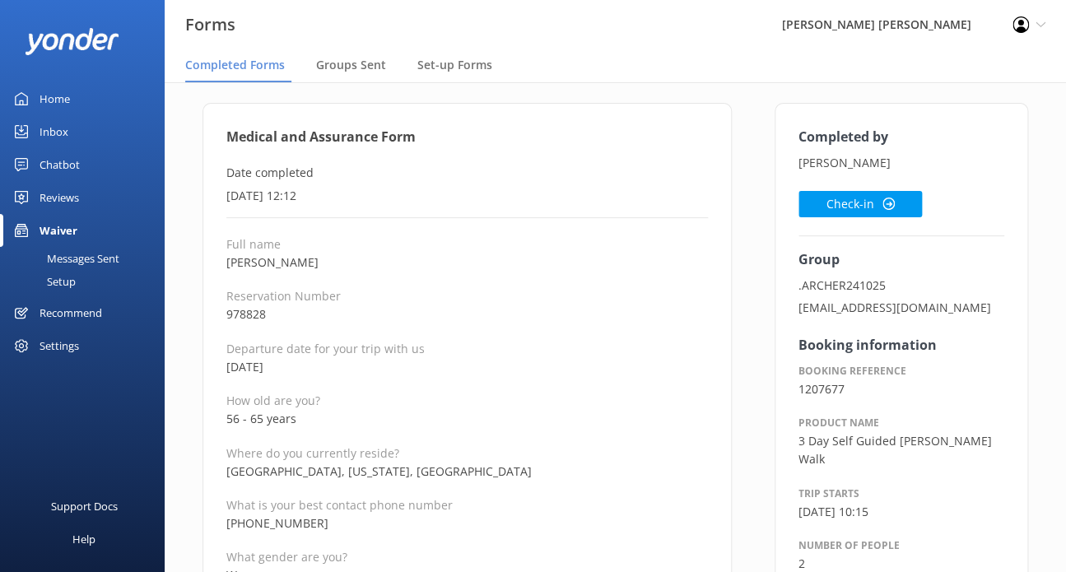
scroll to position [82, 0]
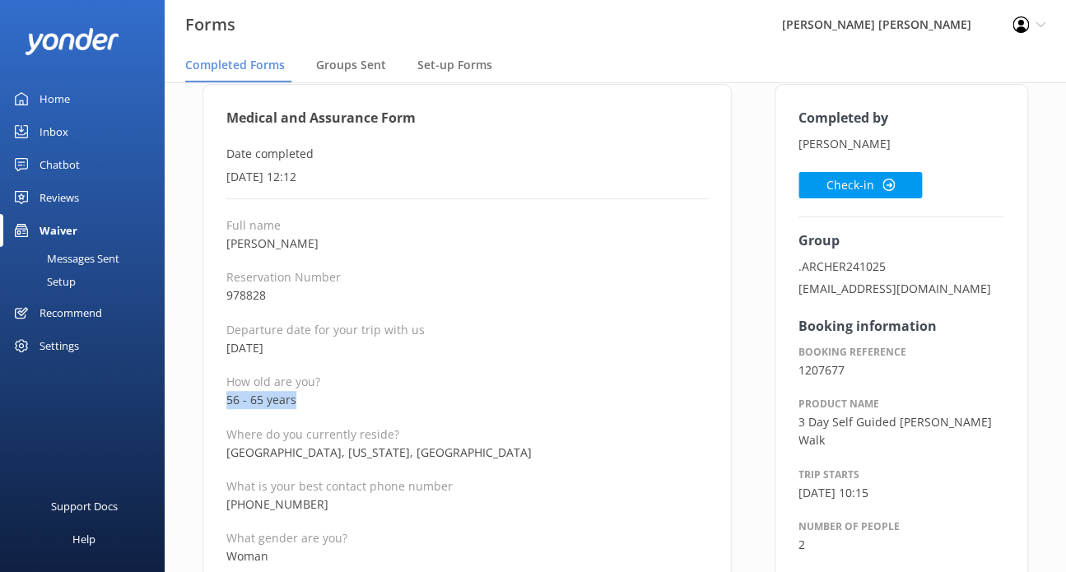
drag, startPoint x: 305, startPoint y: 399, endPoint x: 216, endPoint y: 400, distance: 88.1
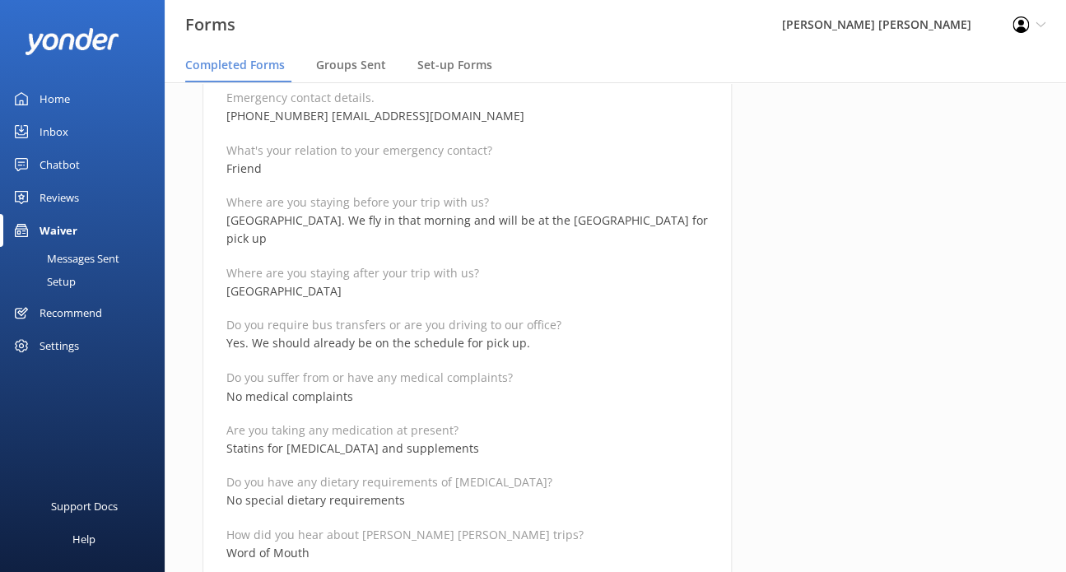
scroll to position [823, 0]
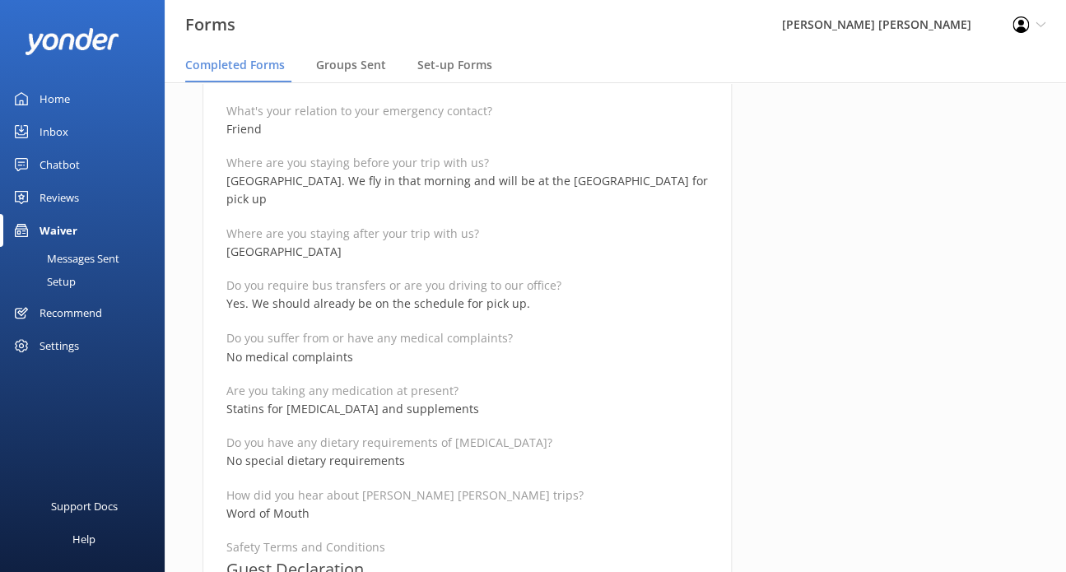
click at [399, 504] on p "Word of Mouth" at bounding box center [466, 513] width 481 height 18
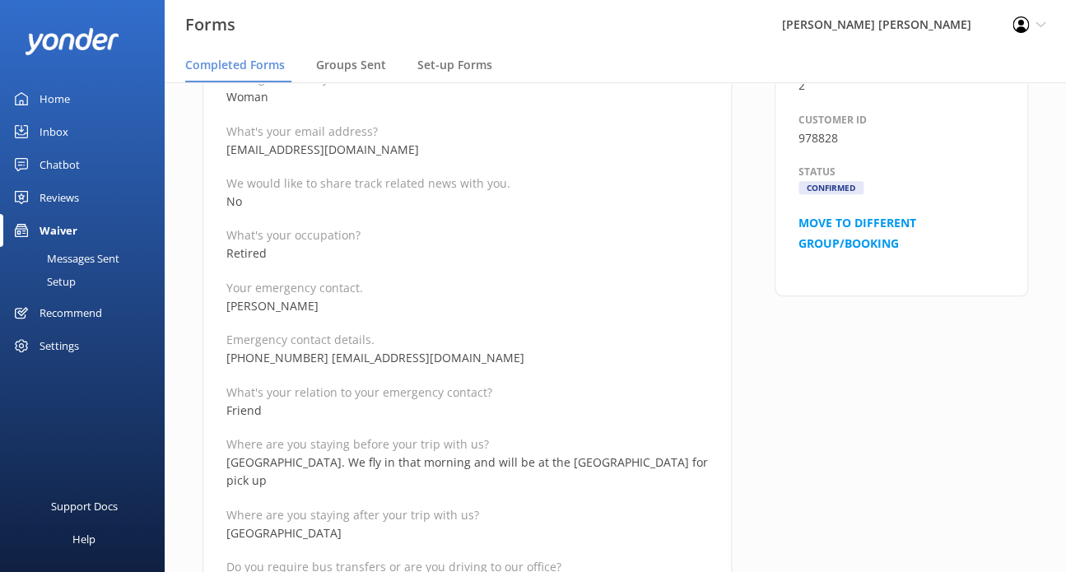
scroll to position [494, 0]
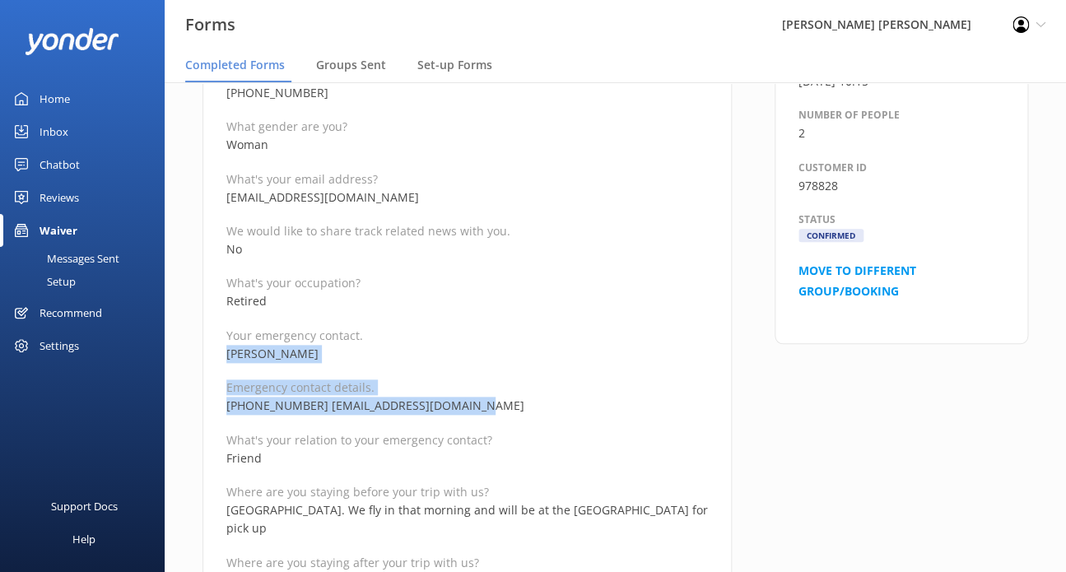
drag, startPoint x: 463, startPoint y: 407, endPoint x: 196, endPoint y: 347, distance: 273.4
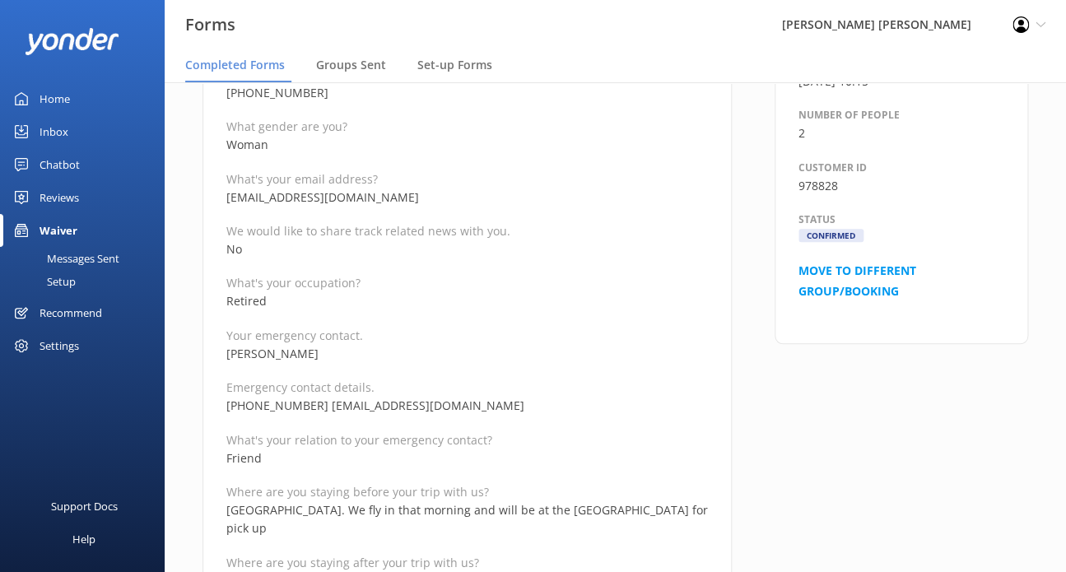
click at [473, 504] on p "[GEOGRAPHIC_DATA]. We fly in that morning and will be at the [GEOGRAPHIC_DATA] …" at bounding box center [466, 519] width 481 height 37
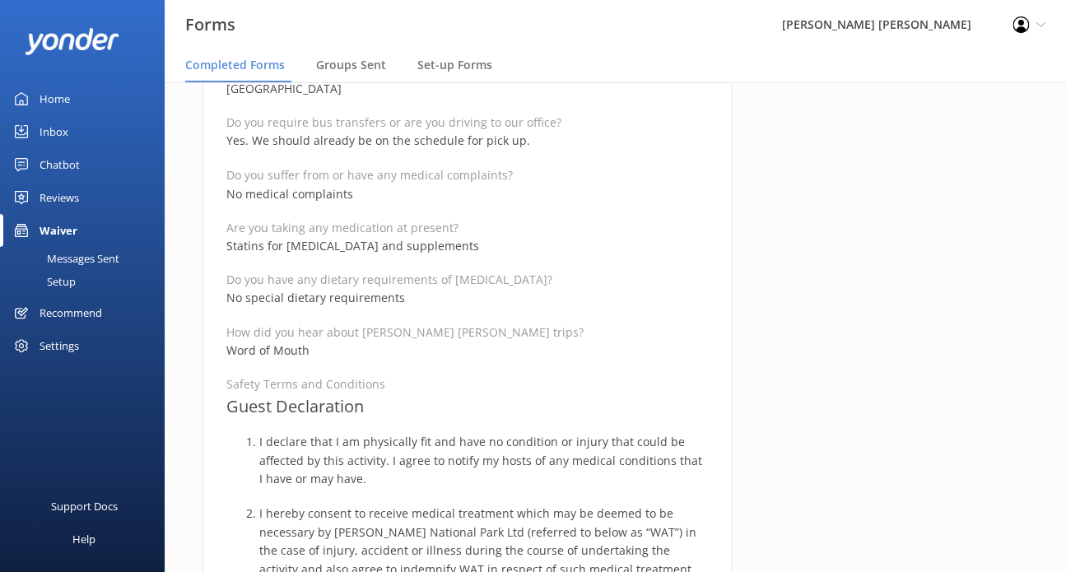
scroll to position [988, 0]
click at [375, 391] on h3 "Guest Declaration" at bounding box center [466, 404] width 481 height 26
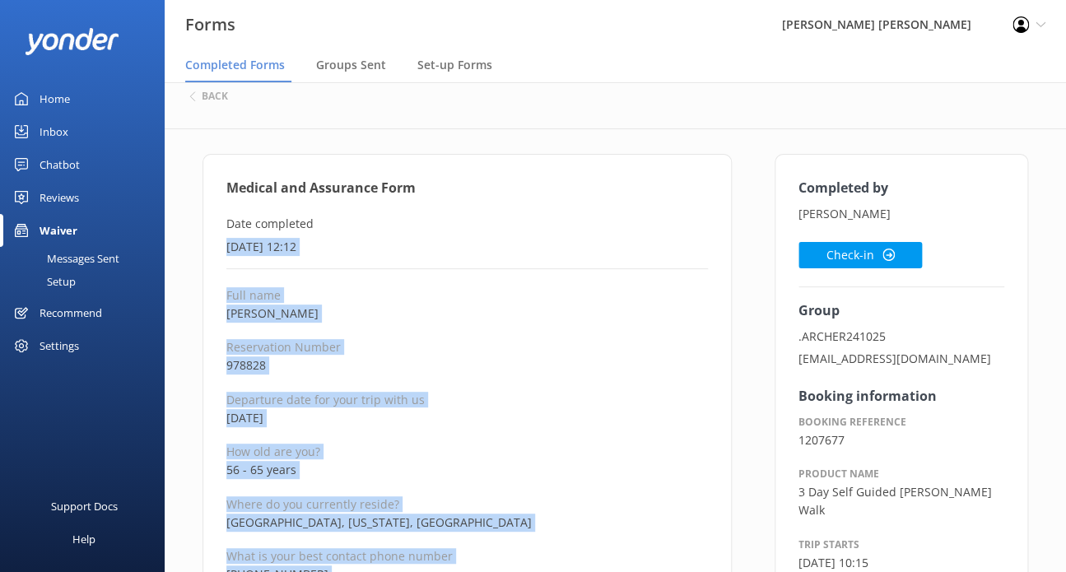
scroll to position [0, 0]
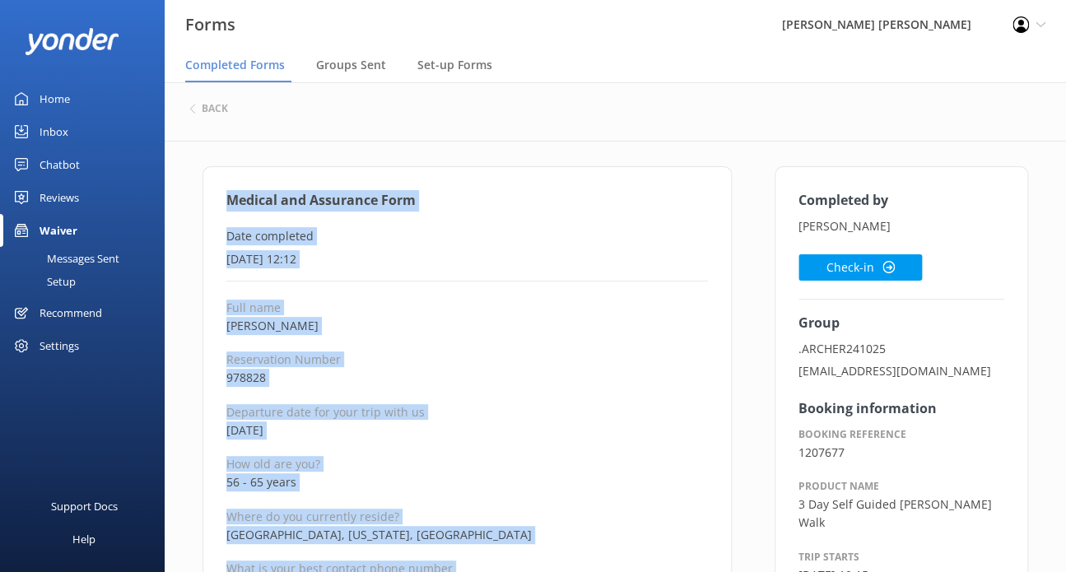
drag, startPoint x: 370, startPoint y: 421, endPoint x: 230, endPoint y: 199, distance: 261.9
click at [888, 263] on icon at bounding box center [888, 267] width 12 height 12
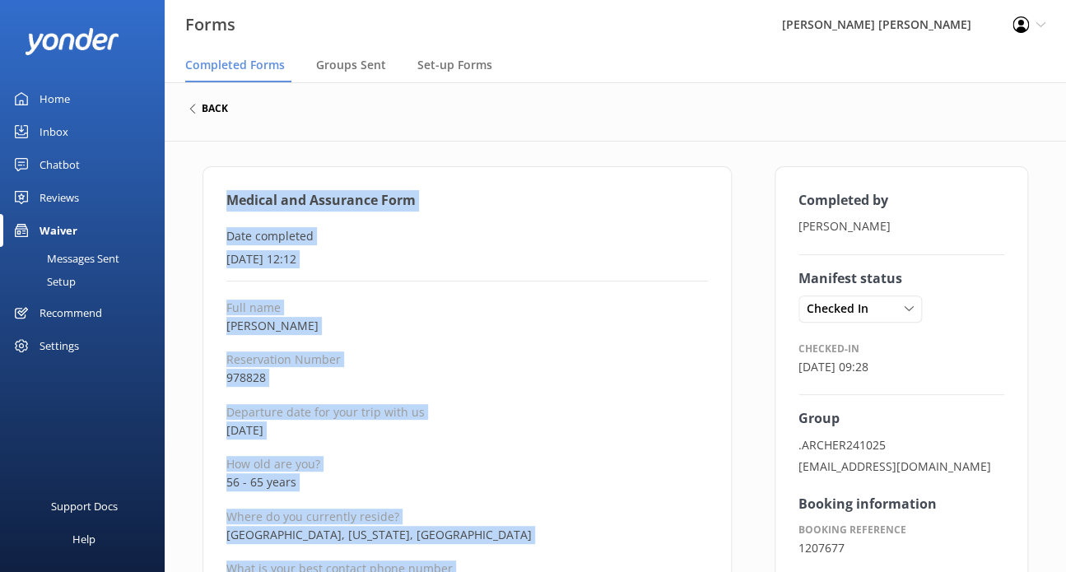
click at [220, 109] on h6 "back" at bounding box center [215, 109] width 26 height 10
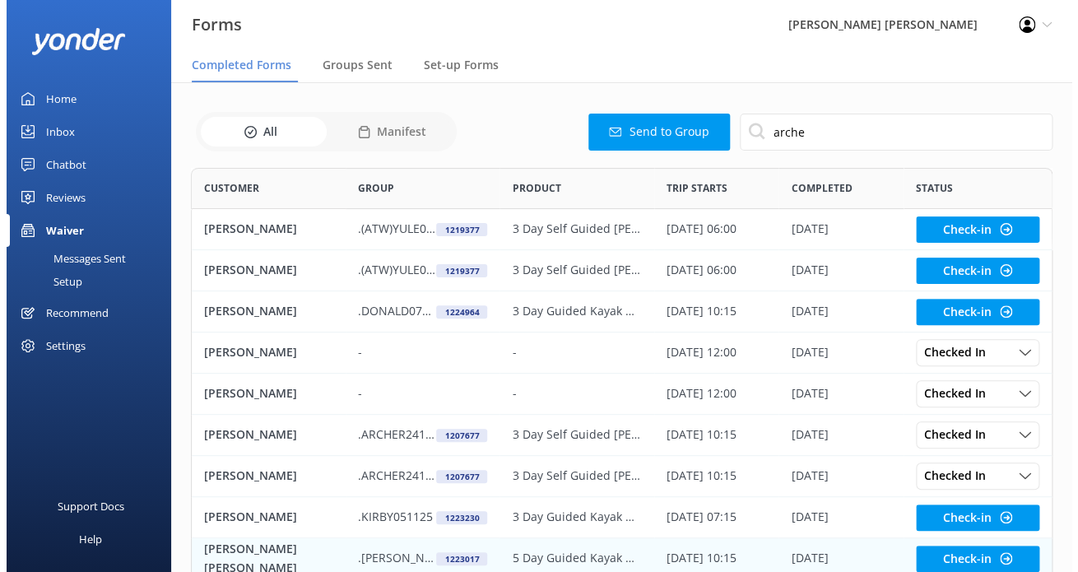
scroll to position [440, 848]
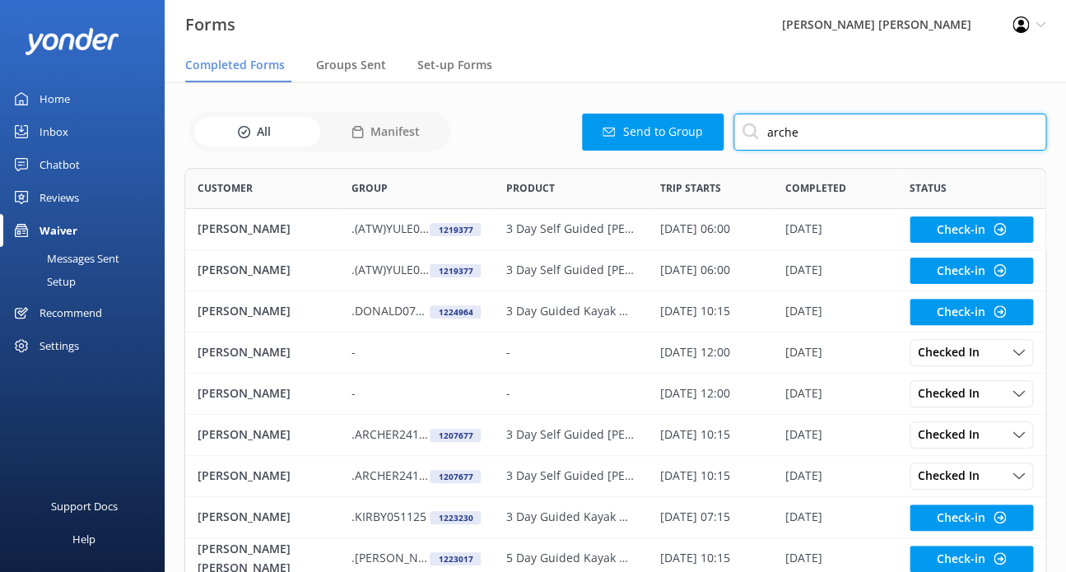
drag, startPoint x: 810, startPoint y: 133, endPoint x: 735, endPoint y: 133, distance: 74.9
click at [735, 133] on input "arche" at bounding box center [889, 132] width 313 height 37
type input "[PERSON_NAME]"
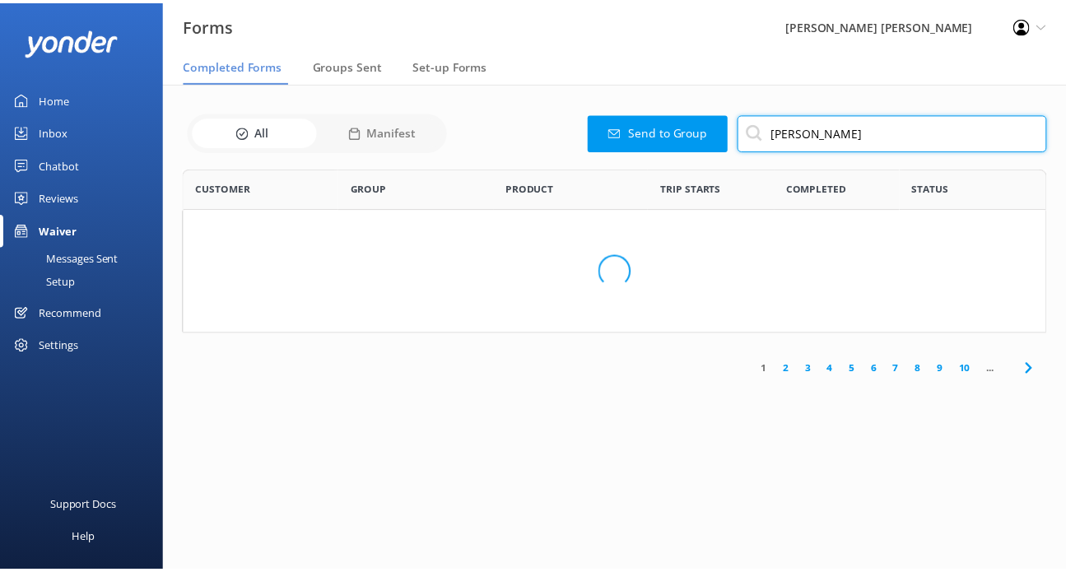
scroll to position [13, 13]
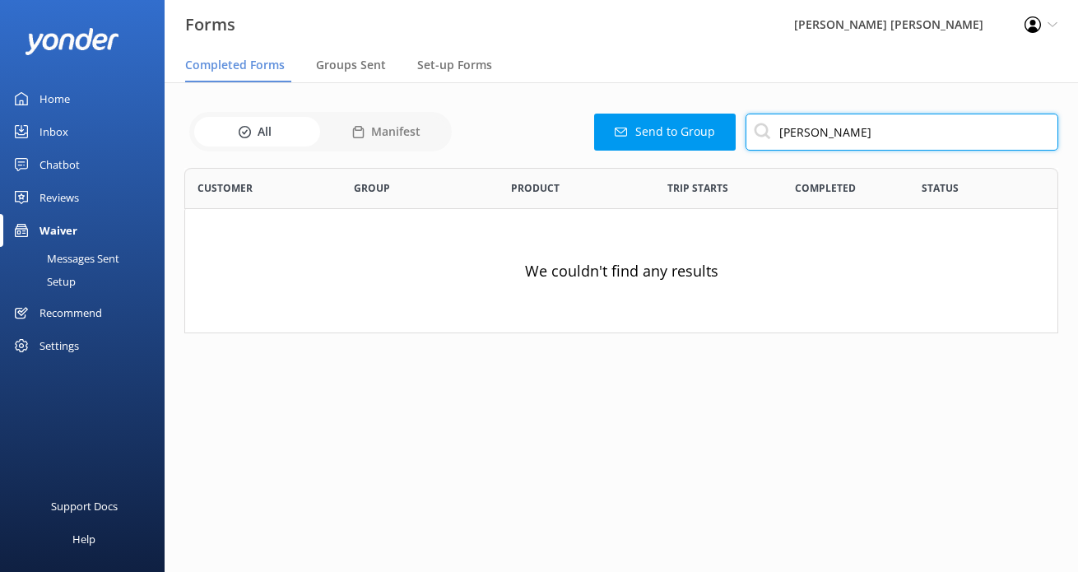
drag, startPoint x: 822, startPoint y: 127, endPoint x: 710, endPoint y: 131, distance: 112.0
click at [710, 131] on div "Send to Group [PERSON_NAME]" at bounding box center [758, 132] width 602 height 37
type input "[PERSON_NAME]"
click at [351, 61] on span "Groups Sent" at bounding box center [351, 65] width 70 height 16
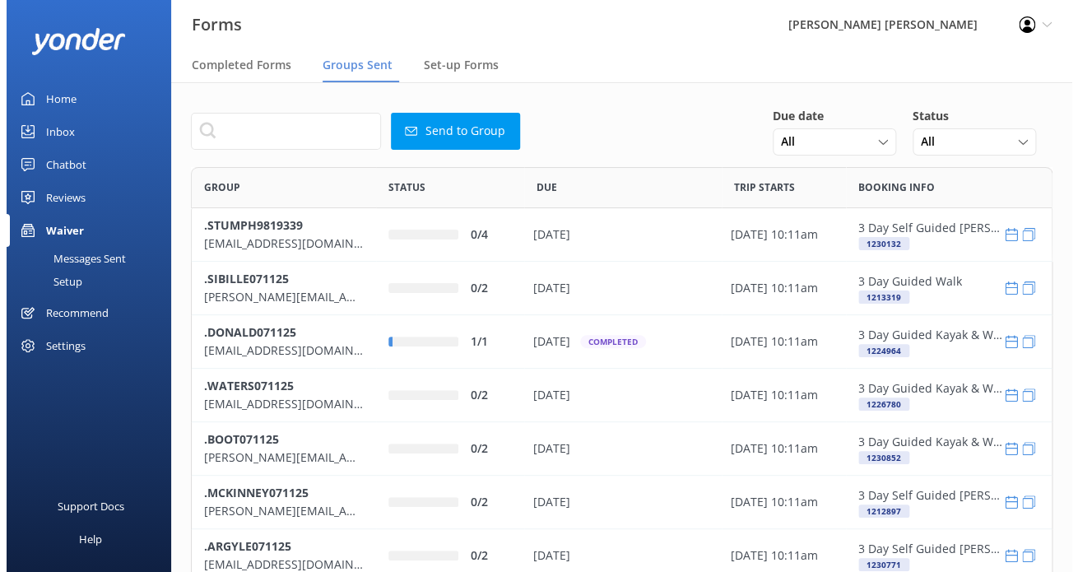
scroll to position [564, 848]
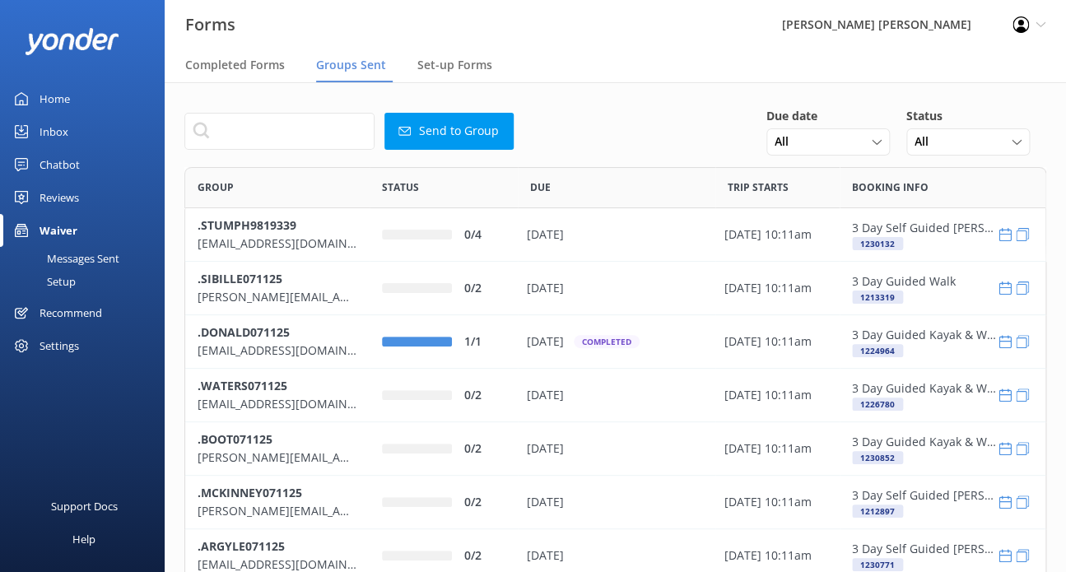
click at [272, 63] on span "Completed Forms" at bounding box center [235, 65] width 100 height 16
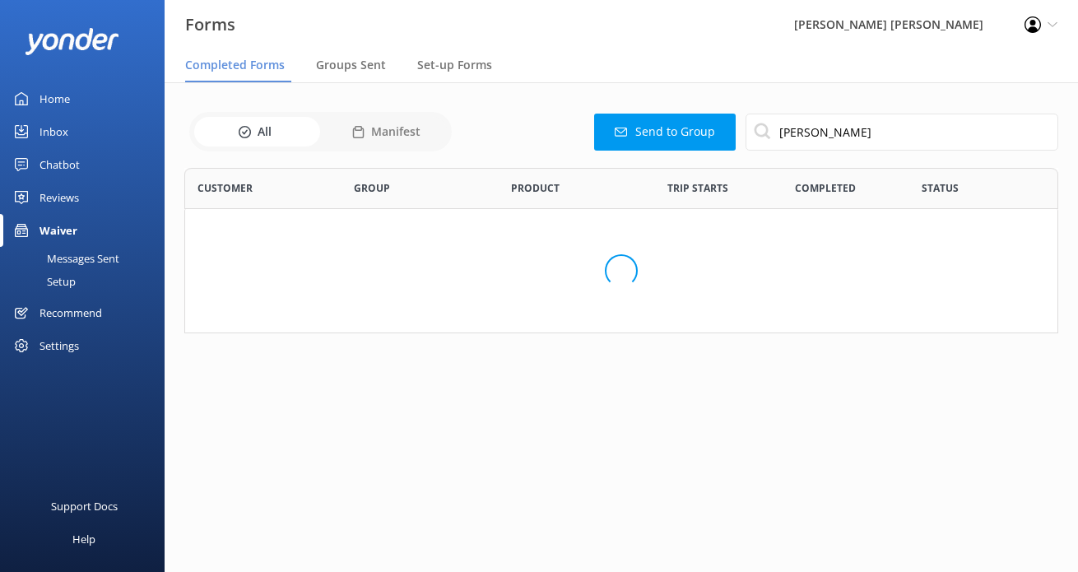
scroll to position [440, 848]
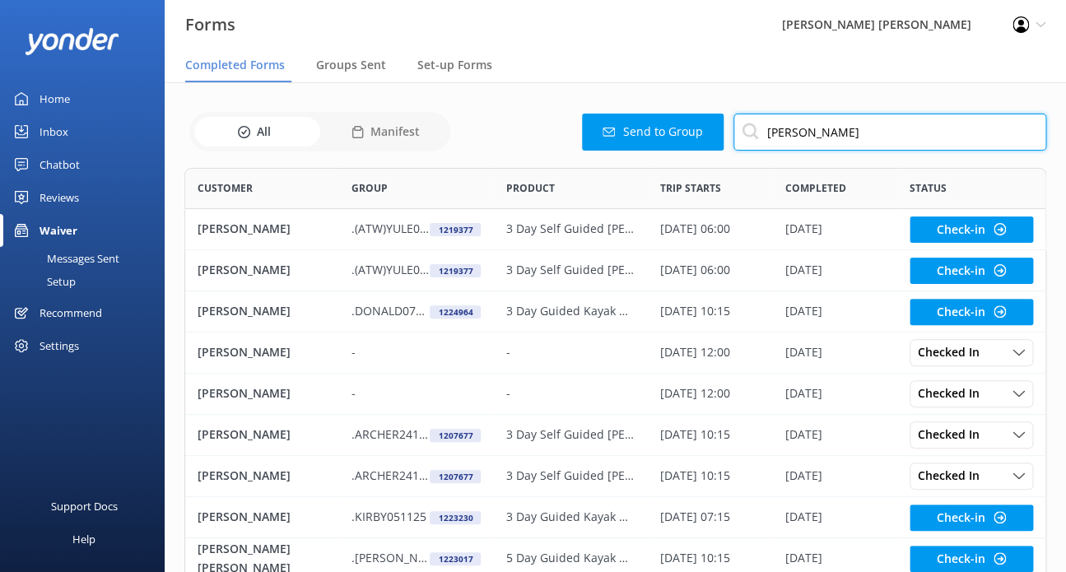
click at [678, 133] on div "Send to Group [PERSON_NAME]" at bounding box center [750, 132] width 591 height 37
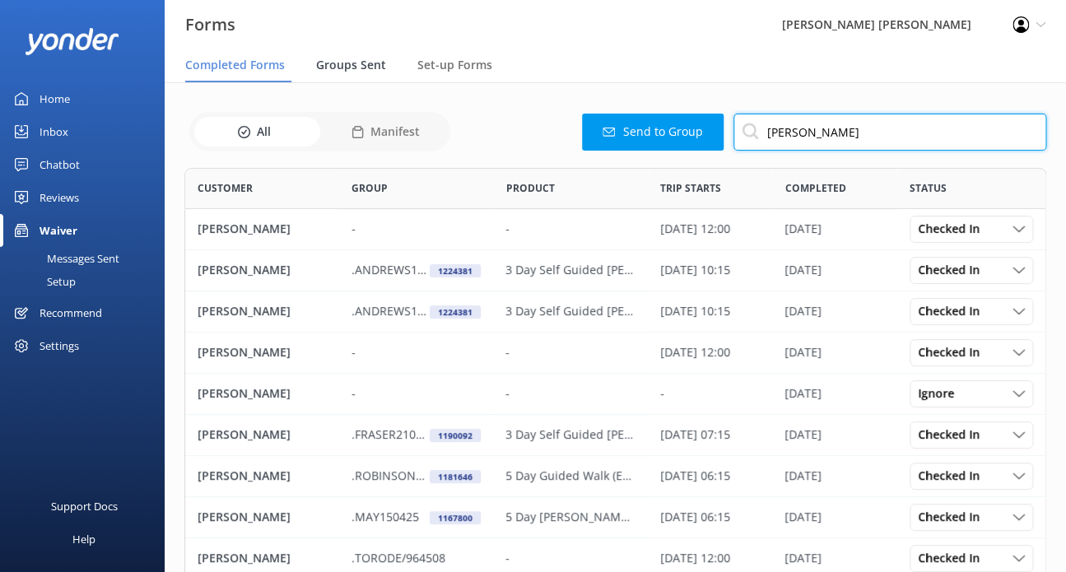
type input "[PERSON_NAME]"
click at [351, 67] on span "Groups Sent" at bounding box center [351, 65] width 70 height 16
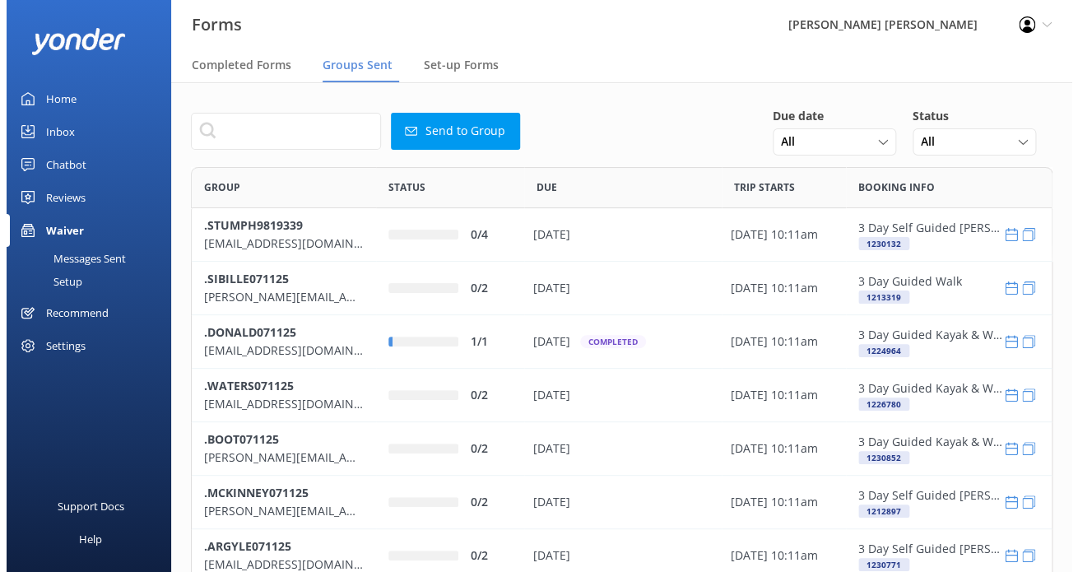
scroll to position [564, 848]
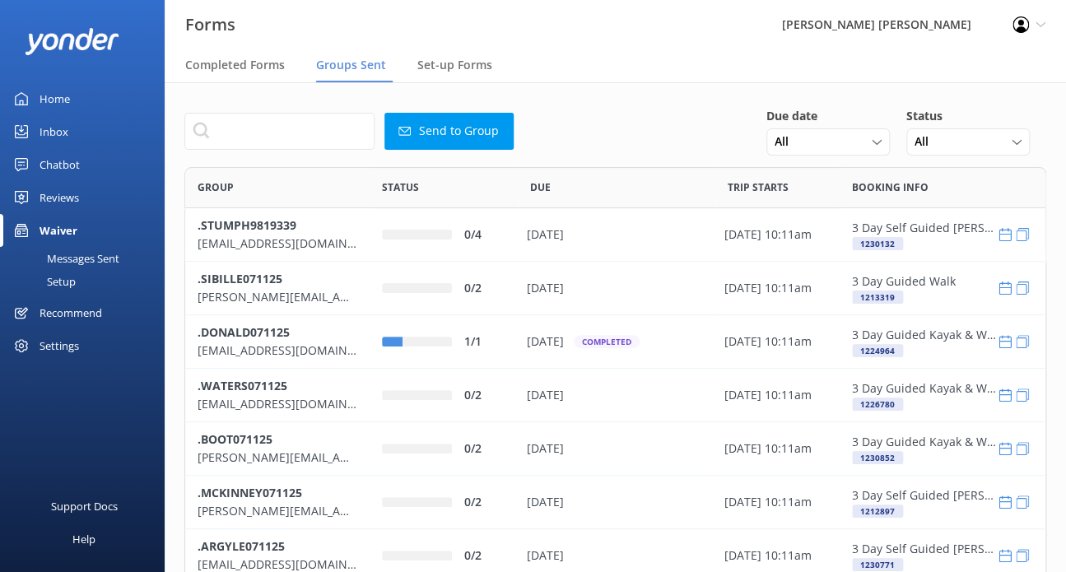
click at [466, 130] on button "Send to Group" at bounding box center [448, 131] width 129 height 37
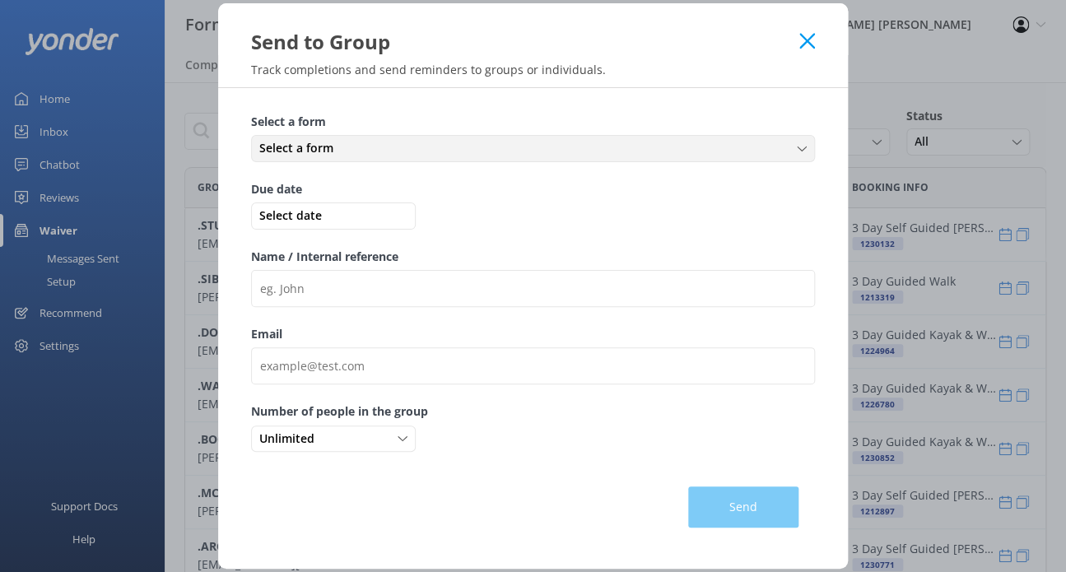
click at [380, 149] on div "Select a form" at bounding box center [533, 148] width 556 height 18
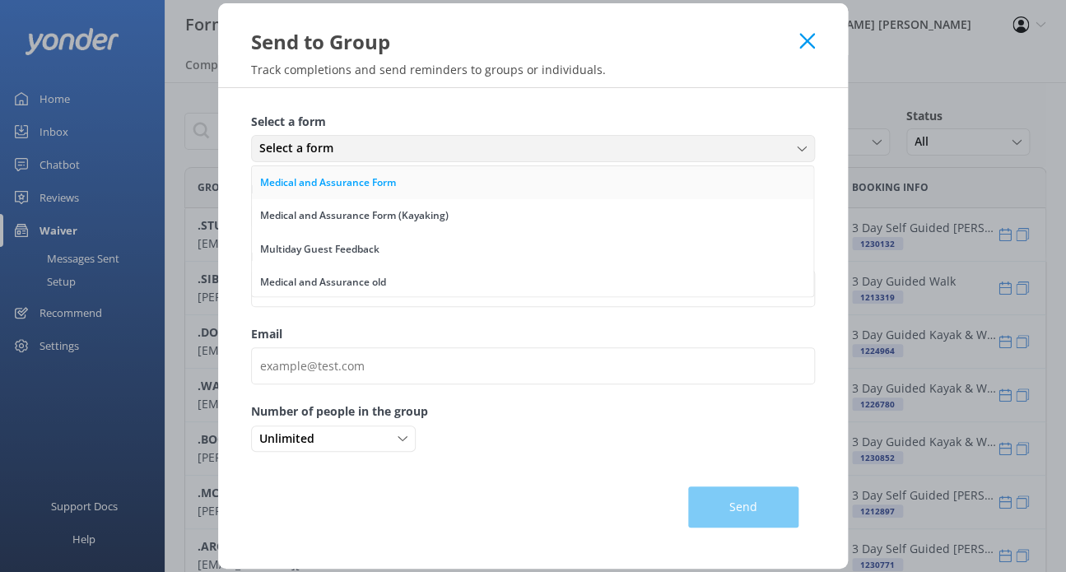
click at [351, 183] on div "Medical and Assurance Form" at bounding box center [328, 182] width 136 height 16
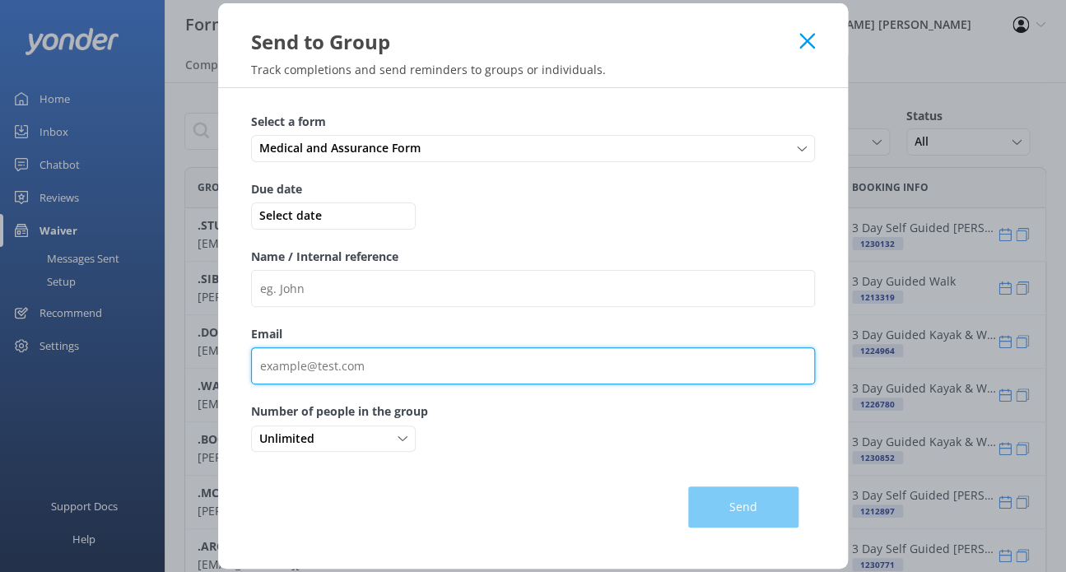
click at [349, 353] on input "Email" at bounding box center [533, 365] width 564 height 37
paste input "[PERSON_NAME][EMAIL_ADDRESS][DOMAIN_NAME]"
type input "[PERSON_NAME][EMAIL_ADDRESS][DOMAIN_NAME]"
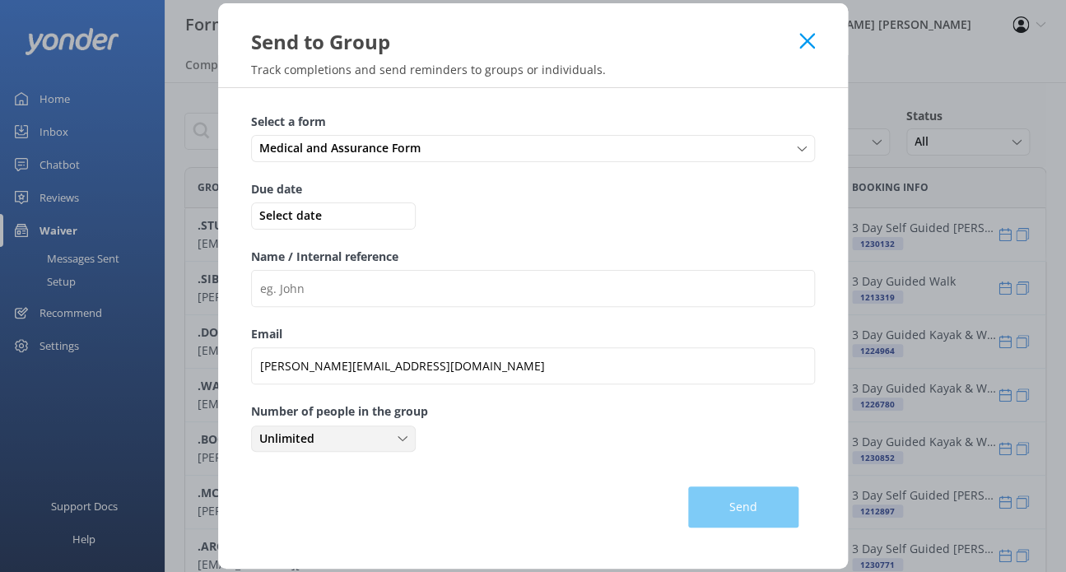
click at [356, 436] on div "Unlimited" at bounding box center [333, 439] width 156 height 18
click at [281, 528] on link "2" at bounding box center [333, 539] width 162 height 33
click at [346, 218] on span "Select date" at bounding box center [333, 216] width 156 height 18
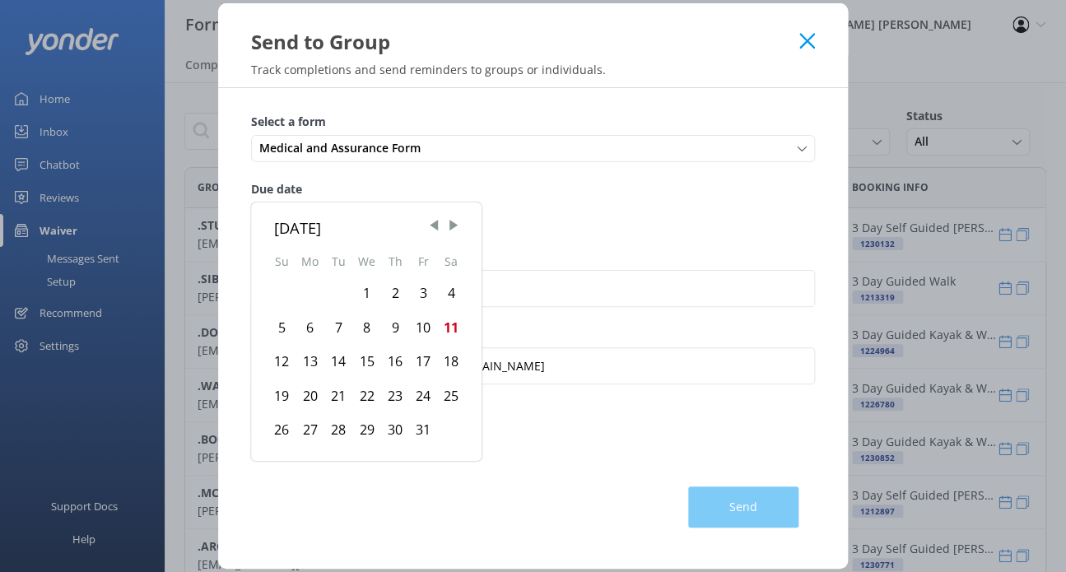
click at [342, 397] on div "21" at bounding box center [338, 396] width 28 height 35
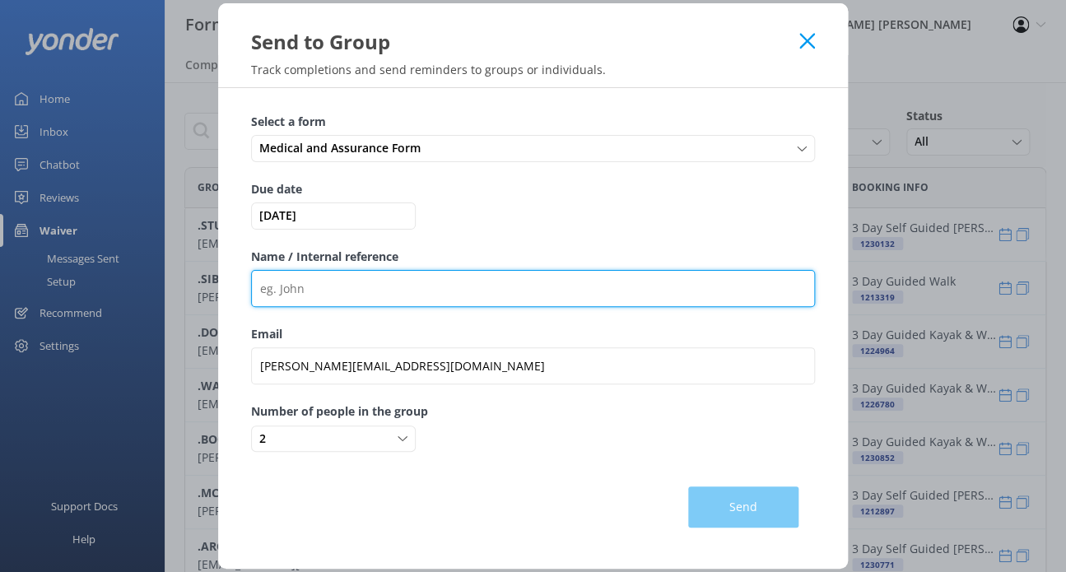
click at [337, 297] on input "Name / Internal reference" at bounding box center [533, 288] width 564 height 37
paste input ".MACDONALD241025"
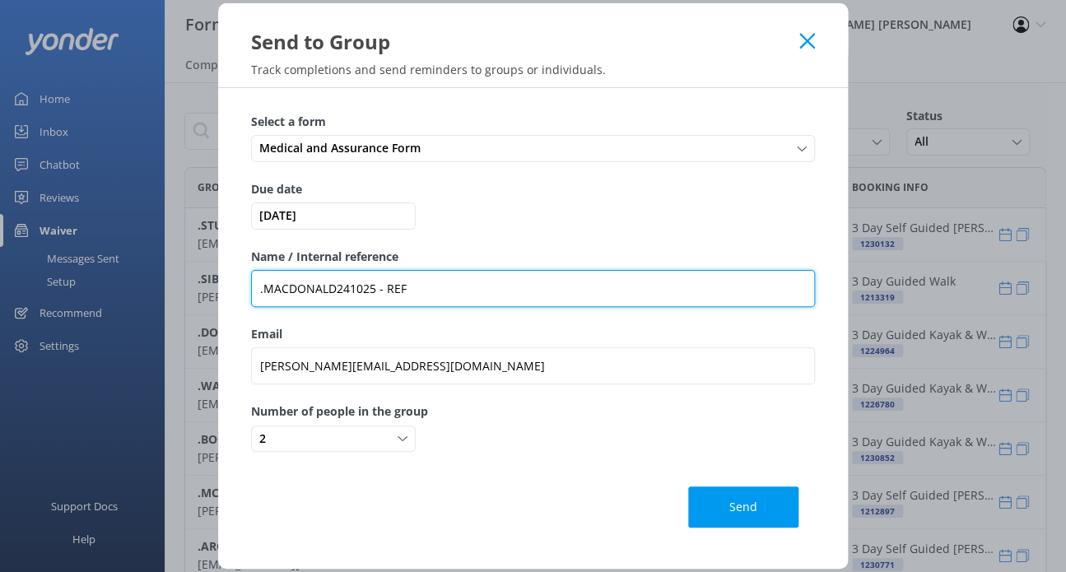
paste input "979754"
type input ".MACDONALD241025 - REF 979754"
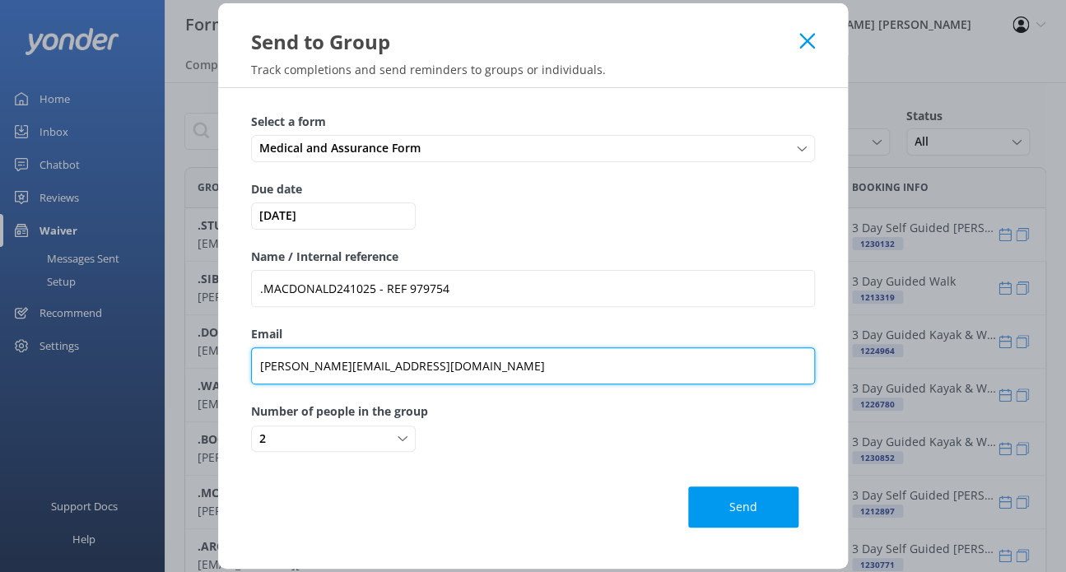
drag, startPoint x: 370, startPoint y: 367, endPoint x: 157, endPoint y: 350, distance: 213.9
click at [158, 347] on div "Send to Group Track completions and send reminders to groups or individuals. Se…" at bounding box center [533, 286] width 1066 height 572
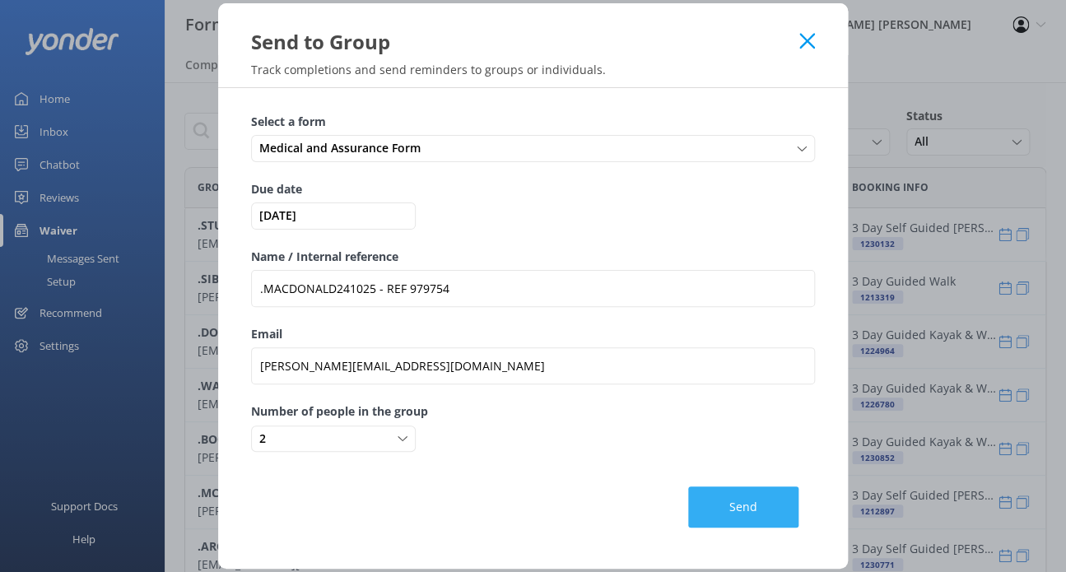
click at [752, 507] on button "Send" at bounding box center [743, 506] width 110 height 41
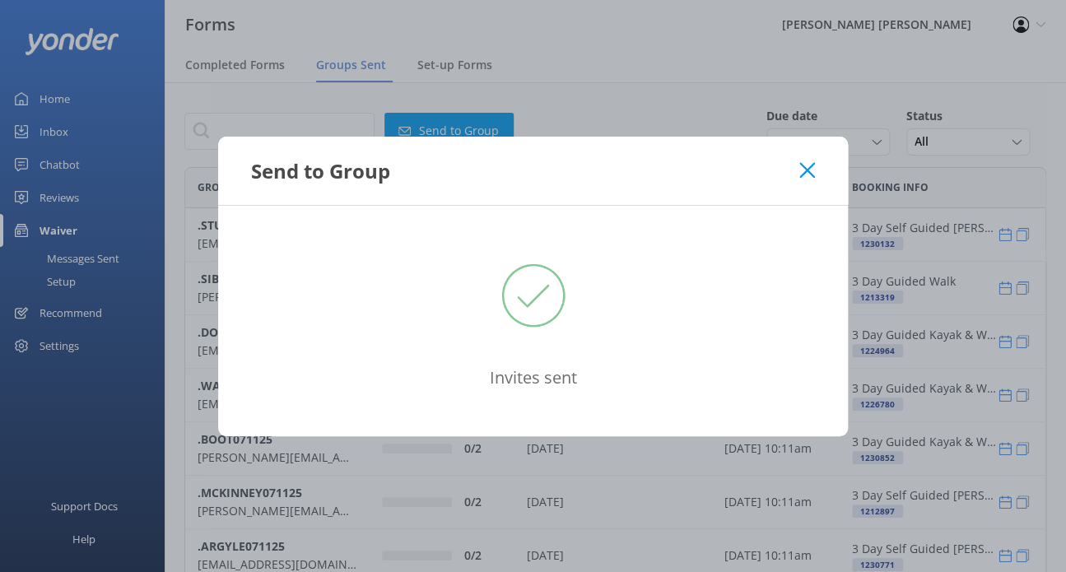
click at [807, 169] on use at bounding box center [807, 170] width 16 height 16
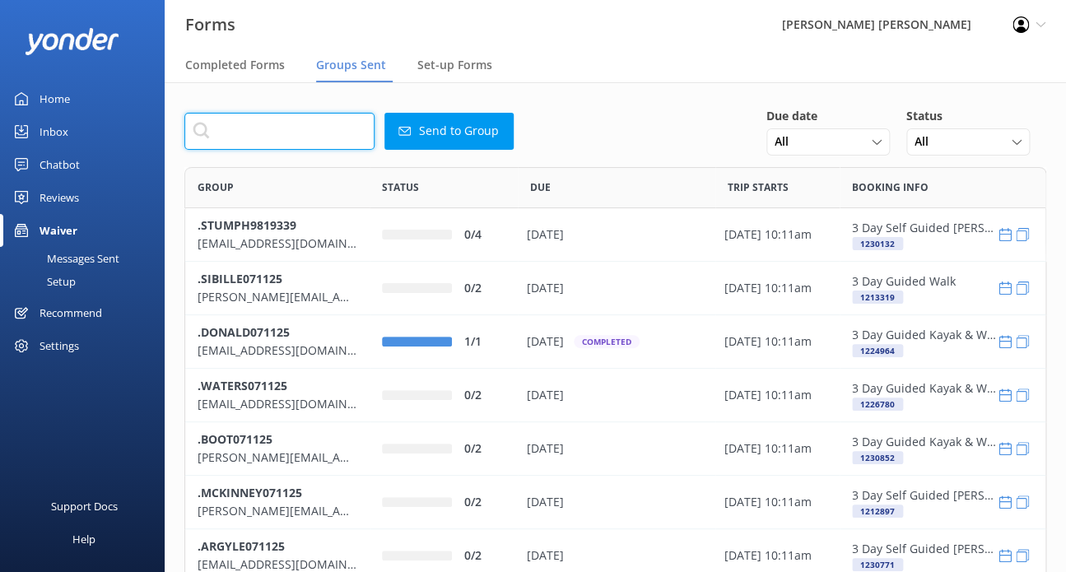
click at [338, 131] on input "text" at bounding box center [279, 131] width 190 height 37
paste input "[PERSON_NAME][EMAIL_ADDRESS][DOMAIN_NAME]"
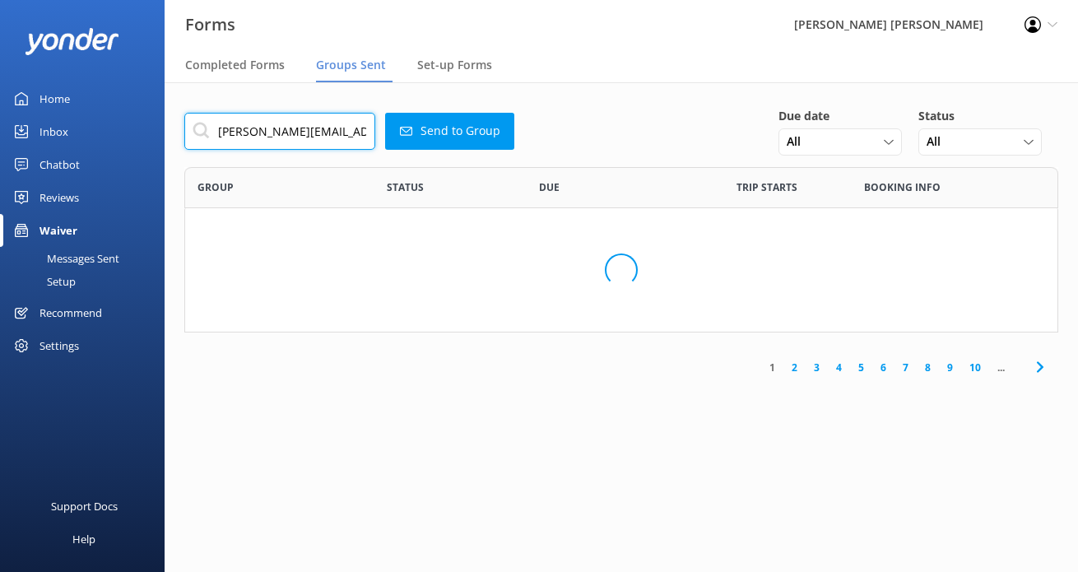
scroll to position [136, 861]
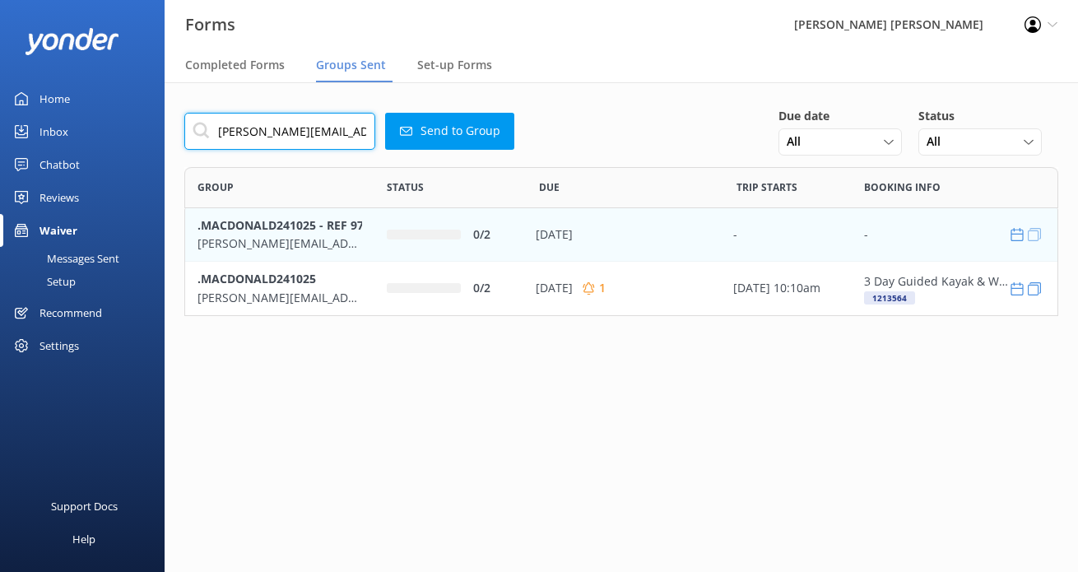
type input "[PERSON_NAME][EMAIL_ADDRESS][DOMAIN_NAME]"
click at [1037, 233] on use "row" at bounding box center [1034, 234] width 13 height 13
click at [335, 235] on p "[PERSON_NAME][EMAIL_ADDRESS][DOMAIN_NAME]" at bounding box center [280, 244] width 165 height 18
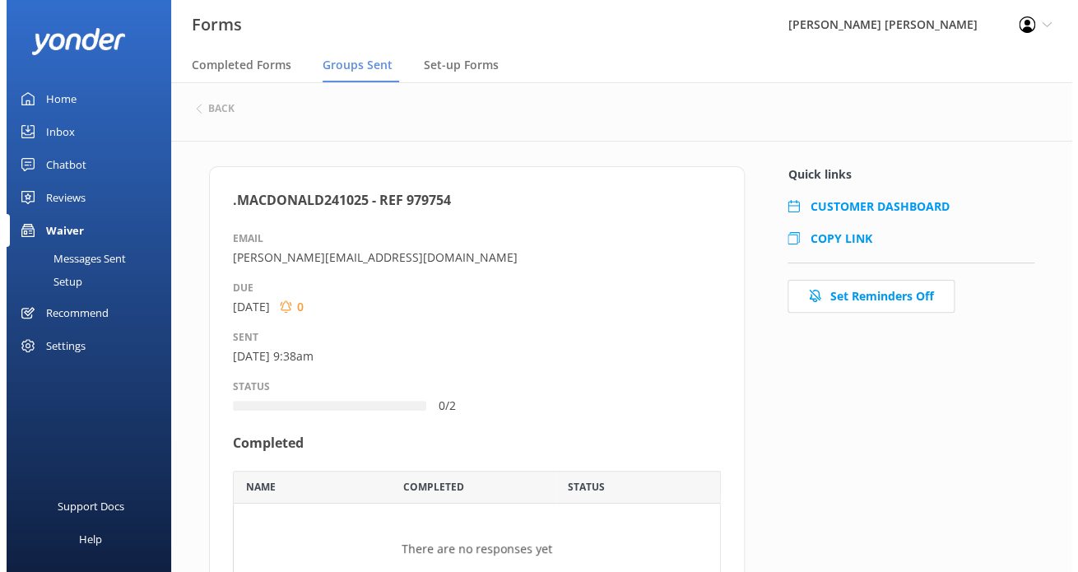
scroll to position [13, 12]
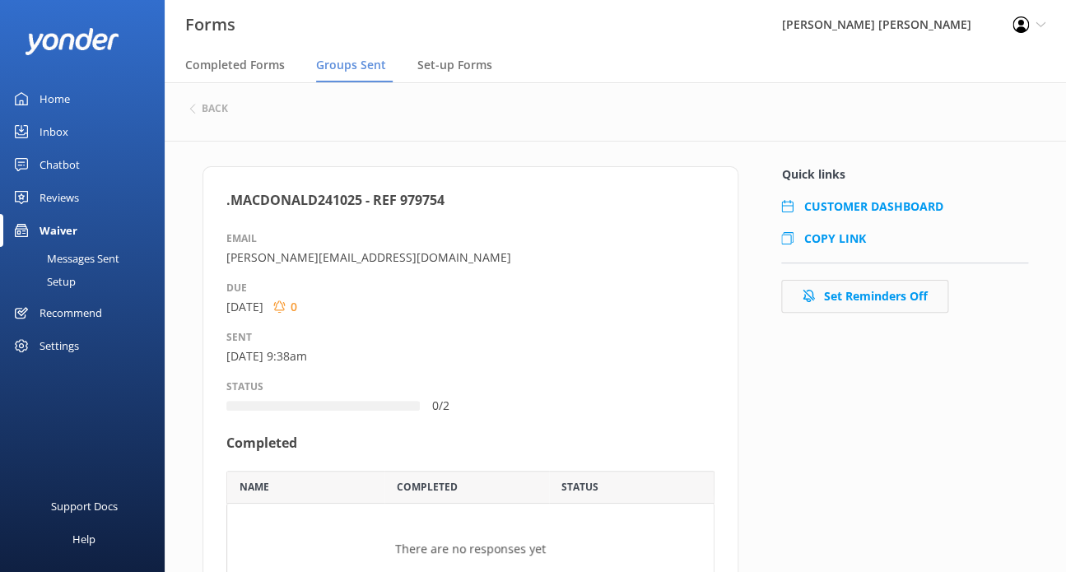
click at [877, 290] on button "Set Reminders Off" at bounding box center [864, 296] width 167 height 33
click at [210, 104] on h6 "back" at bounding box center [215, 109] width 26 height 10
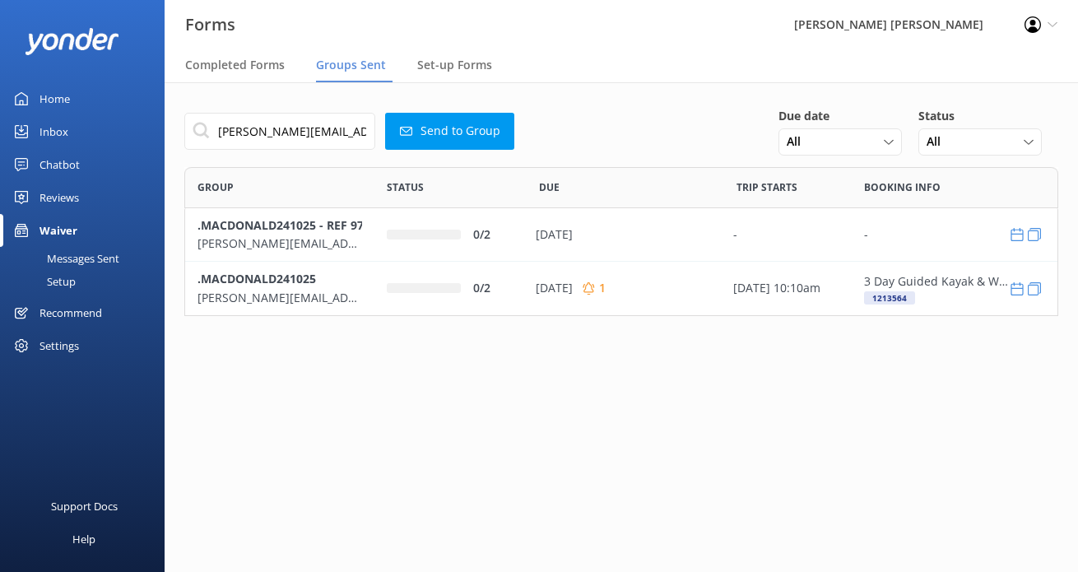
scroll to position [136, 861]
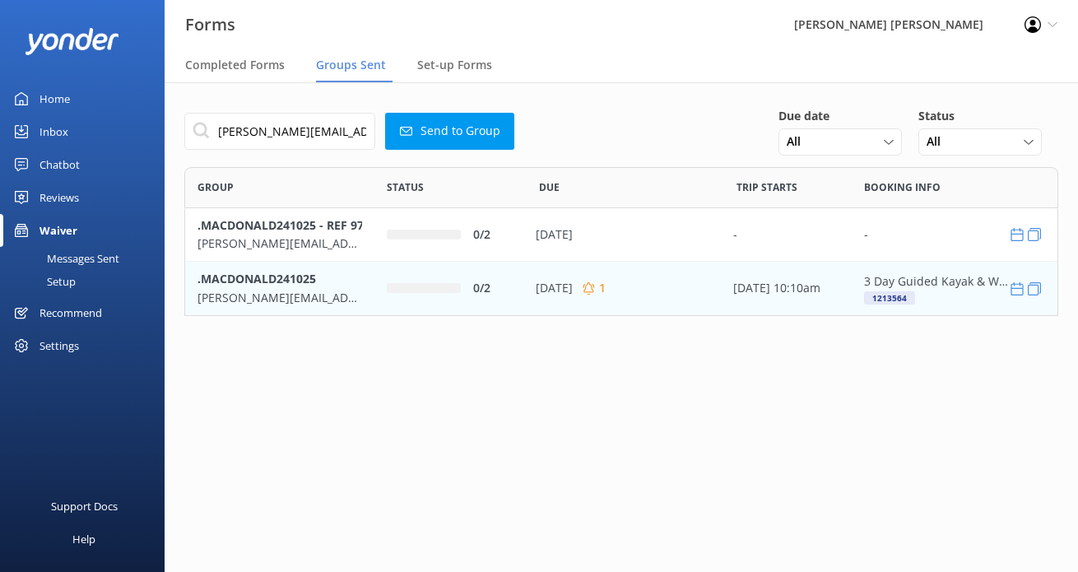
click at [764, 287] on div "[DATE] 10:10am" at bounding box center [787, 288] width 109 height 18
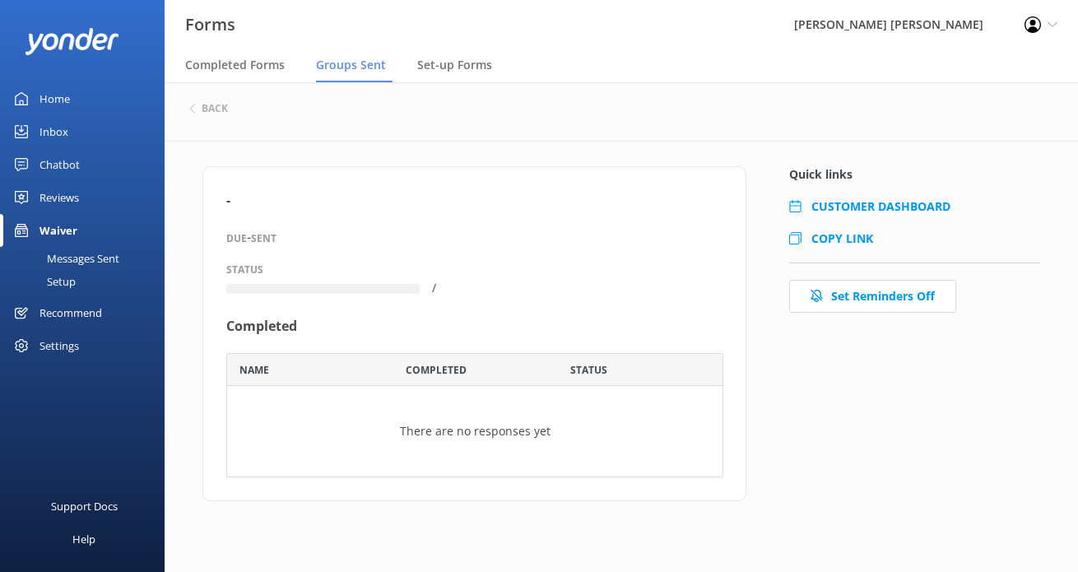
scroll to position [111, 475]
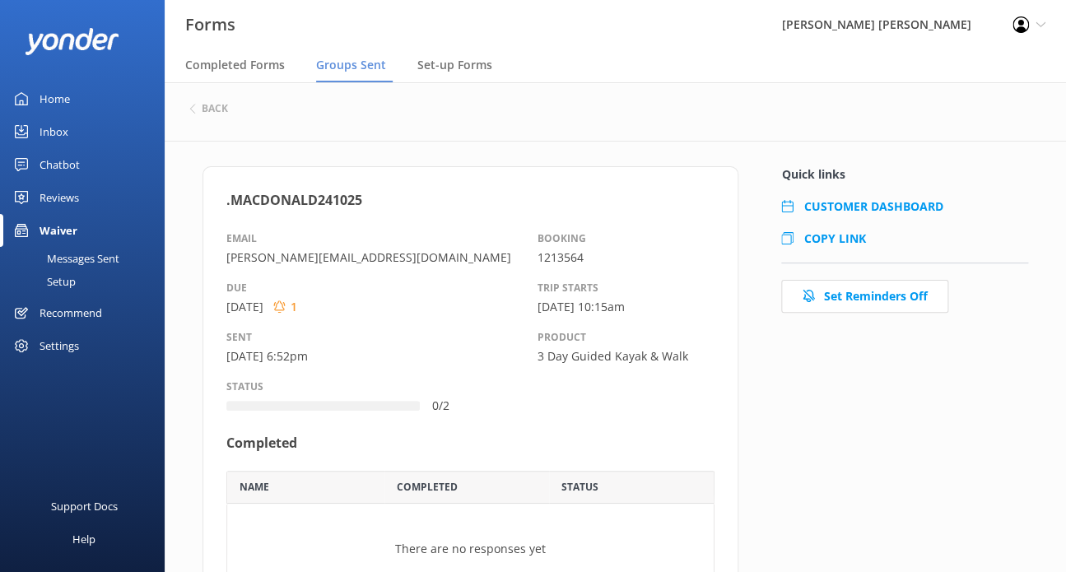
click at [848, 238] on span "COPY LINK" at bounding box center [834, 238] width 62 height 16
click at [215, 99] on div "back" at bounding box center [615, 109] width 852 height 21
click at [222, 110] on h6 "back" at bounding box center [215, 109] width 26 height 10
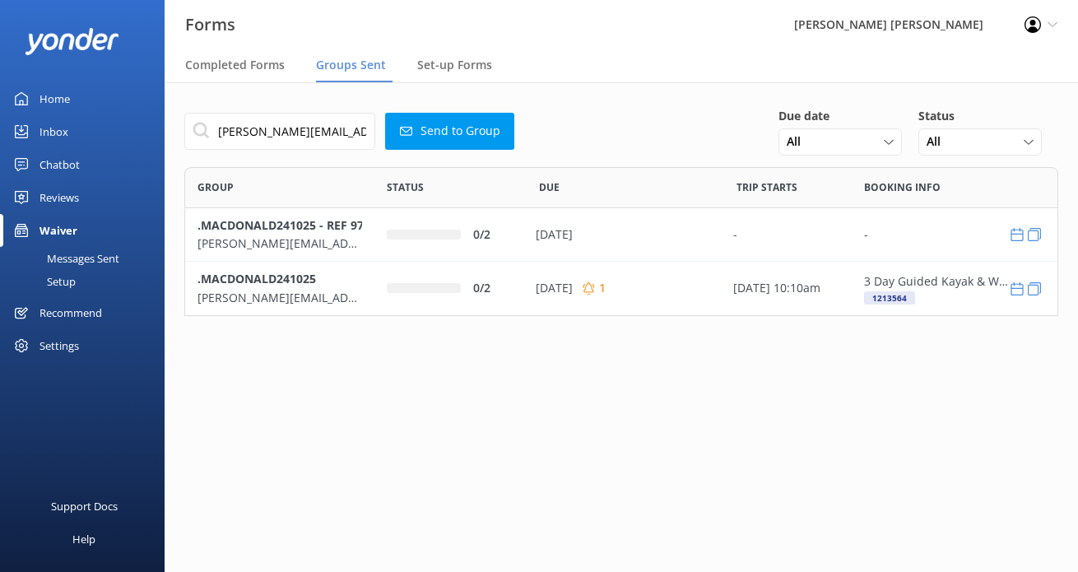
scroll to position [136, 861]
drag, startPoint x: 341, startPoint y: 133, endPoint x: 72, endPoint y: 128, distance: 268.4
click at [80, 130] on div "Forms [PERSON_NAME] [PERSON_NAME] Profile Settings Logout Completed Forms Group…" at bounding box center [539, 327] width 1078 height 490
paste input "[EMAIL_ADDRESS][DOMAIN_NAME]"
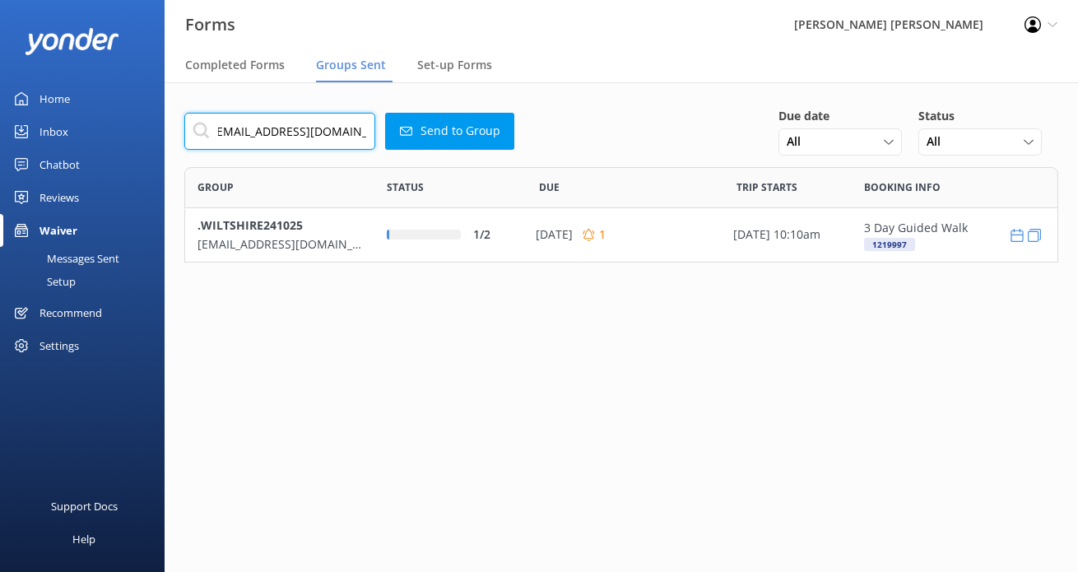
scroll to position [82, 861]
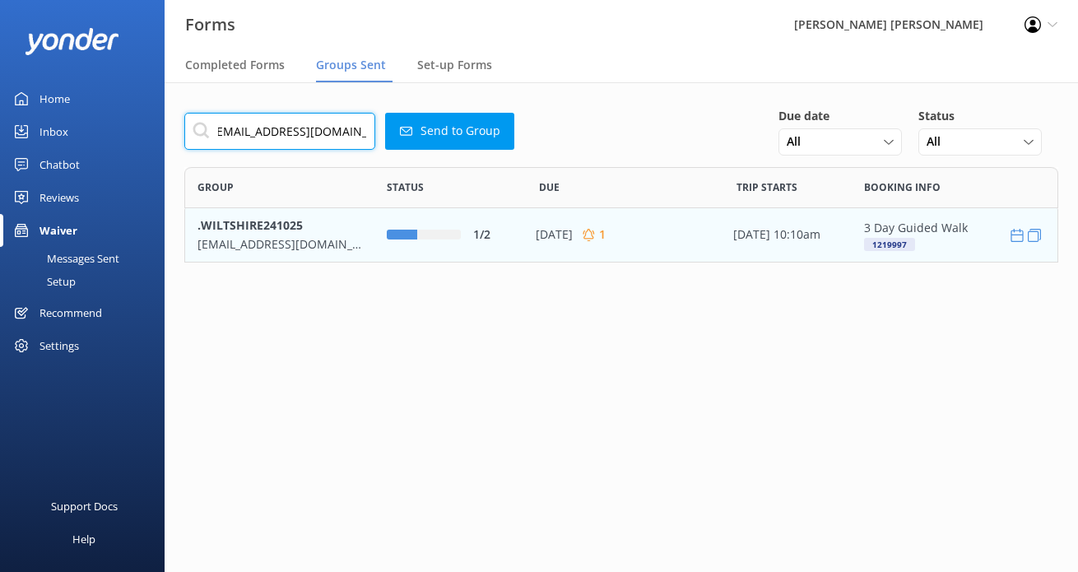
type input "[EMAIL_ADDRESS][DOMAIN_NAME]"
click at [451, 231] on div "row" at bounding box center [439, 235] width 44 height 10
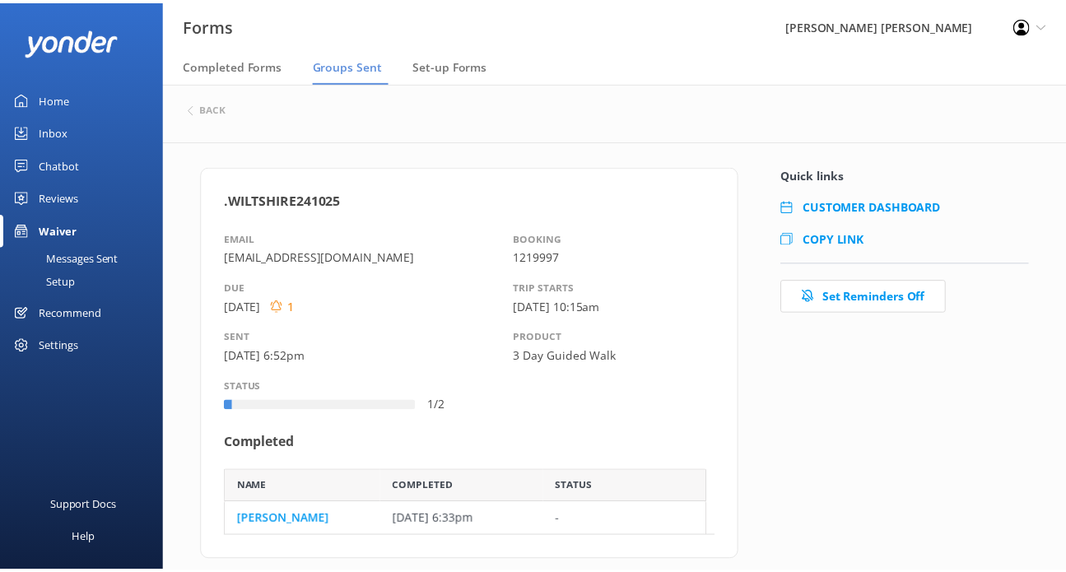
scroll to position [13, 12]
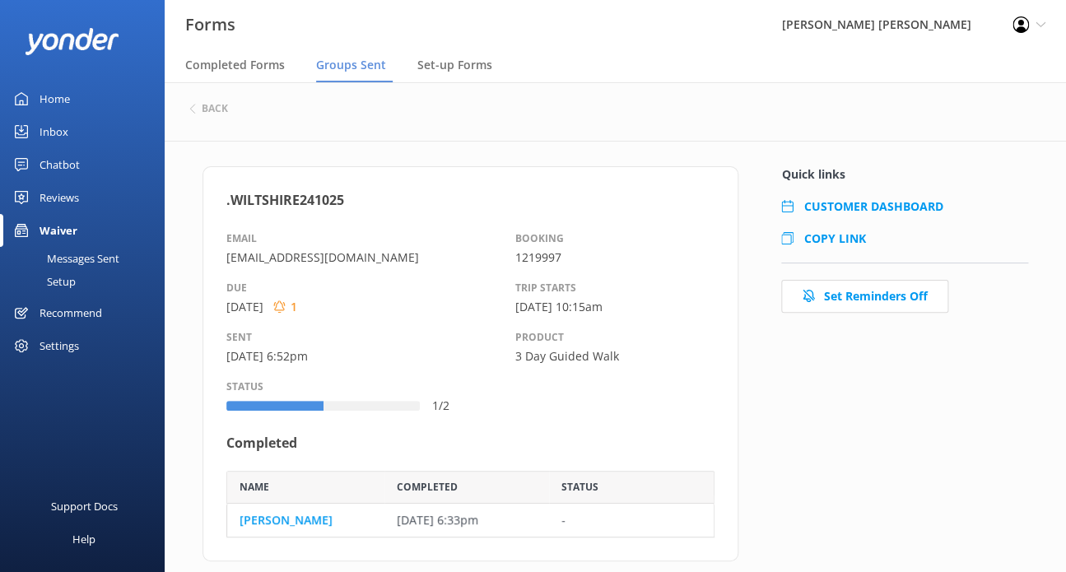
click at [844, 237] on span "COPY LINK" at bounding box center [834, 238] width 62 height 16
click at [255, 517] on link "[PERSON_NAME]" at bounding box center [286, 520] width 93 height 18
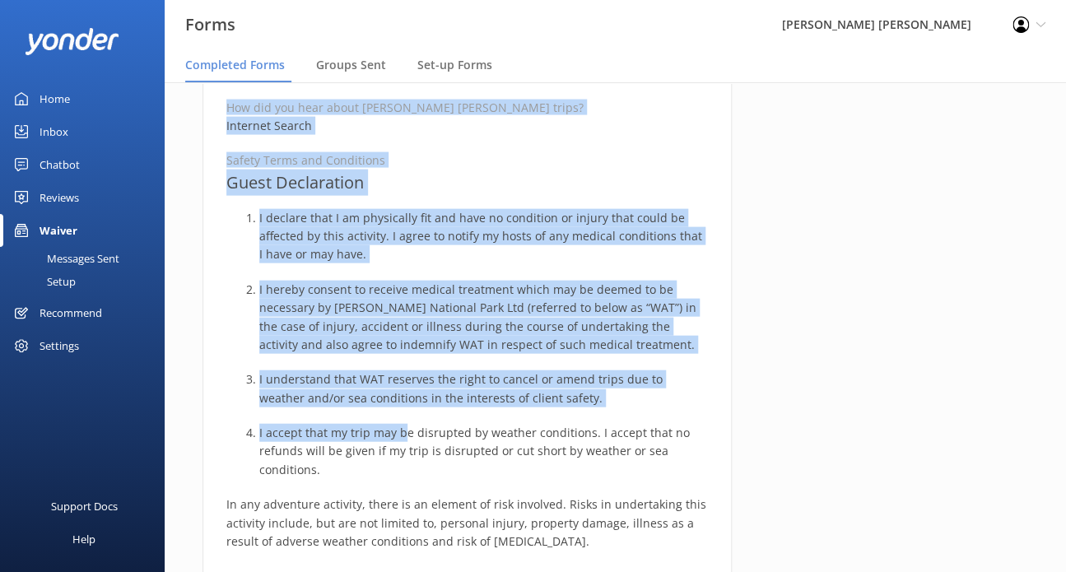
scroll to position [891, 0]
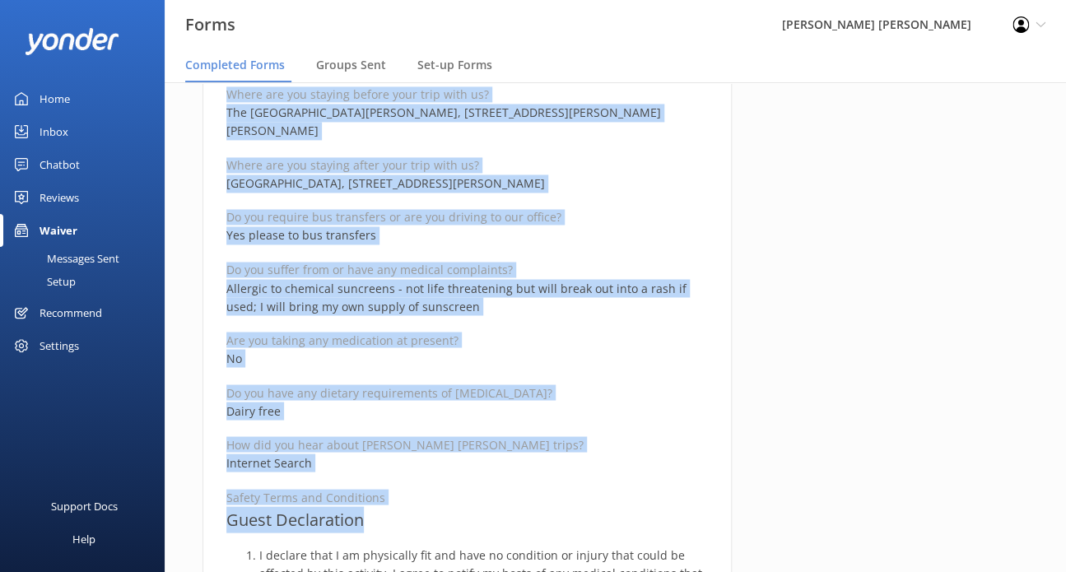
drag, startPoint x: 226, startPoint y: 194, endPoint x: 399, endPoint y: 493, distance: 345.6
click at [399, 493] on div "Medical and Assurance Form Date completed [DATE] 18:33 Full name [PERSON_NAME] …" at bounding box center [466, 481] width 529 height 2412
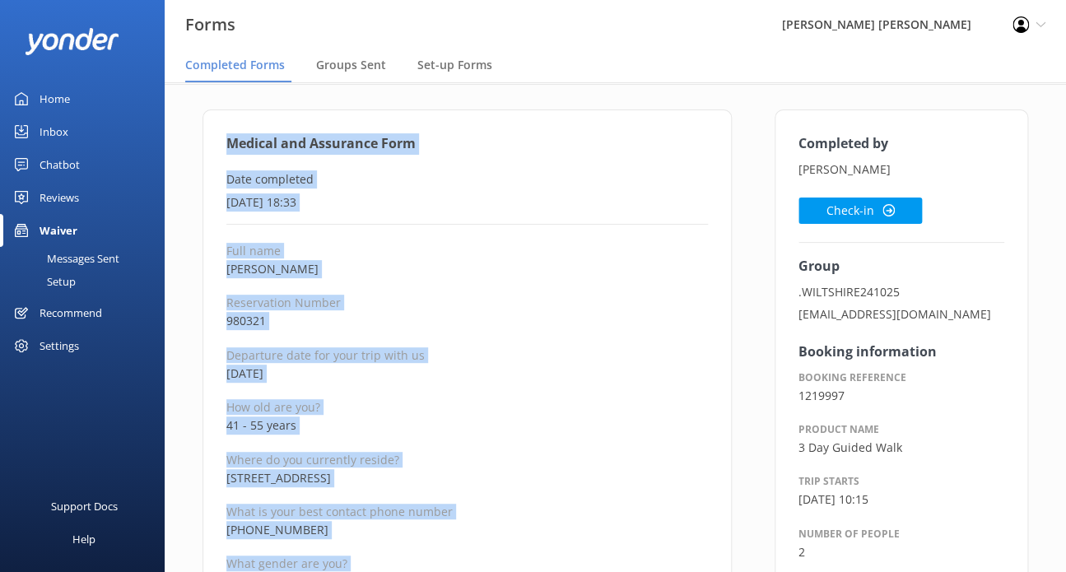
scroll to position [0, 0]
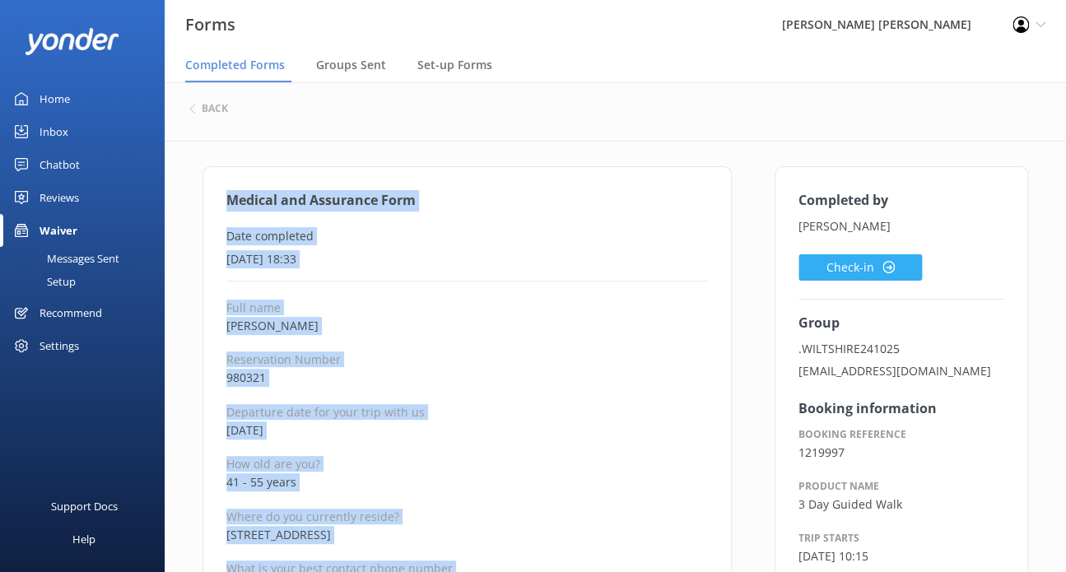
click at [863, 273] on button "Check-in" at bounding box center [859, 267] width 123 height 26
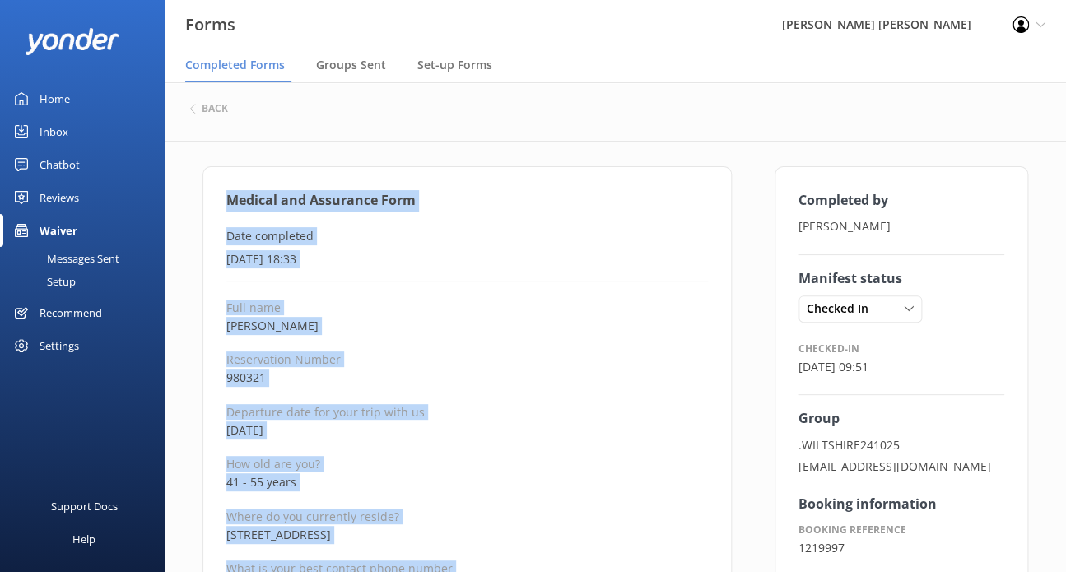
click at [424, 356] on p "Reservation Number" at bounding box center [466, 359] width 481 height 16
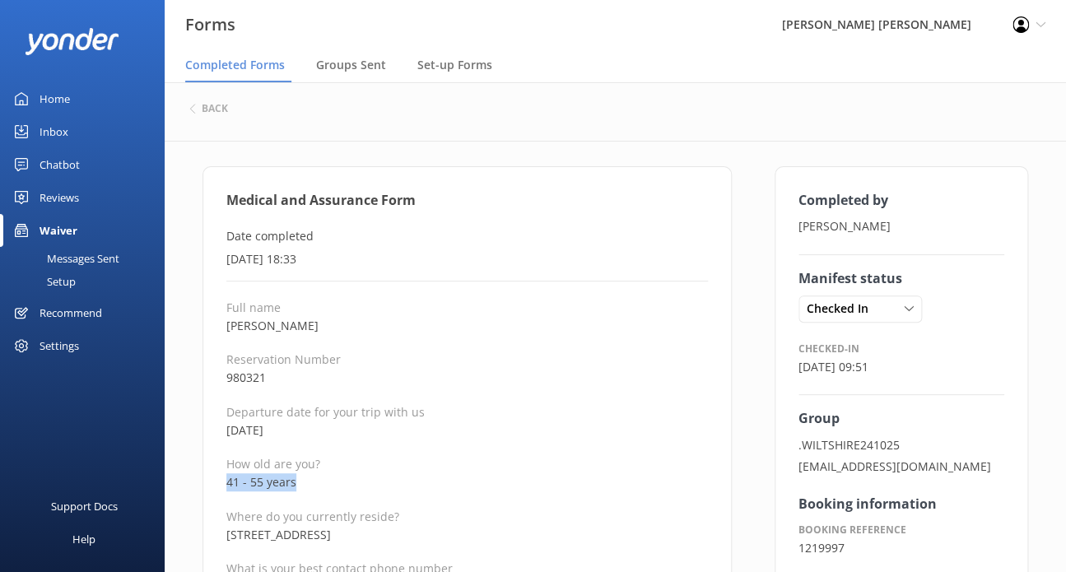
drag, startPoint x: 300, startPoint y: 478, endPoint x: 253, endPoint y: 503, distance: 53.7
click at [396, 511] on p "Where do you currently reside?" at bounding box center [466, 517] width 481 height 16
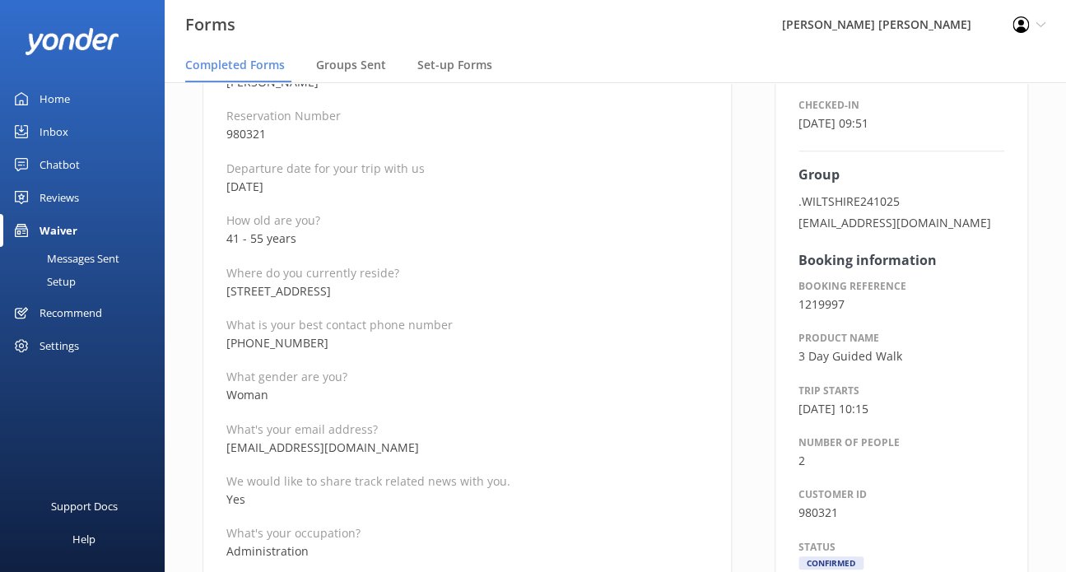
scroll to position [247, 0]
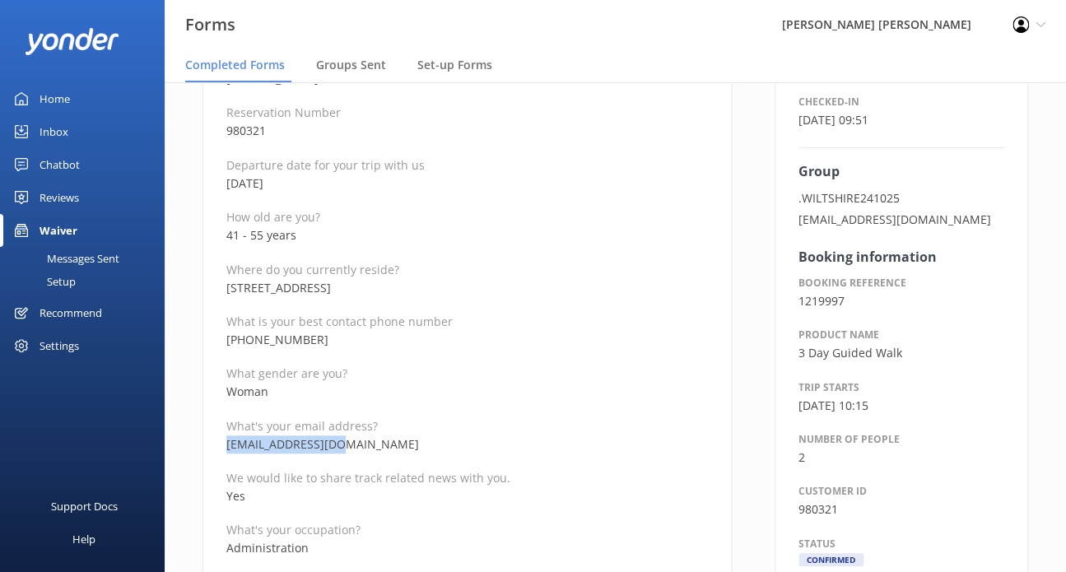
drag, startPoint x: 326, startPoint y: 439, endPoint x: 195, endPoint y: 435, distance: 130.9
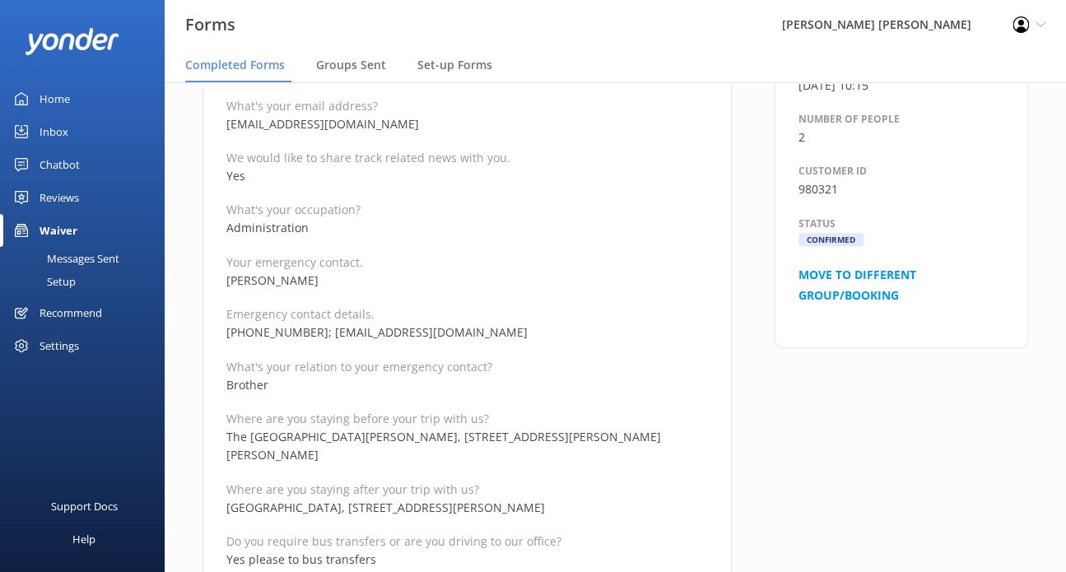
scroll to position [576, 0]
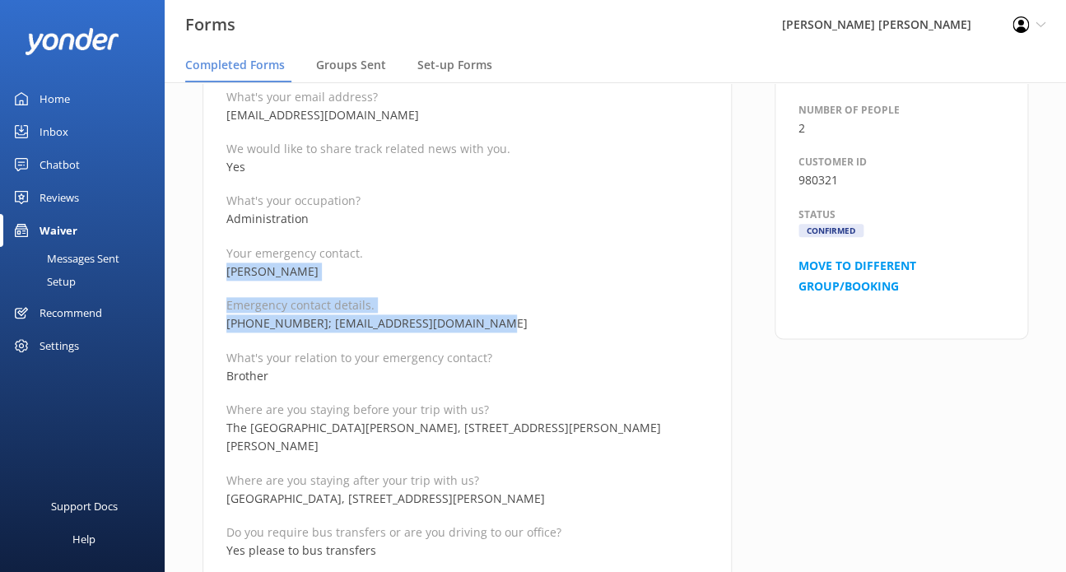
drag, startPoint x: 492, startPoint y: 314, endPoint x: 225, endPoint y: 274, distance: 270.5
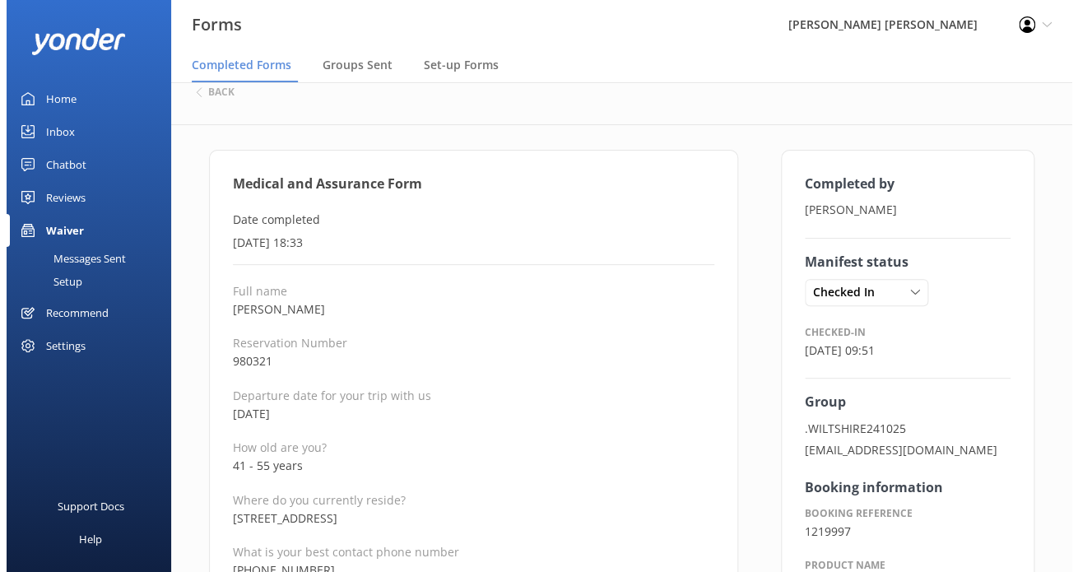
scroll to position [0, 0]
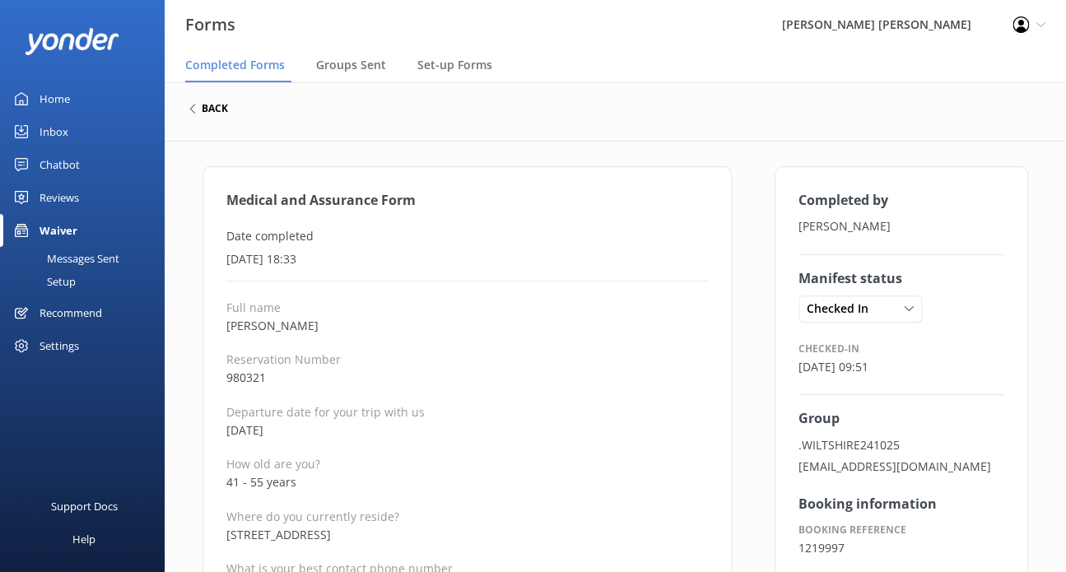
click at [221, 107] on h6 "back" at bounding box center [215, 109] width 26 height 10
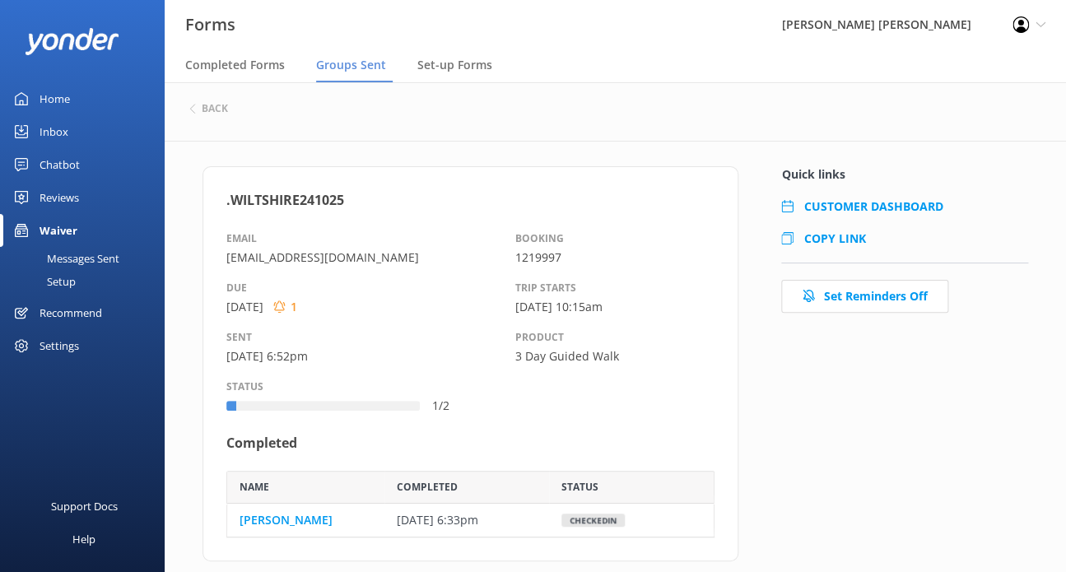
scroll to position [13, 12]
